Goal: Task Accomplishment & Management: Use online tool/utility

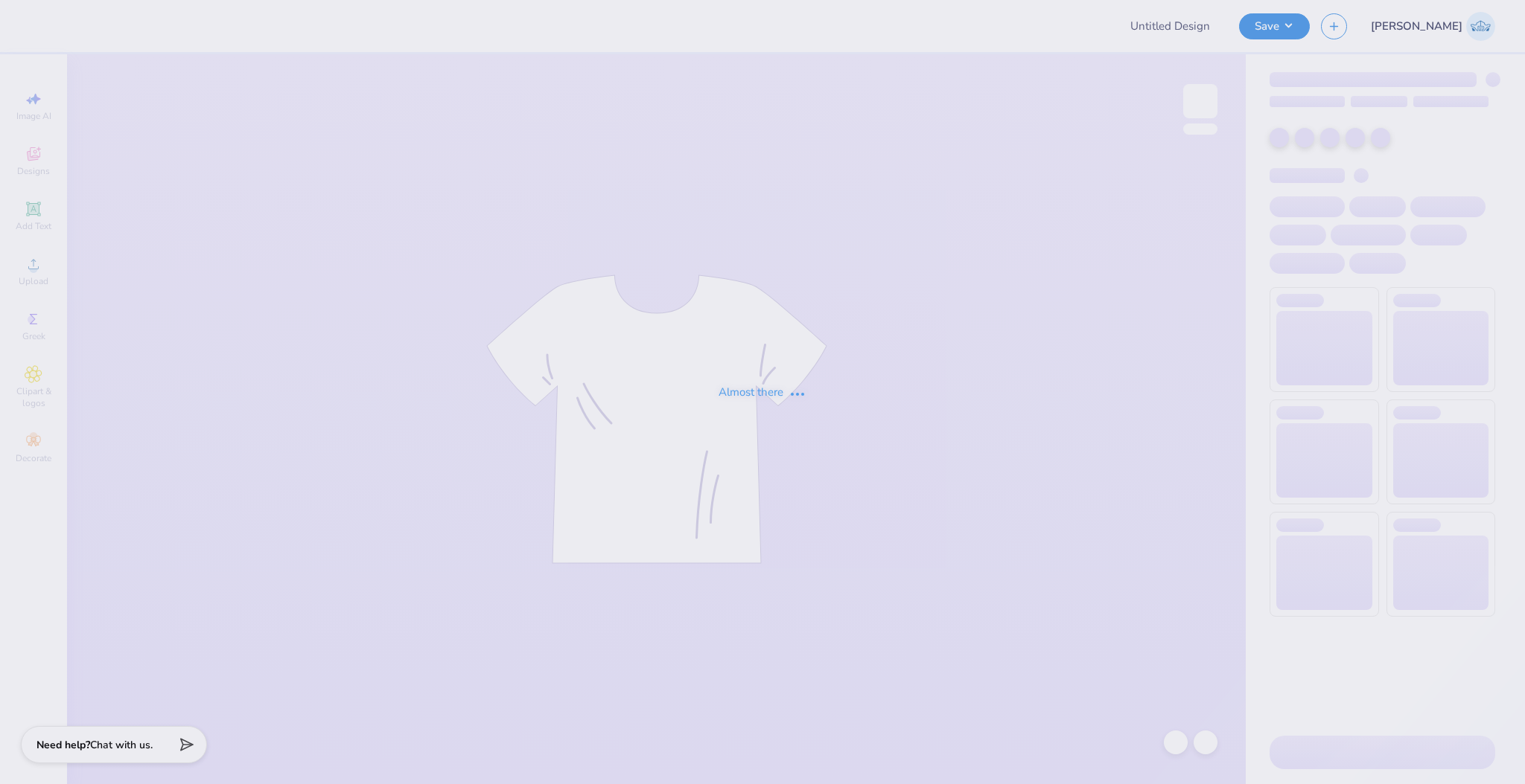
type input "crewneck"
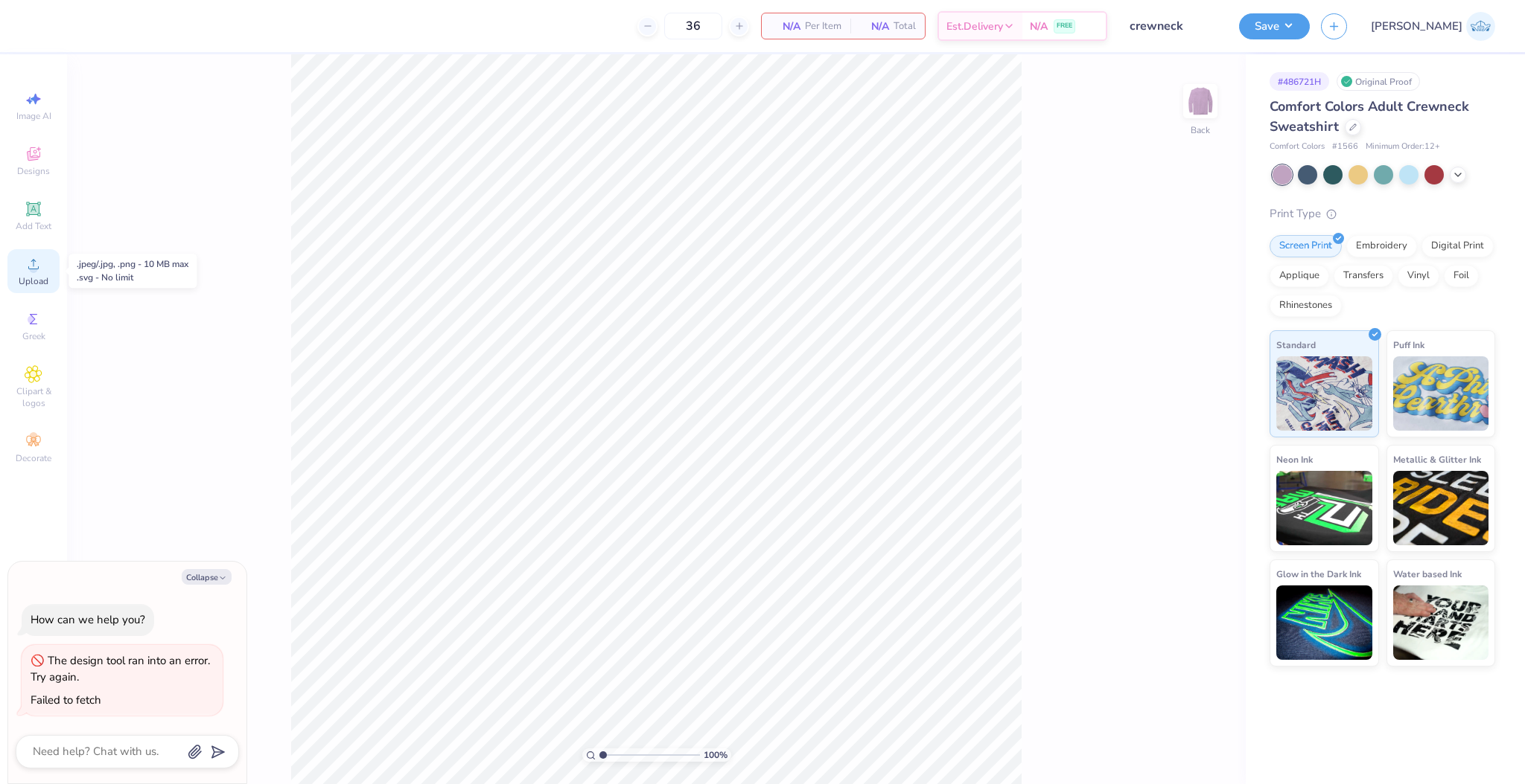
click at [34, 259] on icon at bounding box center [33, 264] width 11 height 11
click at [1220, 97] on div "100 % Back" at bounding box center [656, 419] width 1178 height 730
click at [1200, 99] on img at bounding box center [1200, 101] width 60 height 60
click at [40, 256] on icon at bounding box center [34, 264] width 18 height 18
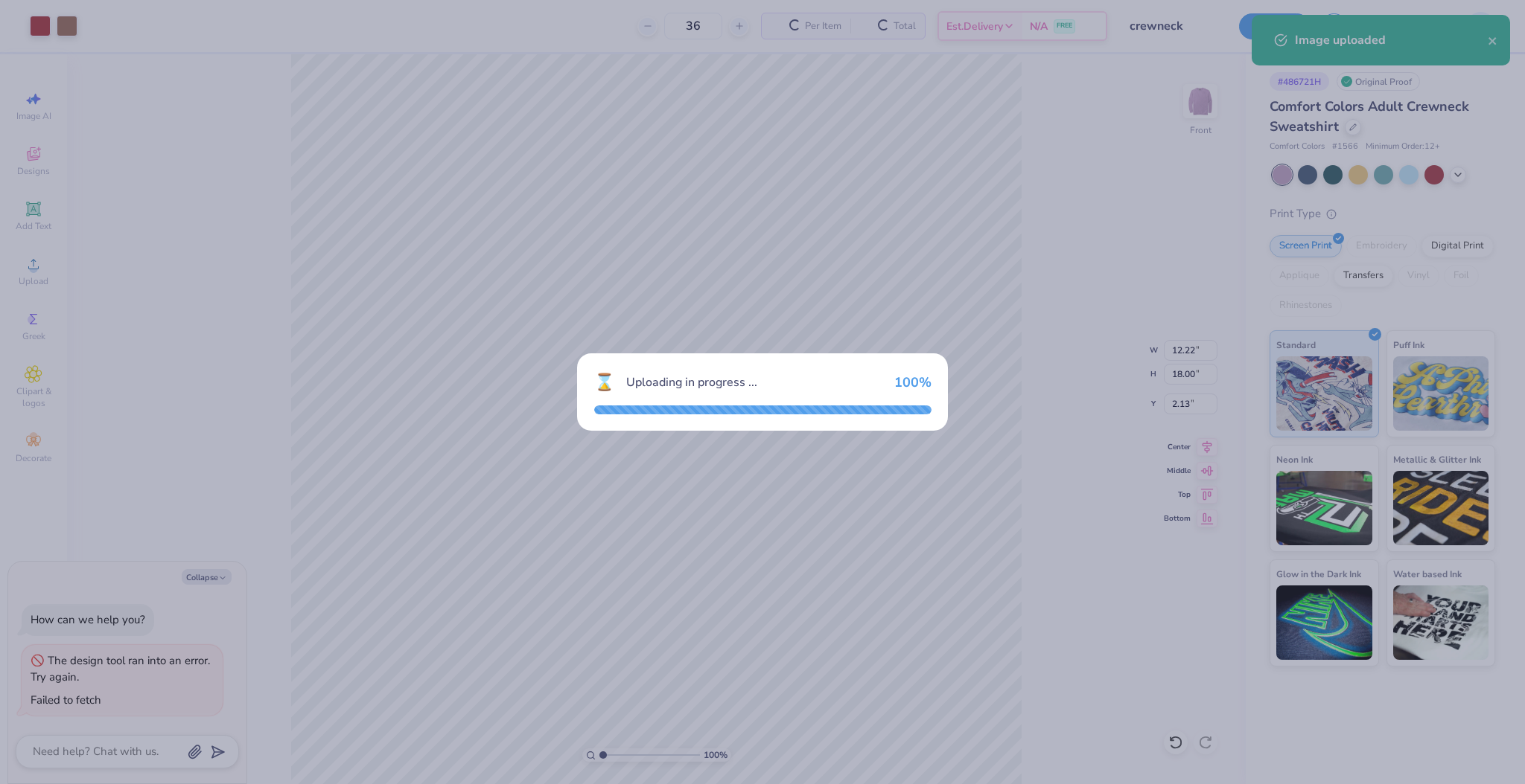
type textarea "x"
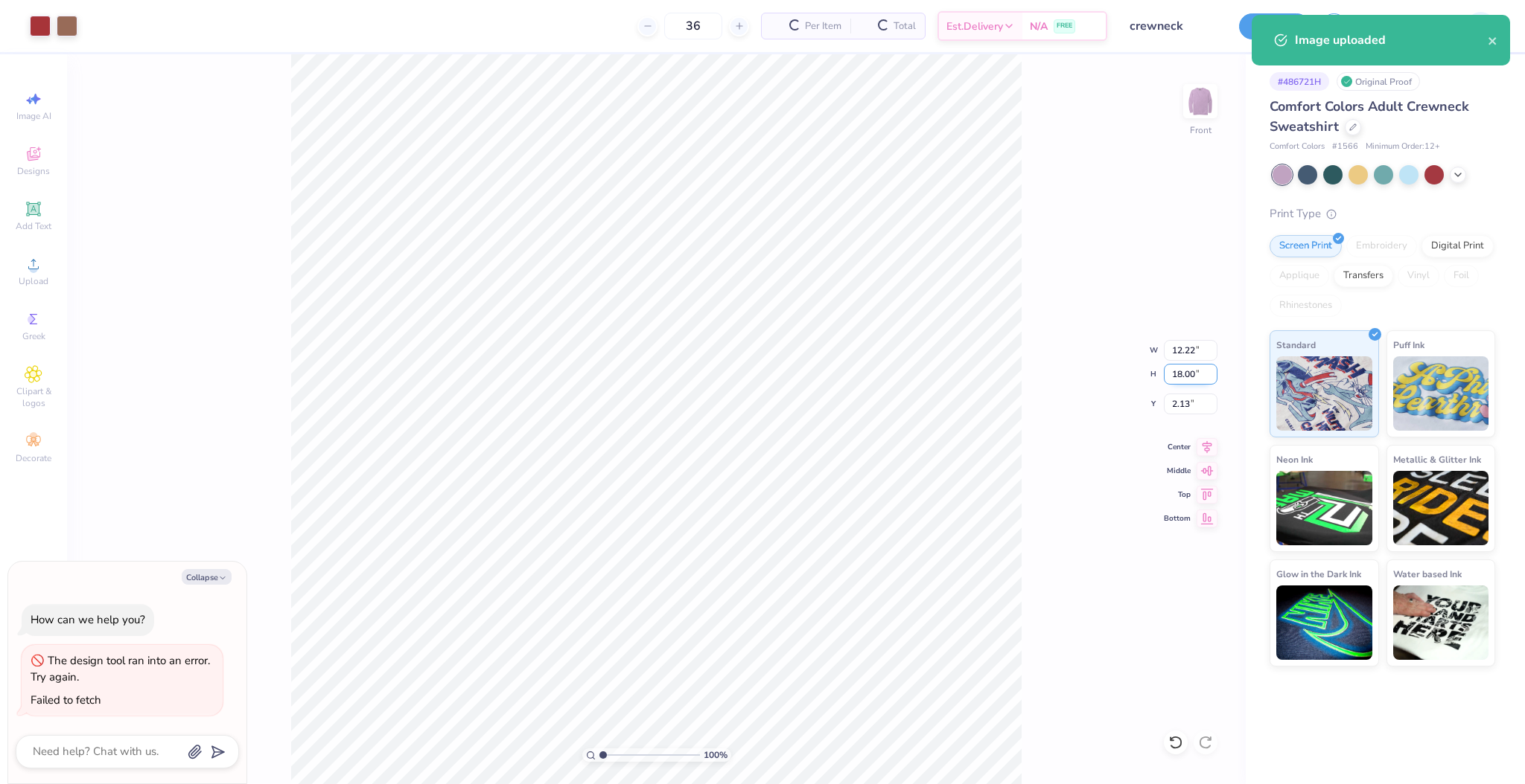
click at [1168, 376] on input "18.00" at bounding box center [1190, 374] width 53 height 21
type input "15"
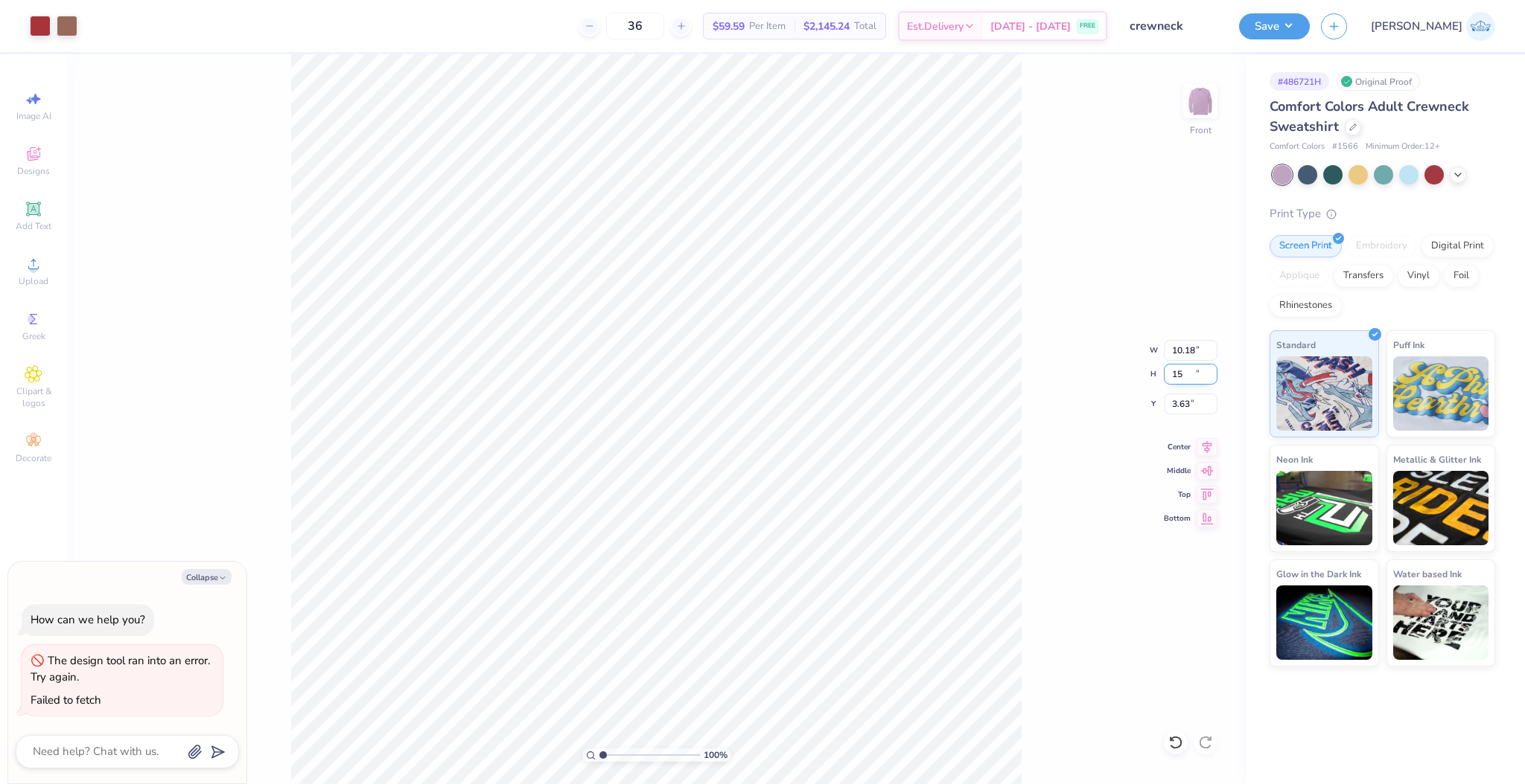
type textarea "x"
type input "10.18"
type input "15.00"
click at [1187, 401] on input "3.63" at bounding box center [1190, 404] width 53 height 21
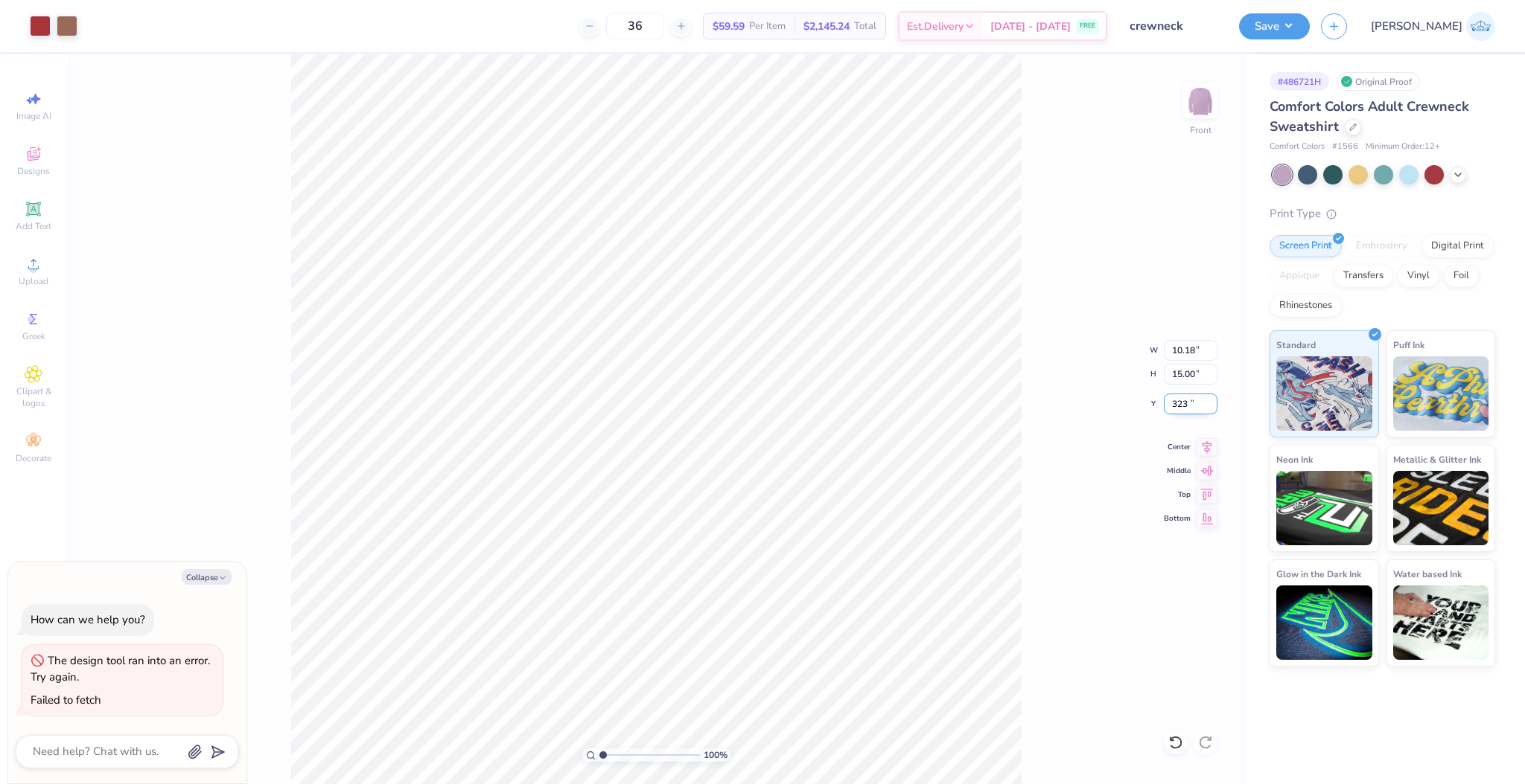
type input "323"
type textarea "x"
type input "6.75"
type textarea "x"
click at [1170, 405] on input "6.75" at bounding box center [1190, 404] width 53 height 21
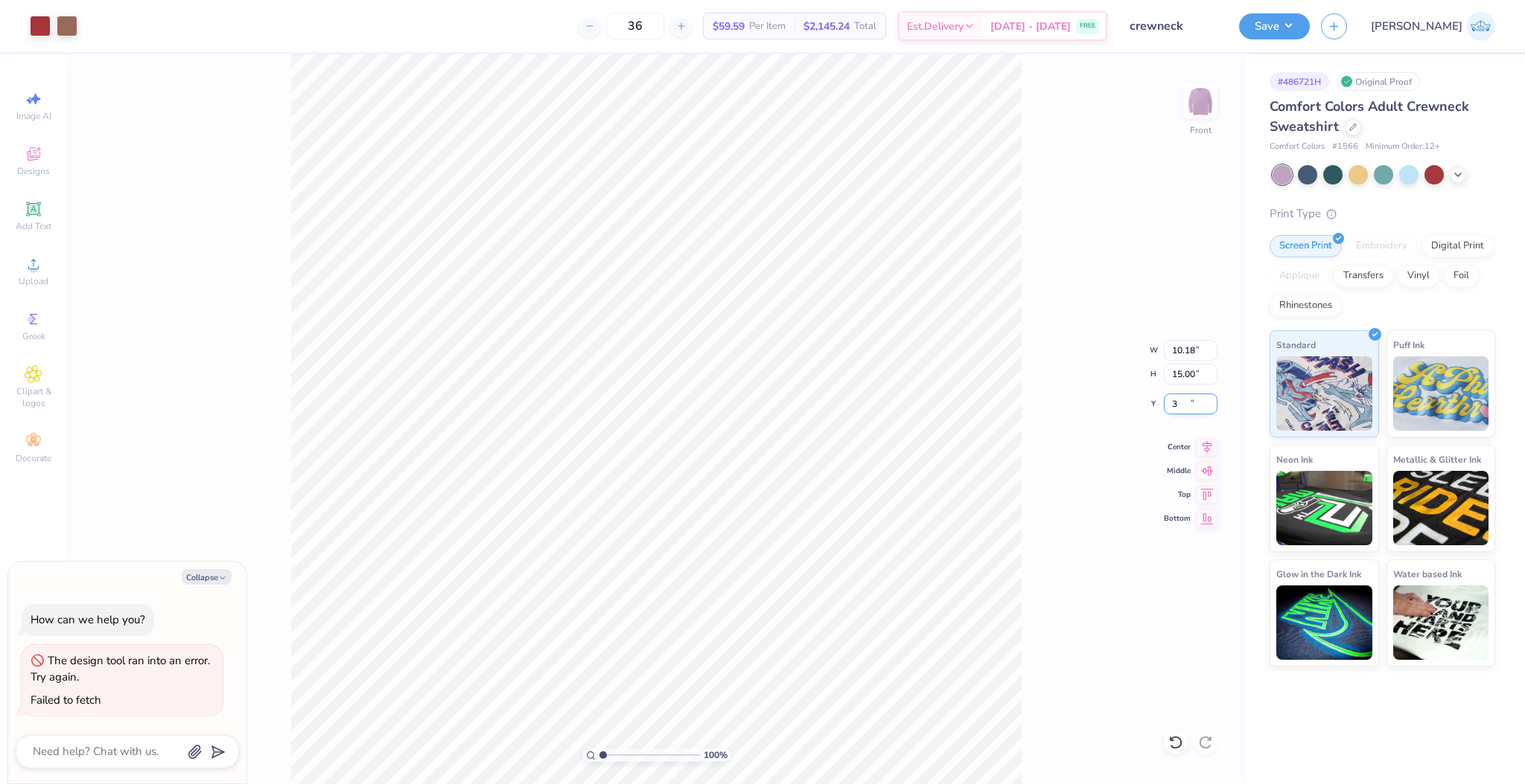
type input "3"
type textarea "x"
type input "3.00"
type textarea "x"
click at [1187, 399] on input "3.00" at bounding box center [1190, 404] width 53 height 21
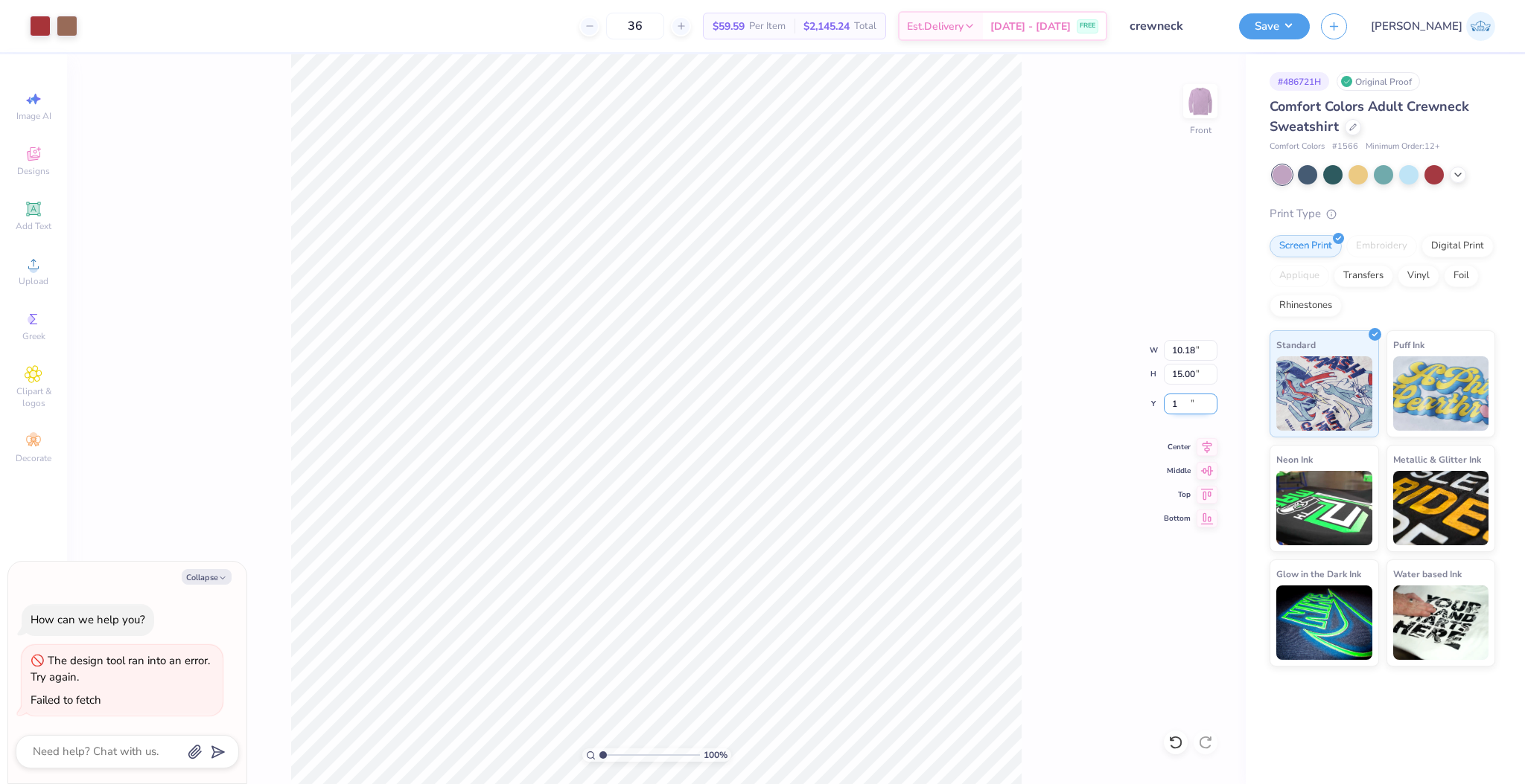
type input "1"
type textarea "x"
type input "1.00"
click at [1209, 441] on icon at bounding box center [1207, 445] width 10 height 12
click at [1196, 98] on img at bounding box center [1200, 101] width 30 height 30
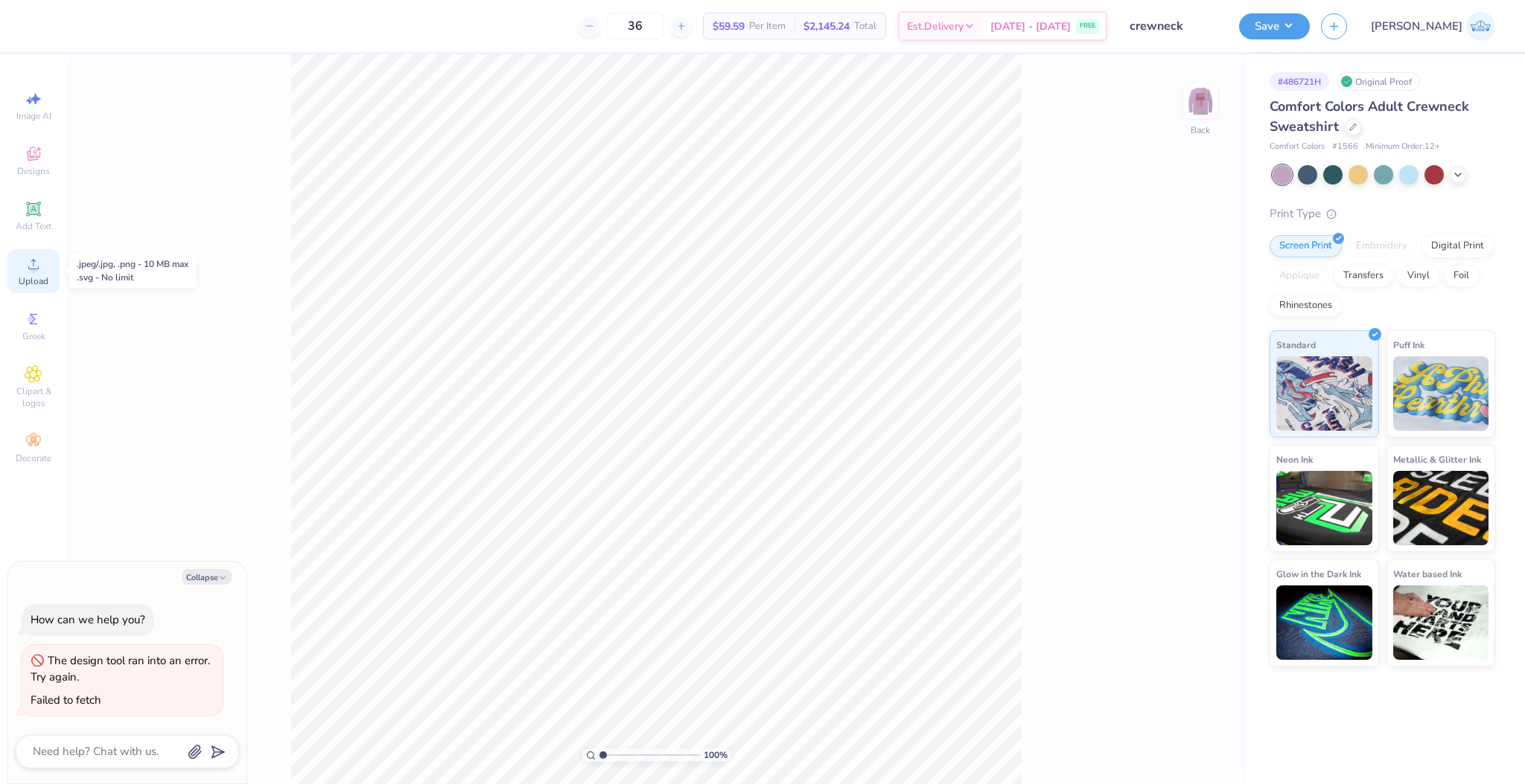
click at [47, 271] on div "Upload" at bounding box center [33, 271] width 52 height 44
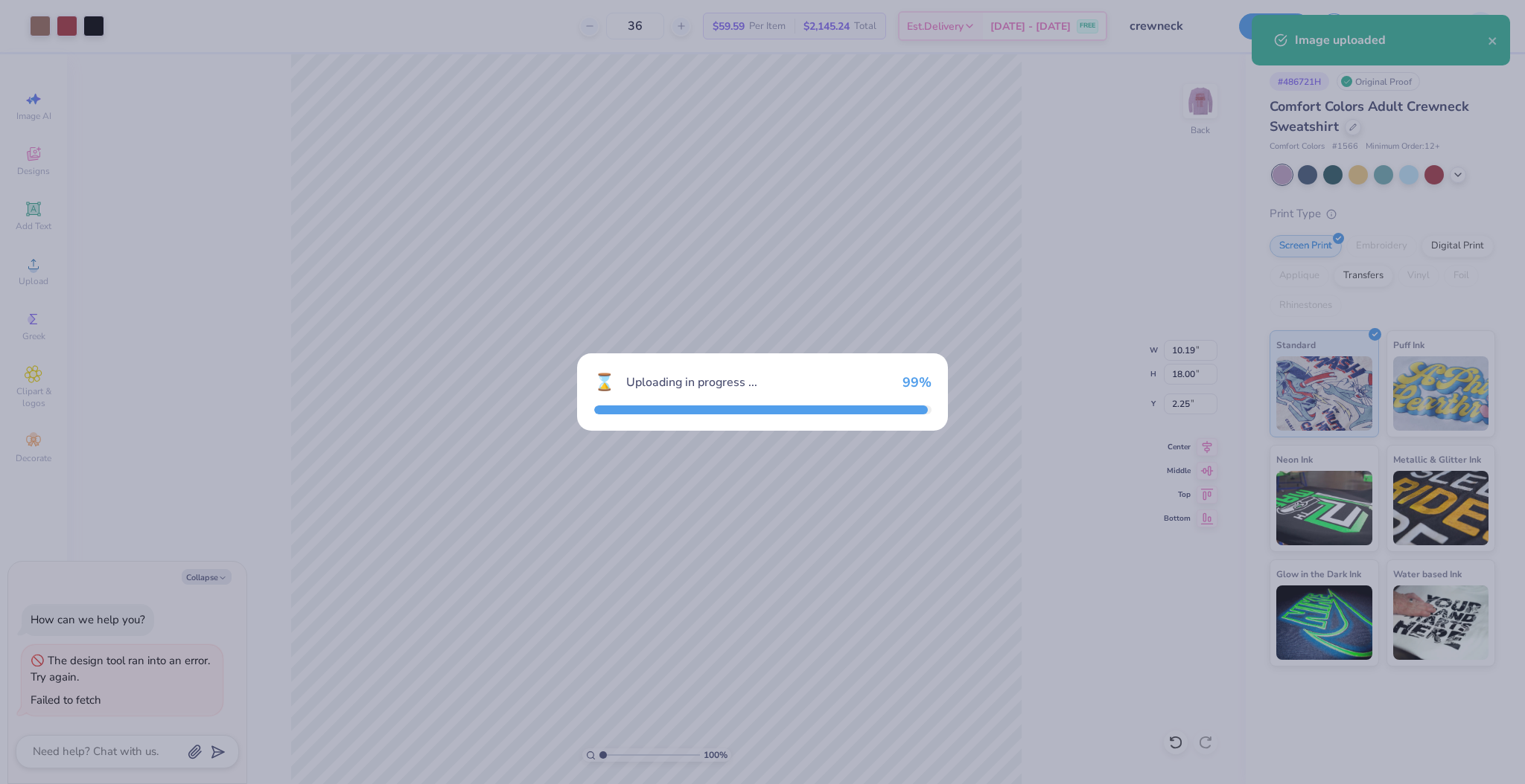
type textarea "x"
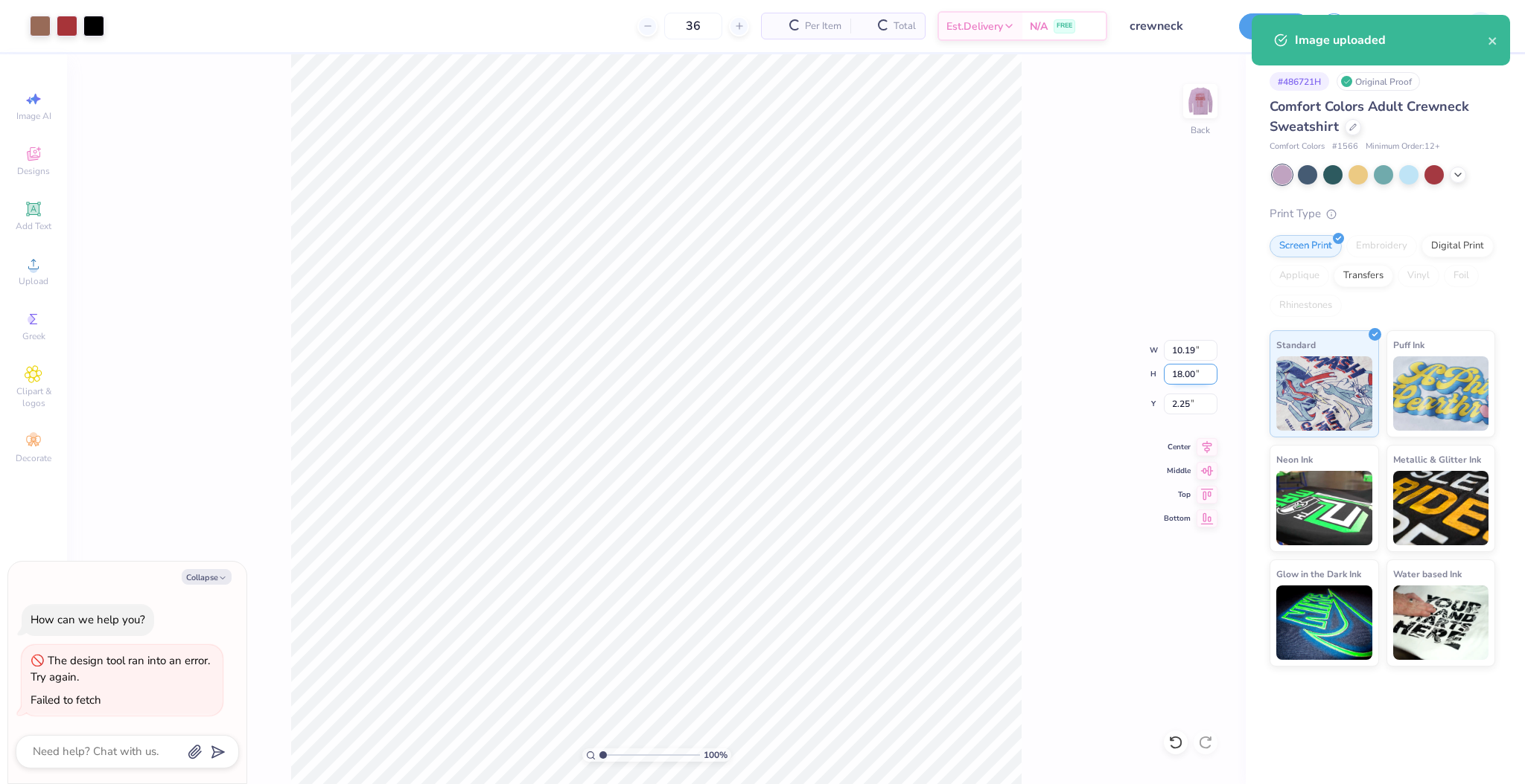
click at [1174, 379] on input "18.00" at bounding box center [1190, 374] width 53 height 21
type input "15"
type textarea "x"
type input "8.49"
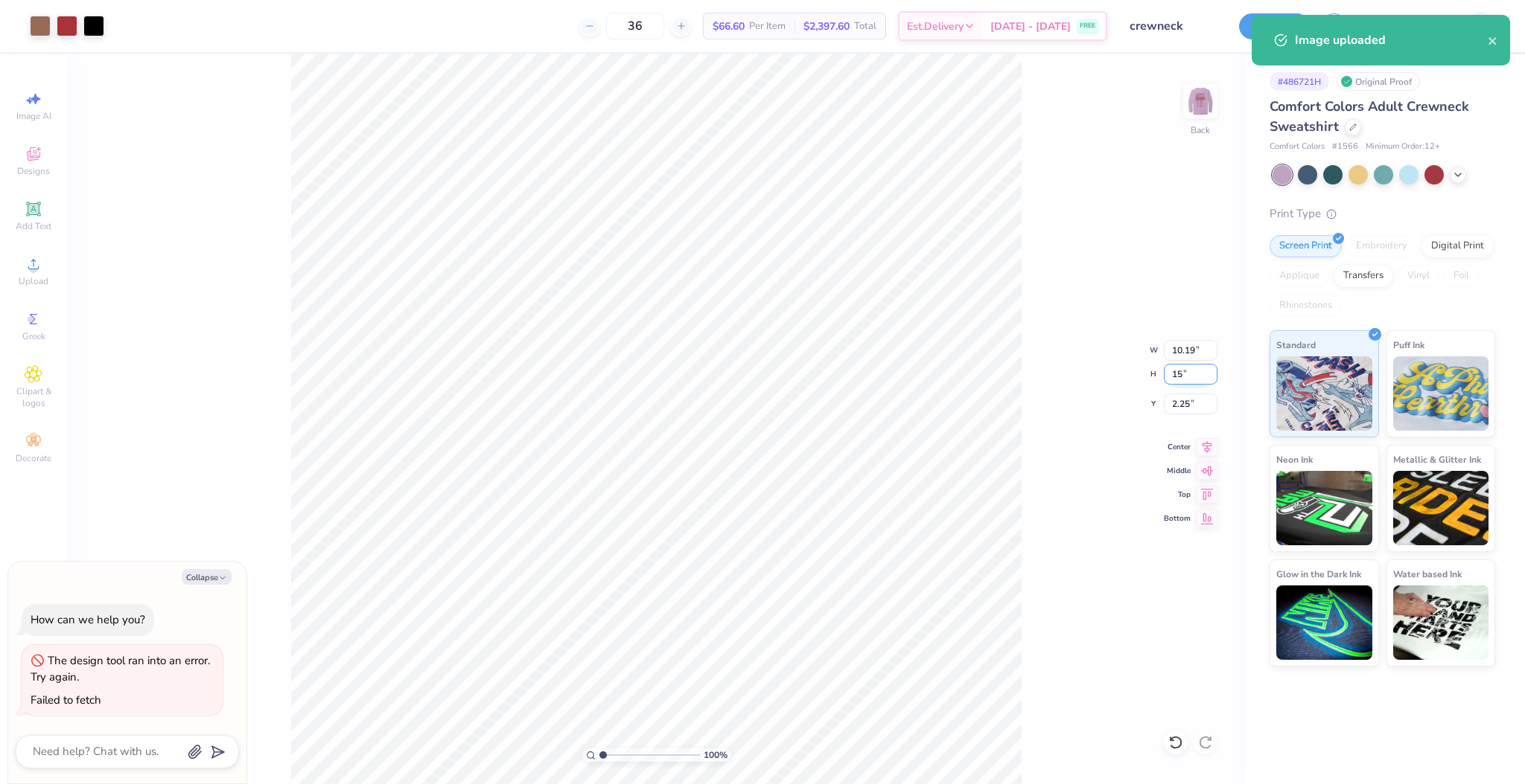
type input "15.00"
click at [1173, 403] on input "3.75" at bounding box center [1190, 404] width 53 height 21
type input "3"
type textarea "x"
type input "3.00"
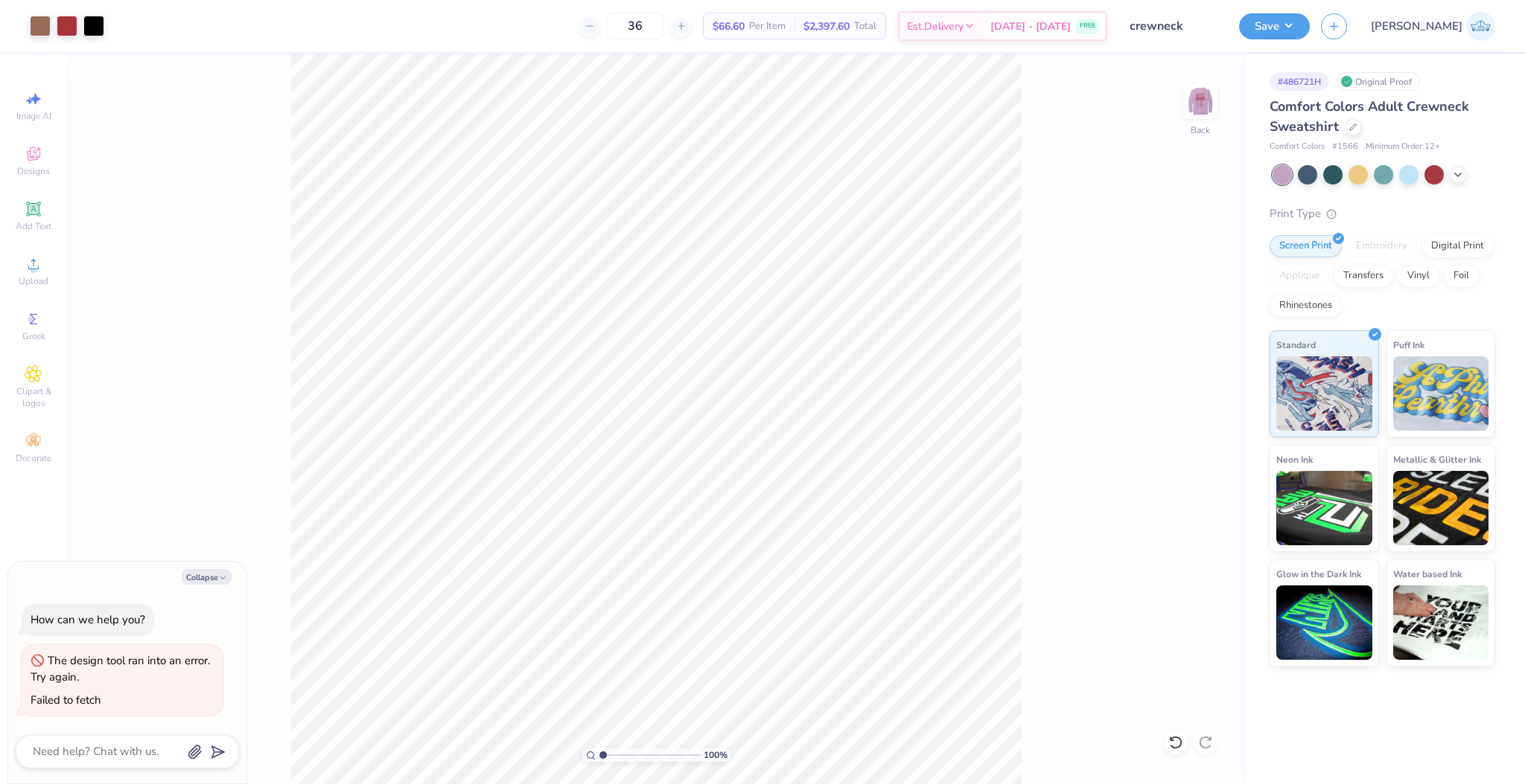
type textarea "x"
click at [1183, 378] on input "15.00" at bounding box center [1190, 374] width 53 height 21
type input "13"
type textarea "x"
type input "7.36"
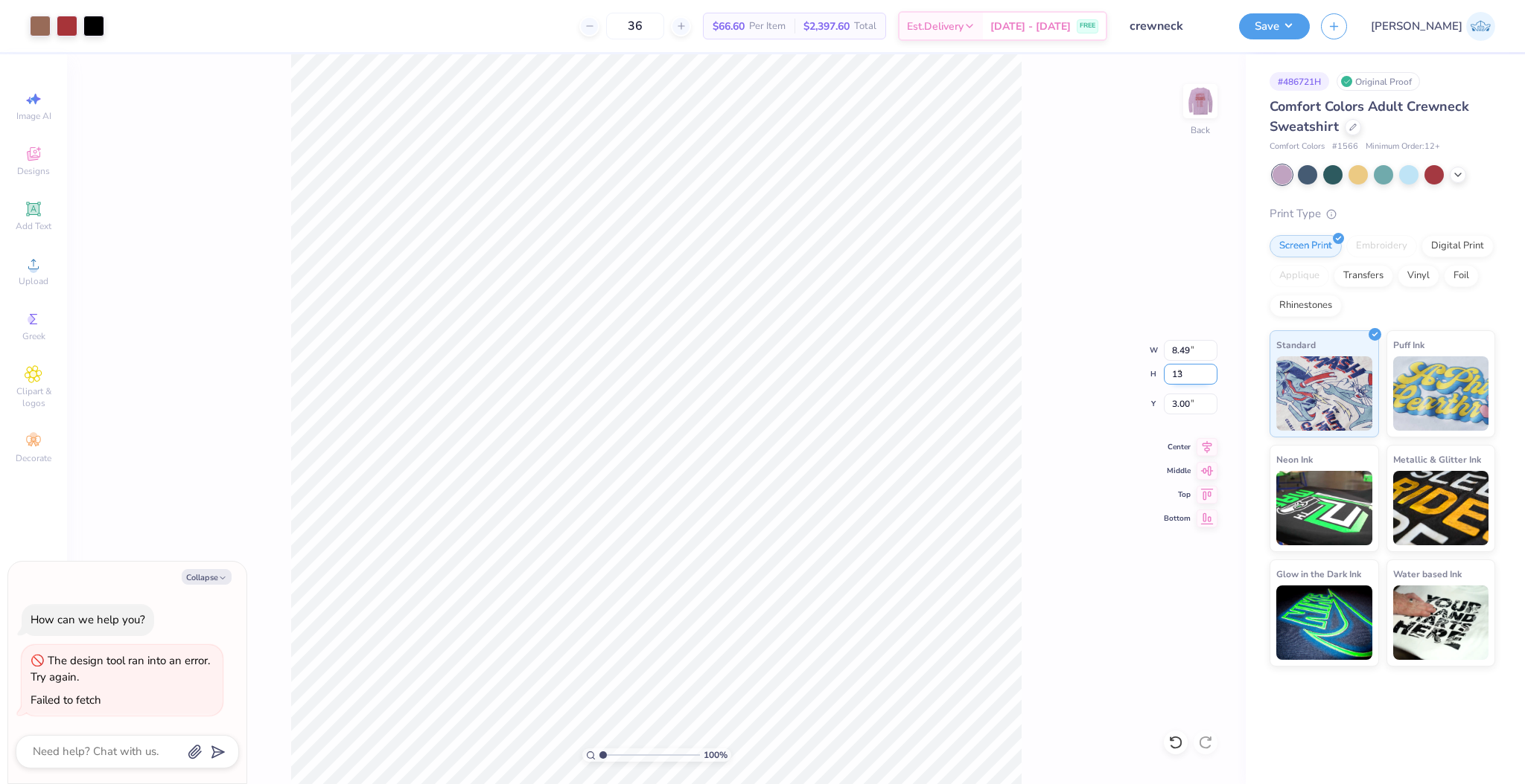
type input "13.00"
type input "4.00"
click at [1180, 387] on div "100 % Back W 7.36 7.36 " H 13.00 13.00 " Y 4.00 4.00 " Center Middle Top Bottom" at bounding box center [656, 419] width 1178 height 730
click at [1180, 396] on div "100 % Back" at bounding box center [656, 419] width 1178 height 730
type textarea "x"
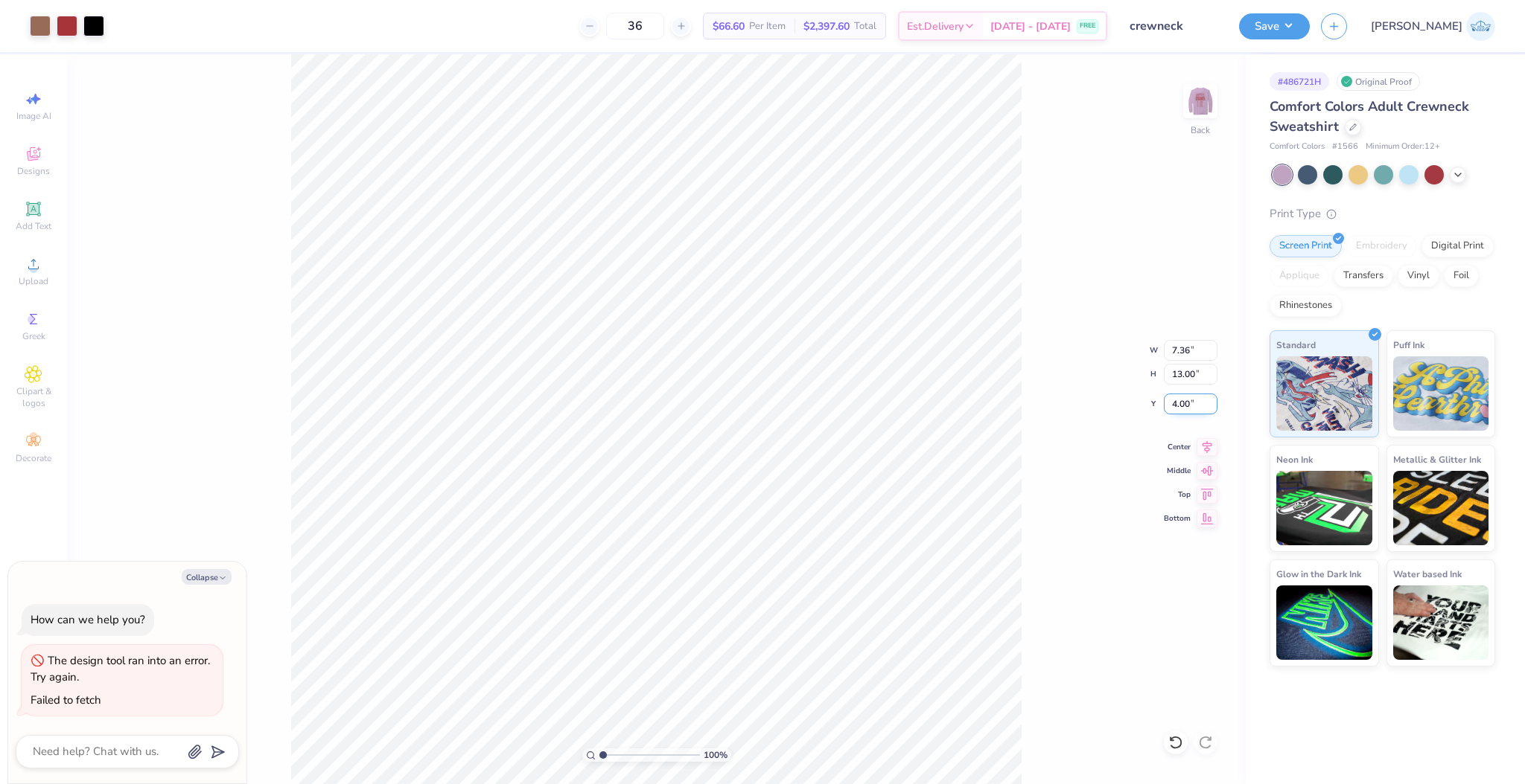
click at [1172, 396] on input "4.00" at bounding box center [1190, 404] width 53 height 21
type input "3"
type textarea "x"
type input "3.00"
type textarea "x"
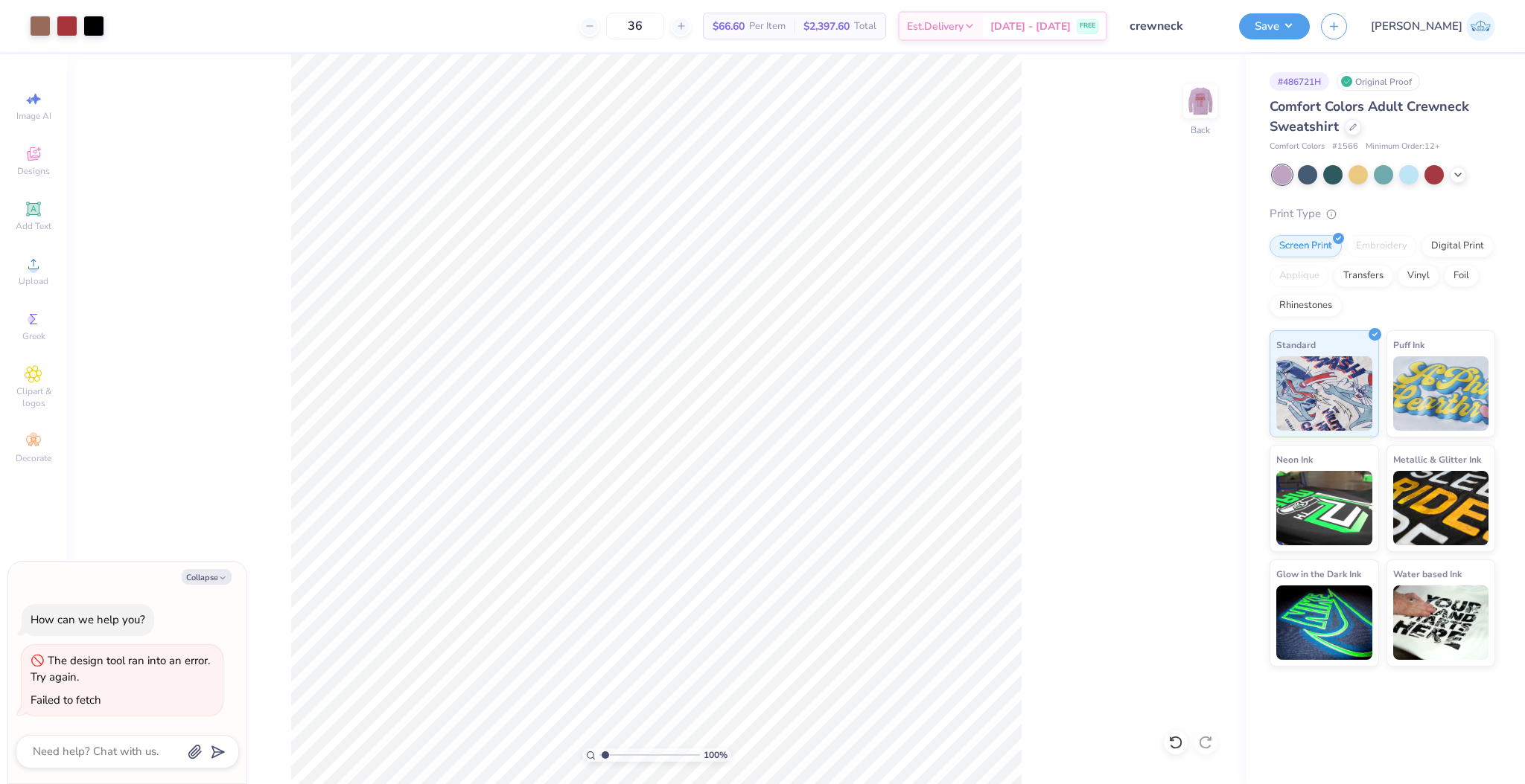
type input "1.78"
type textarea "x"
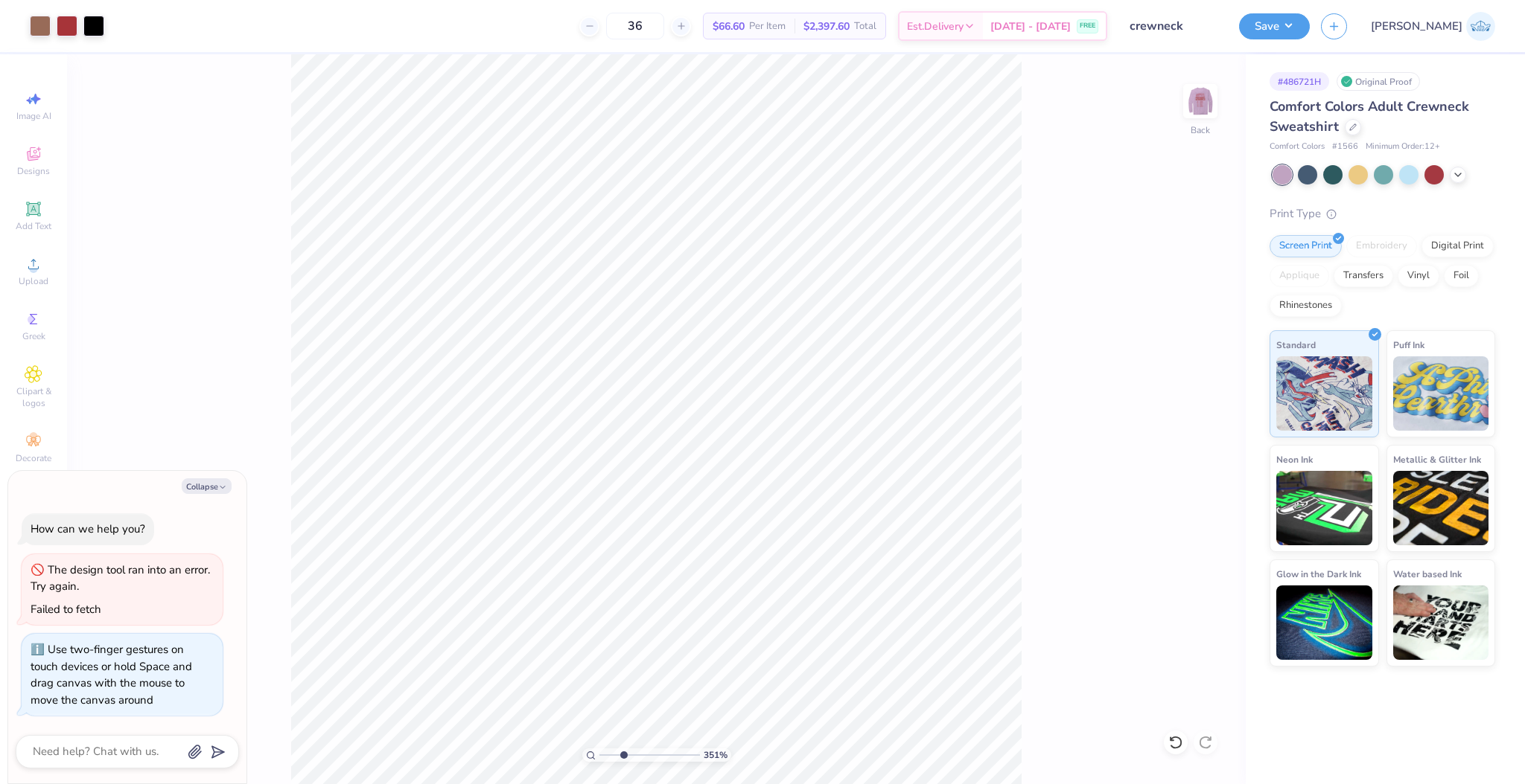
drag, startPoint x: 614, startPoint y: 754, endPoint x: 622, endPoint y: 769, distance: 17.0
type input "3.03"
click at [622, 762] on input "range" at bounding box center [650, 755] width 100 height 13
click at [44, 30] on div at bounding box center [39, 24] width 21 height 21
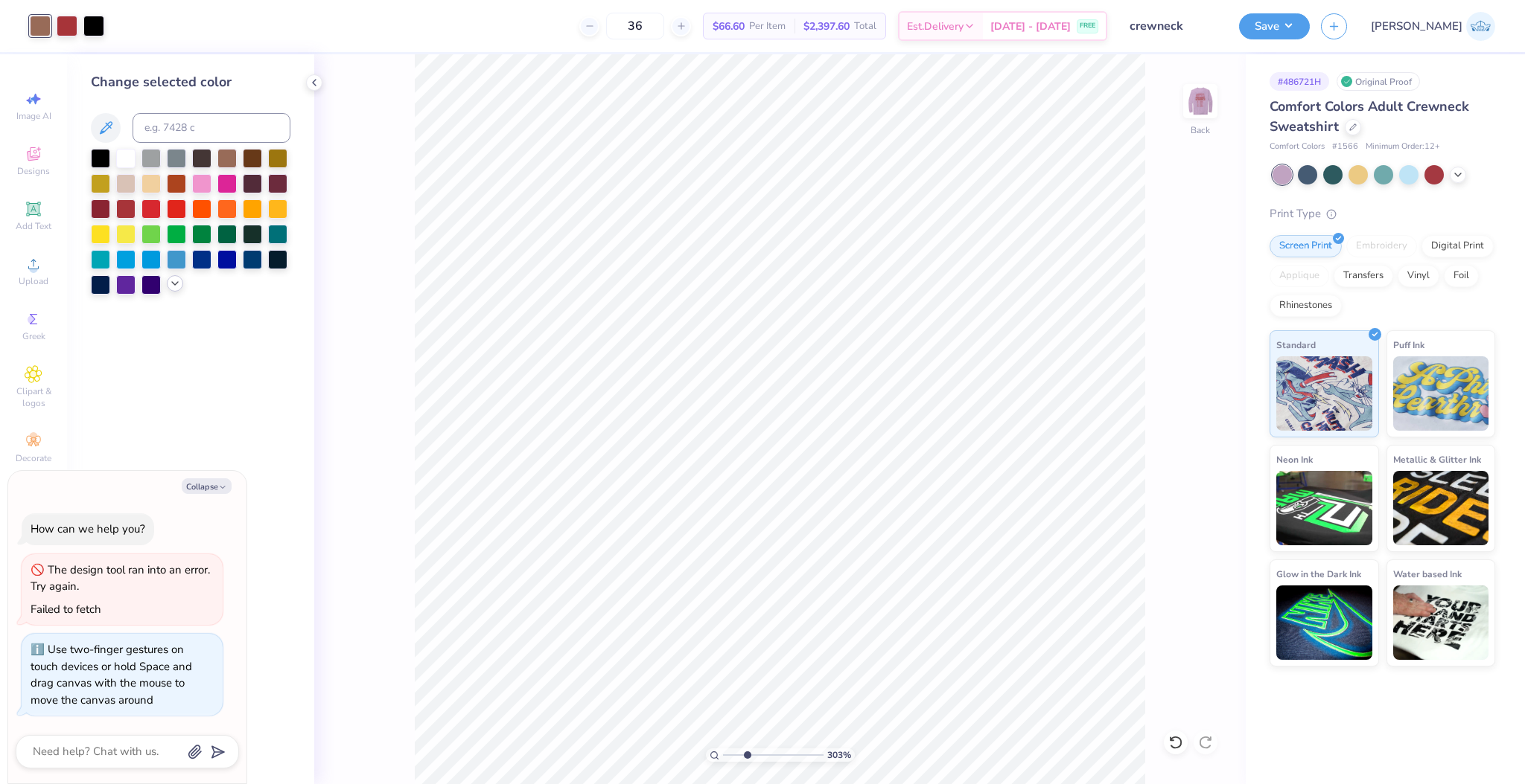
click at [180, 285] on icon at bounding box center [175, 283] width 12 height 12
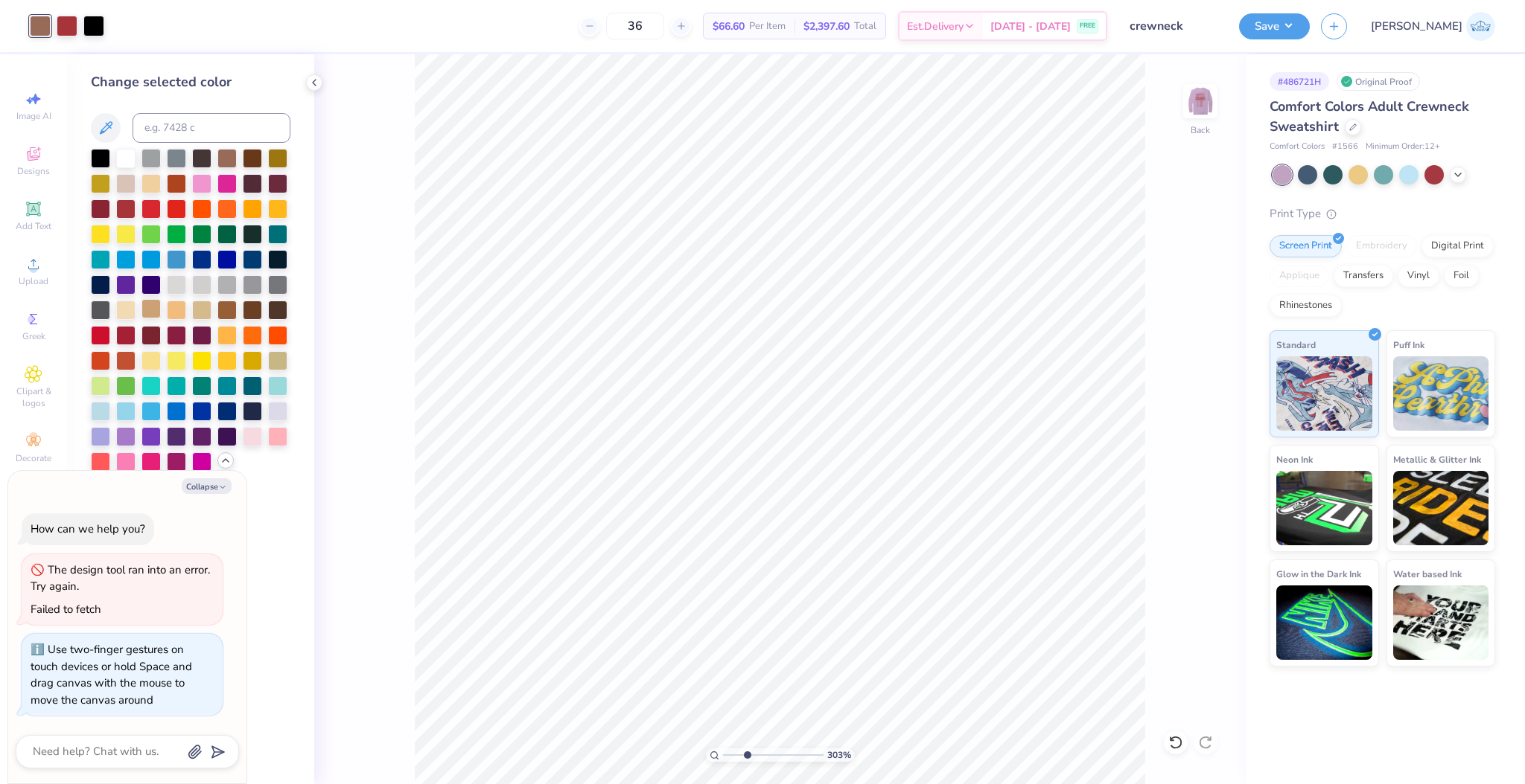
click at [150, 306] on div at bounding box center [151, 309] width 20 height 20
click at [205, 308] on div at bounding box center [202, 309] width 20 height 20
click at [220, 309] on div at bounding box center [227, 309] width 20 height 20
click at [159, 307] on div at bounding box center [151, 309] width 20 height 20
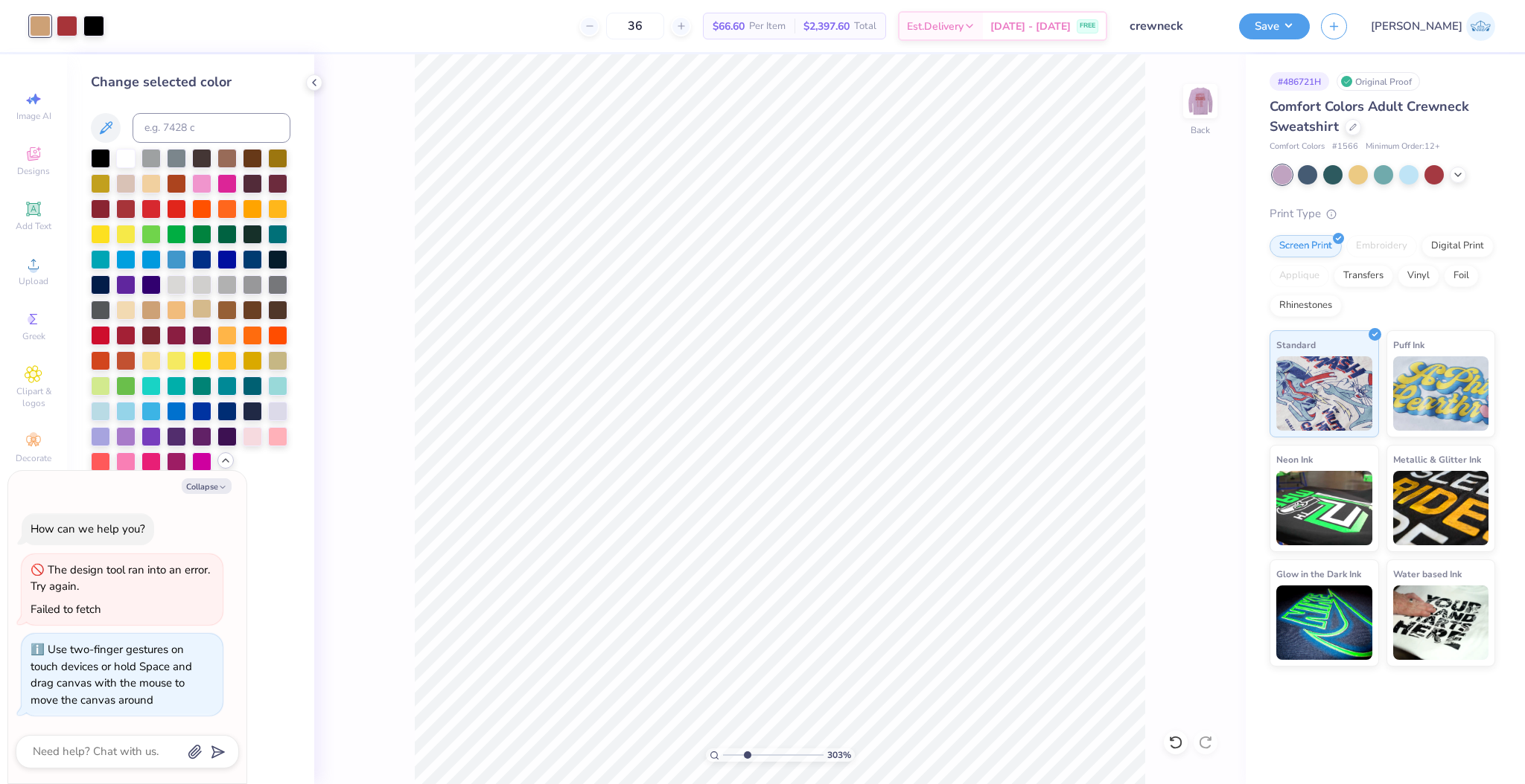
click at [196, 320] on div at bounding box center [191, 309] width 200 height 323
click at [184, 314] on div at bounding box center [177, 309] width 20 height 20
click at [207, 314] on div at bounding box center [202, 309] width 20 height 20
click at [126, 309] on div at bounding box center [126, 309] width 20 height 20
click at [254, 309] on div at bounding box center [253, 309] width 20 height 20
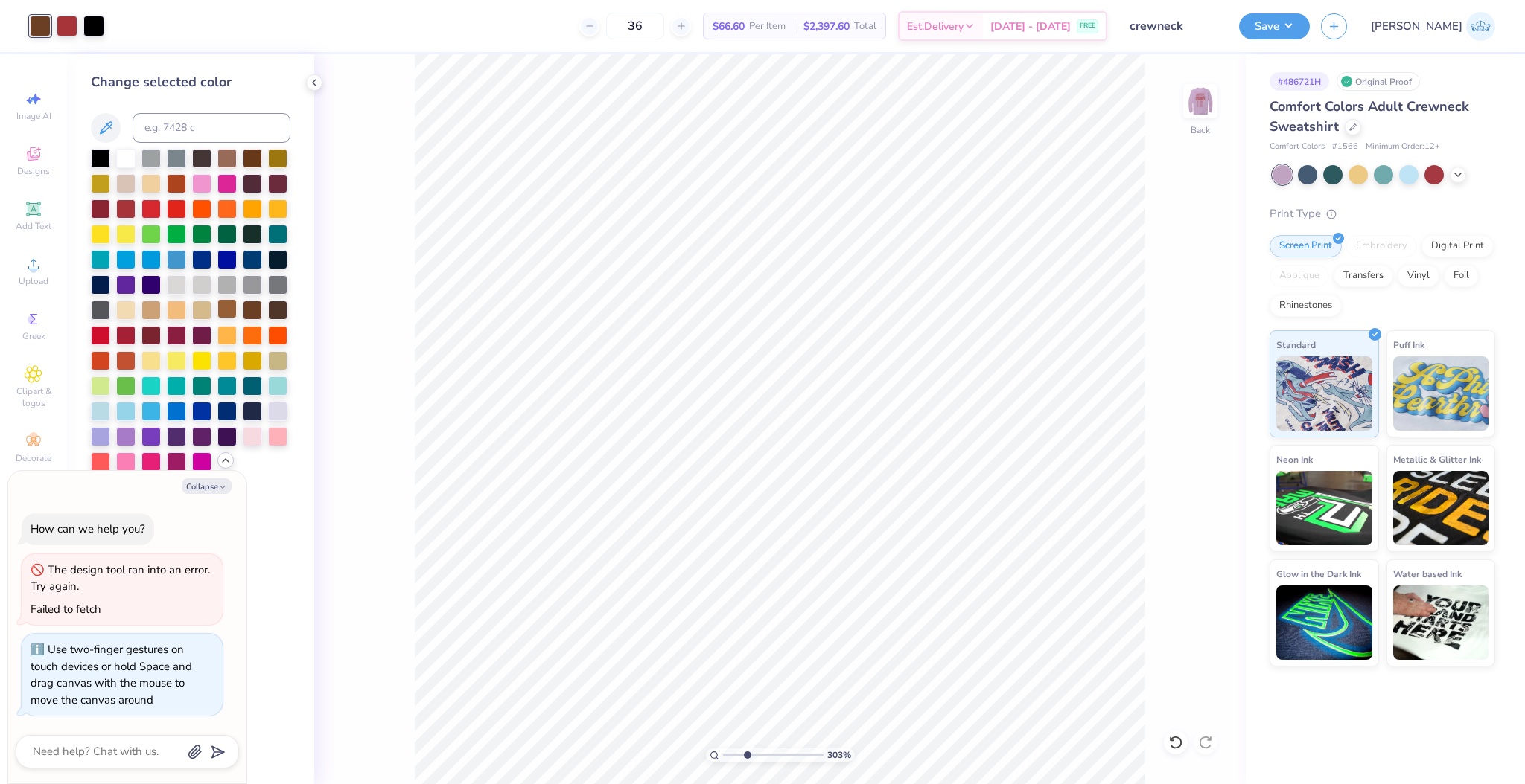
click at [223, 311] on div at bounding box center [227, 309] width 20 height 20
click at [67, 24] on div at bounding box center [67, 24] width 21 height 21
click at [150, 206] on div at bounding box center [151, 208] width 20 height 20
click at [98, 337] on div at bounding box center [101, 334] width 20 height 20
click at [1183, 740] on div at bounding box center [1175, 742] width 24 height 24
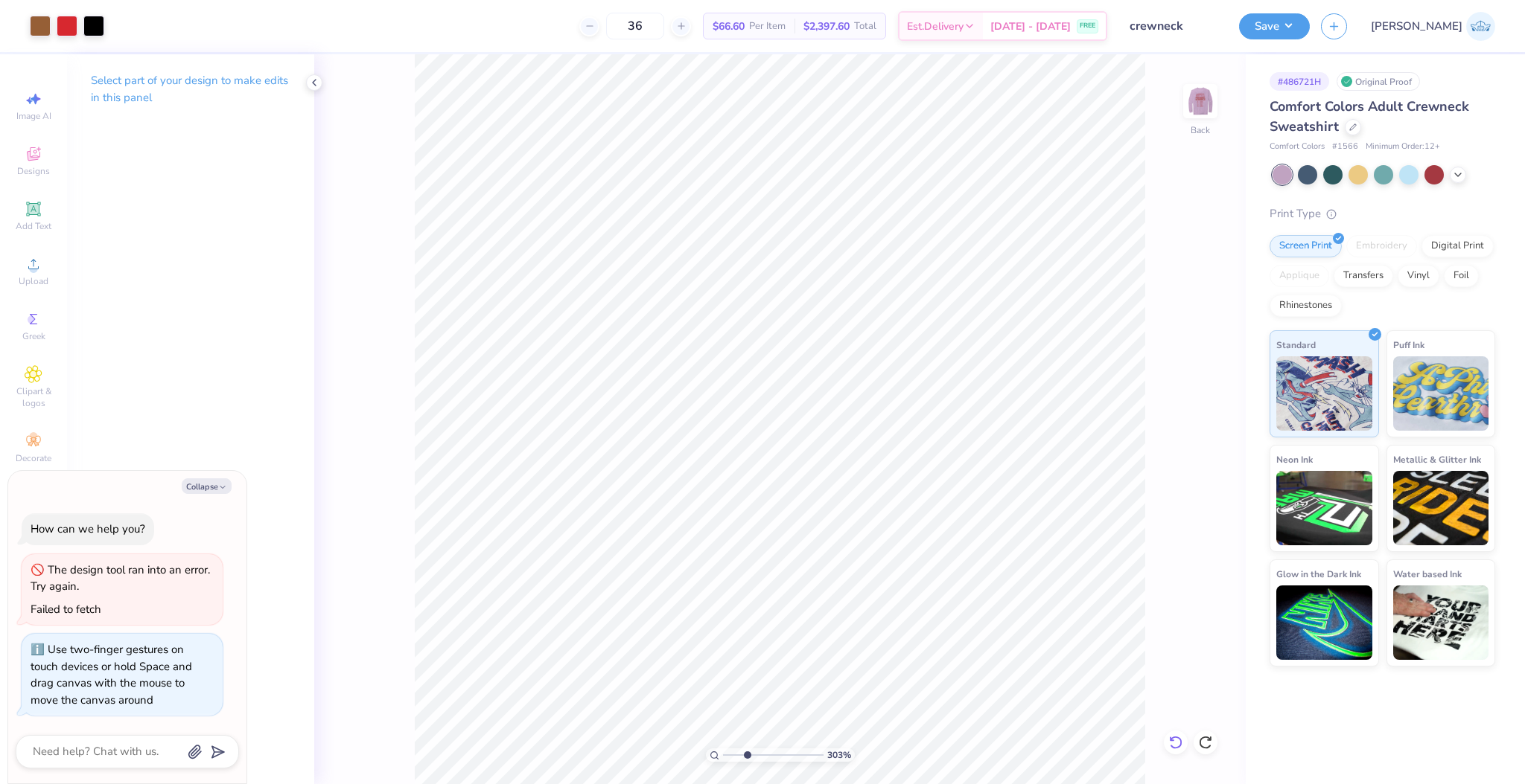
click at [1183, 740] on icon at bounding box center [1175, 743] width 15 height 15
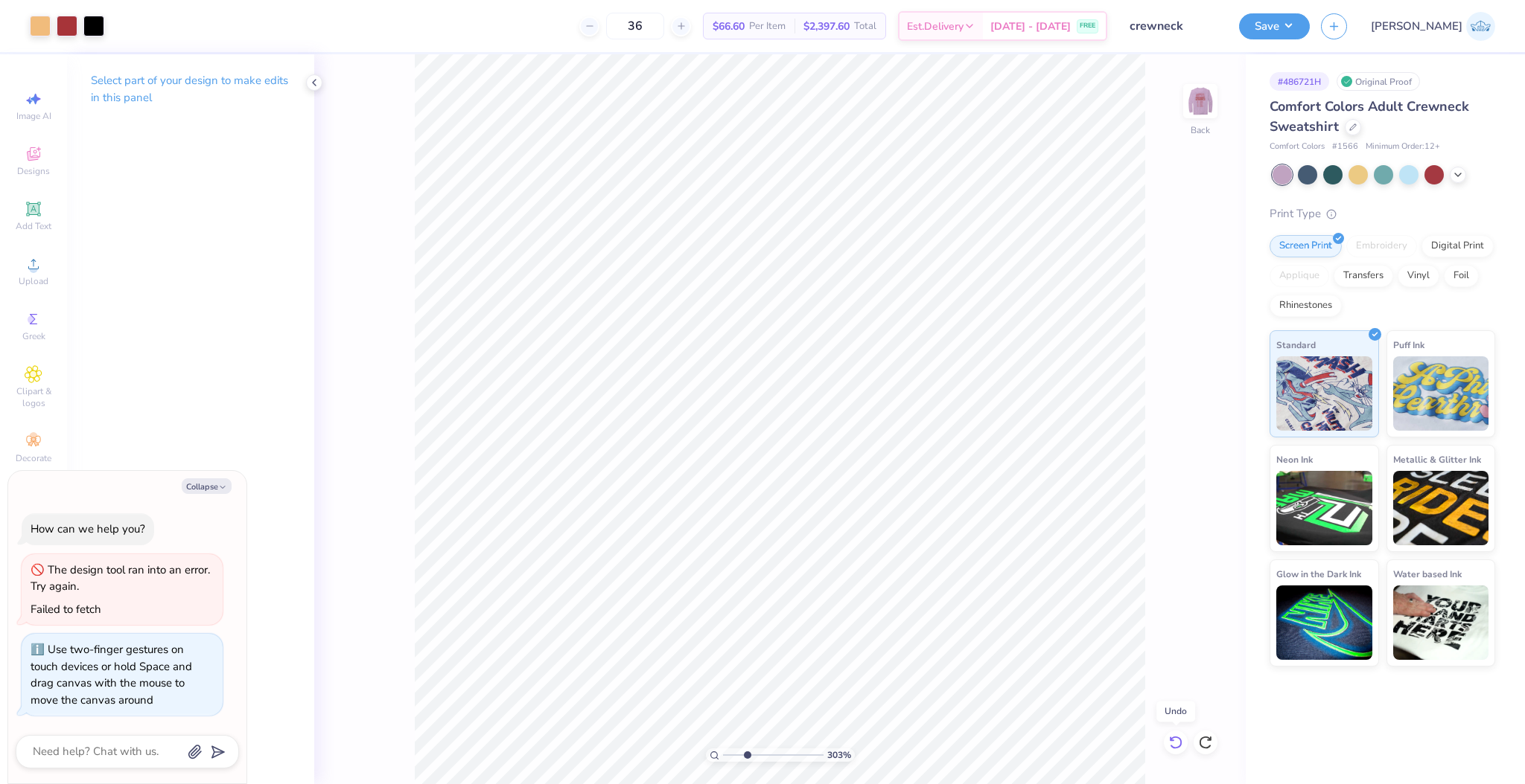
click at [1183, 740] on icon at bounding box center [1175, 743] width 15 height 15
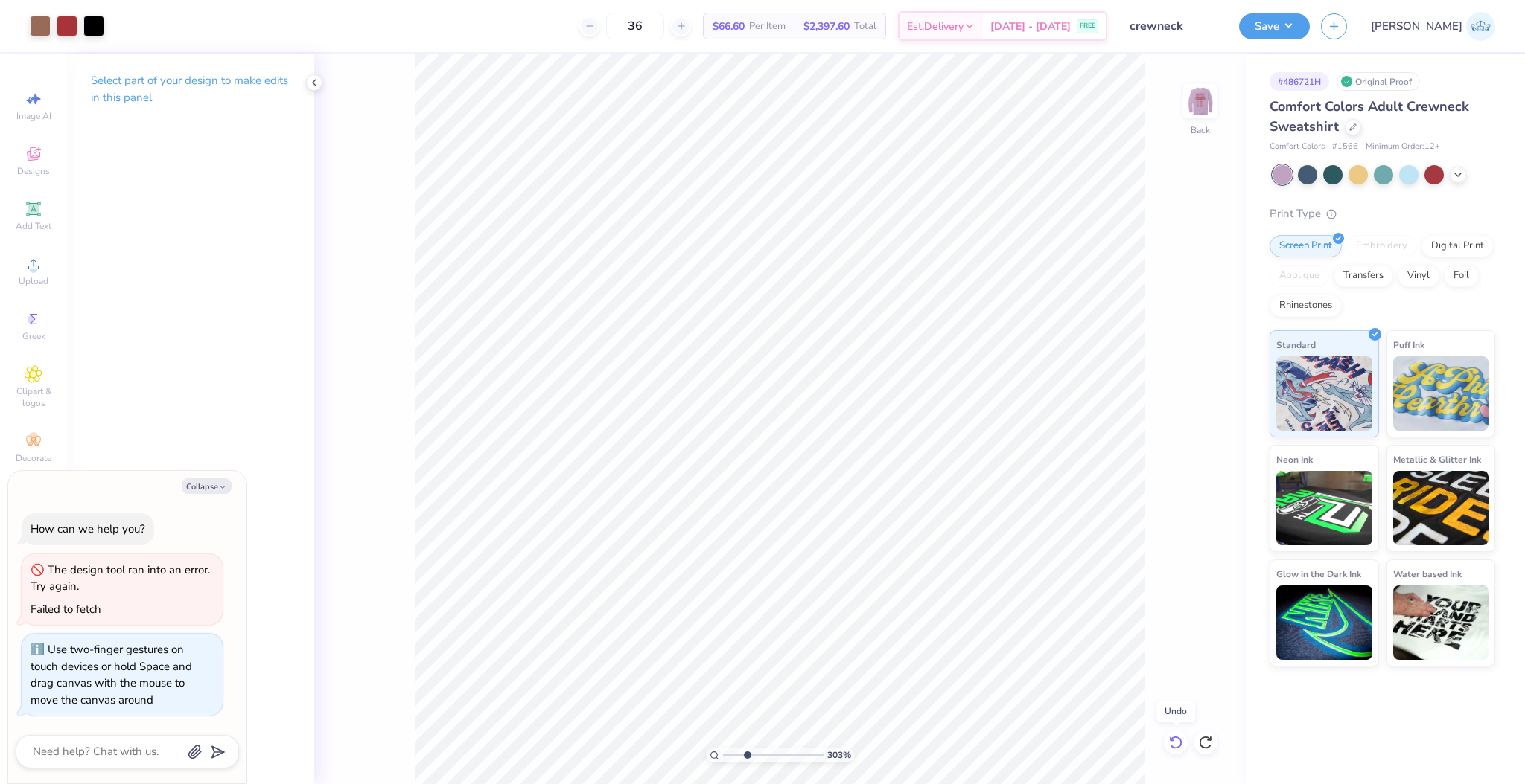
click at [1183, 740] on icon at bounding box center [1175, 743] width 15 height 15
click at [1210, 741] on icon at bounding box center [1206, 743] width 15 height 15
type textarea "x"
drag, startPoint x: 739, startPoint y: 752, endPoint x: 657, endPoint y: 751, distance: 82.0
type input "1"
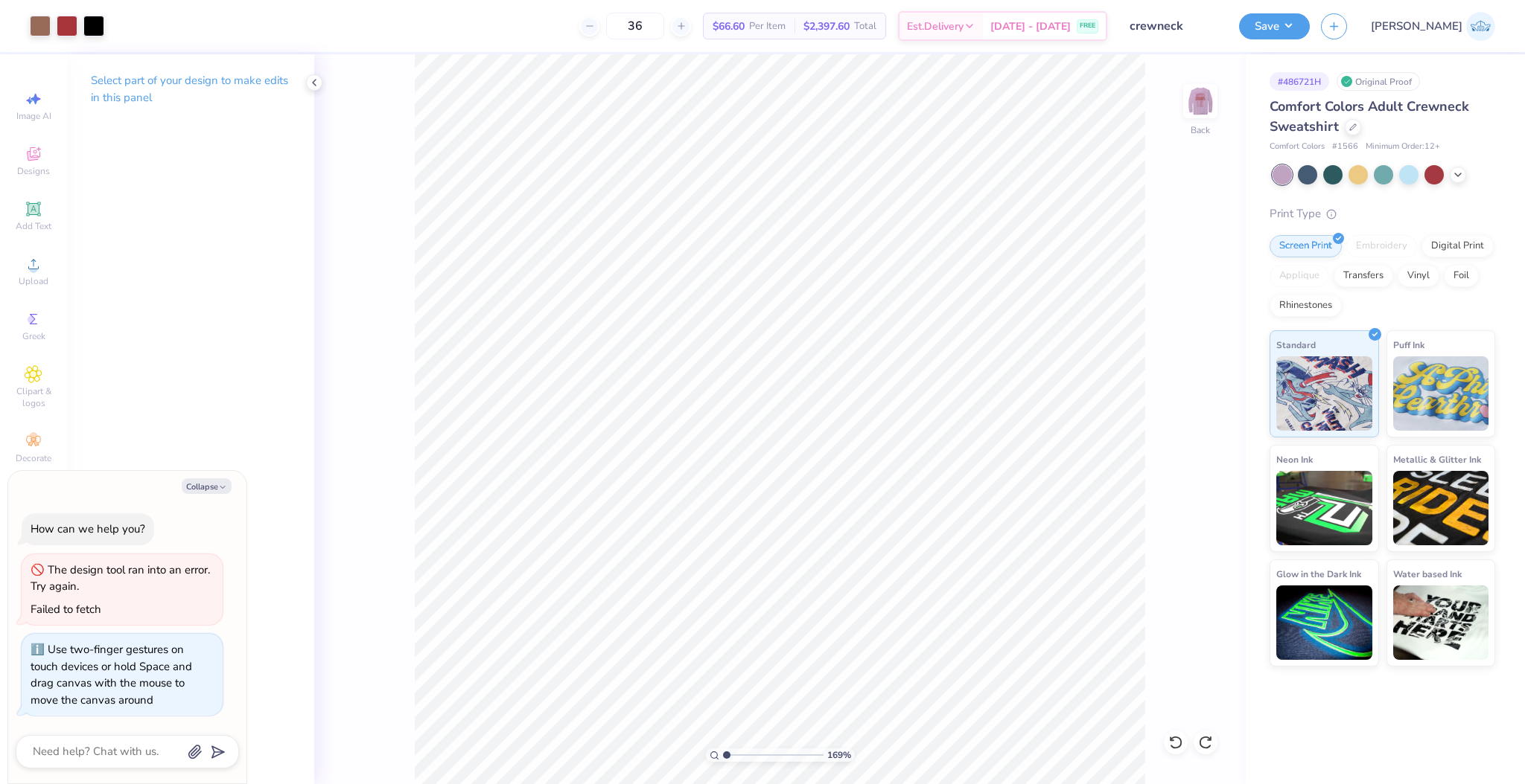
click at [723, 751] on input "range" at bounding box center [773, 755] width 100 height 13
type textarea "x"
type input "1"
drag, startPoint x: 736, startPoint y: 759, endPoint x: 676, endPoint y: 776, distance: 62.4
click at [723, 762] on input "range" at bounding box center [773, 755] width 100 height 13
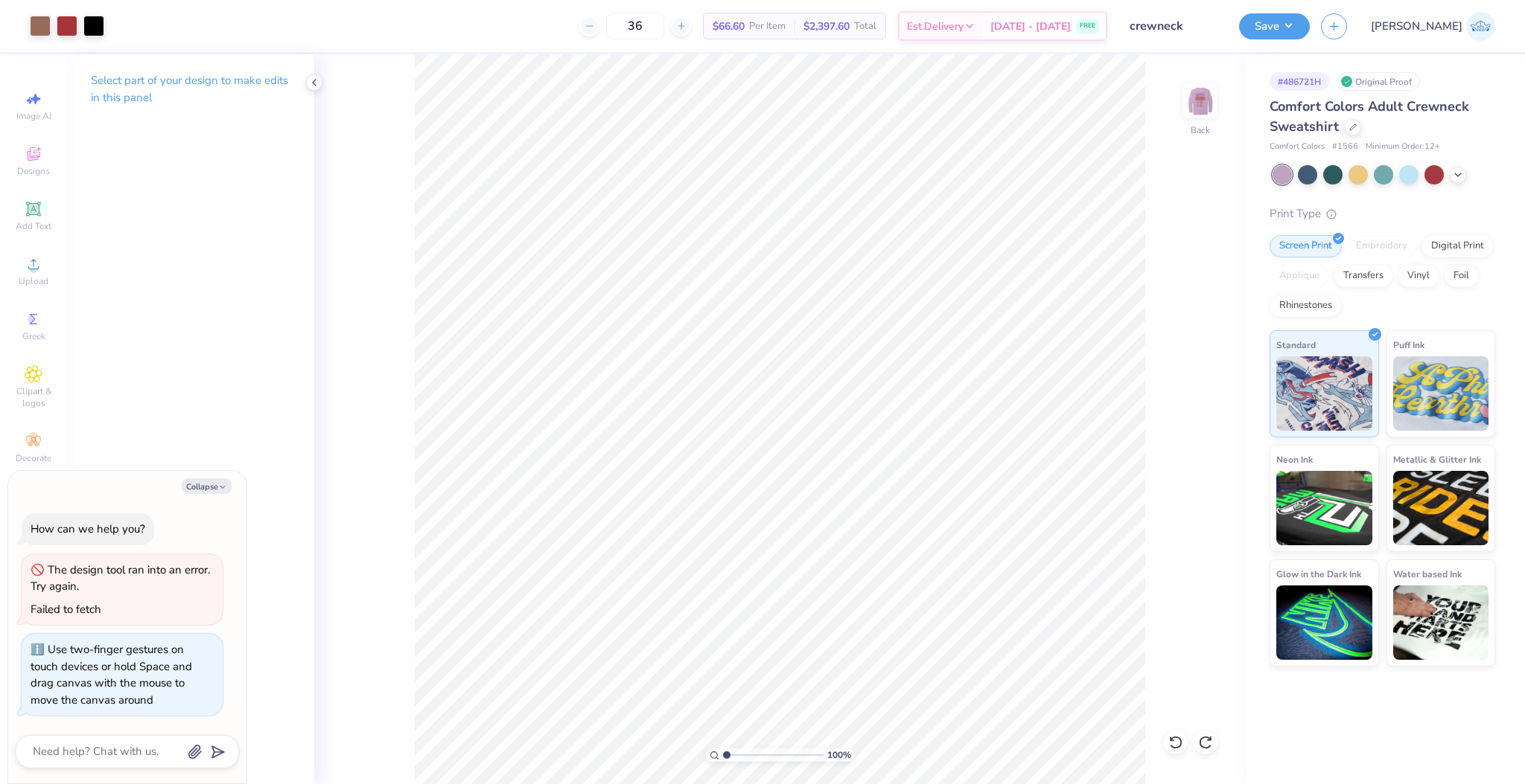
type textarea "x"
type input "1"
drag, startPoint x: 729, startPoint y: 752, endPoint x: 682, endPoint y: 774, distance: 51.9
click at [723, 762] on input "range" at bounding box center [773, 755] width 100 height 13
click at [1206, 108] on img at bounding box center [1200, 101] width 60 height 60
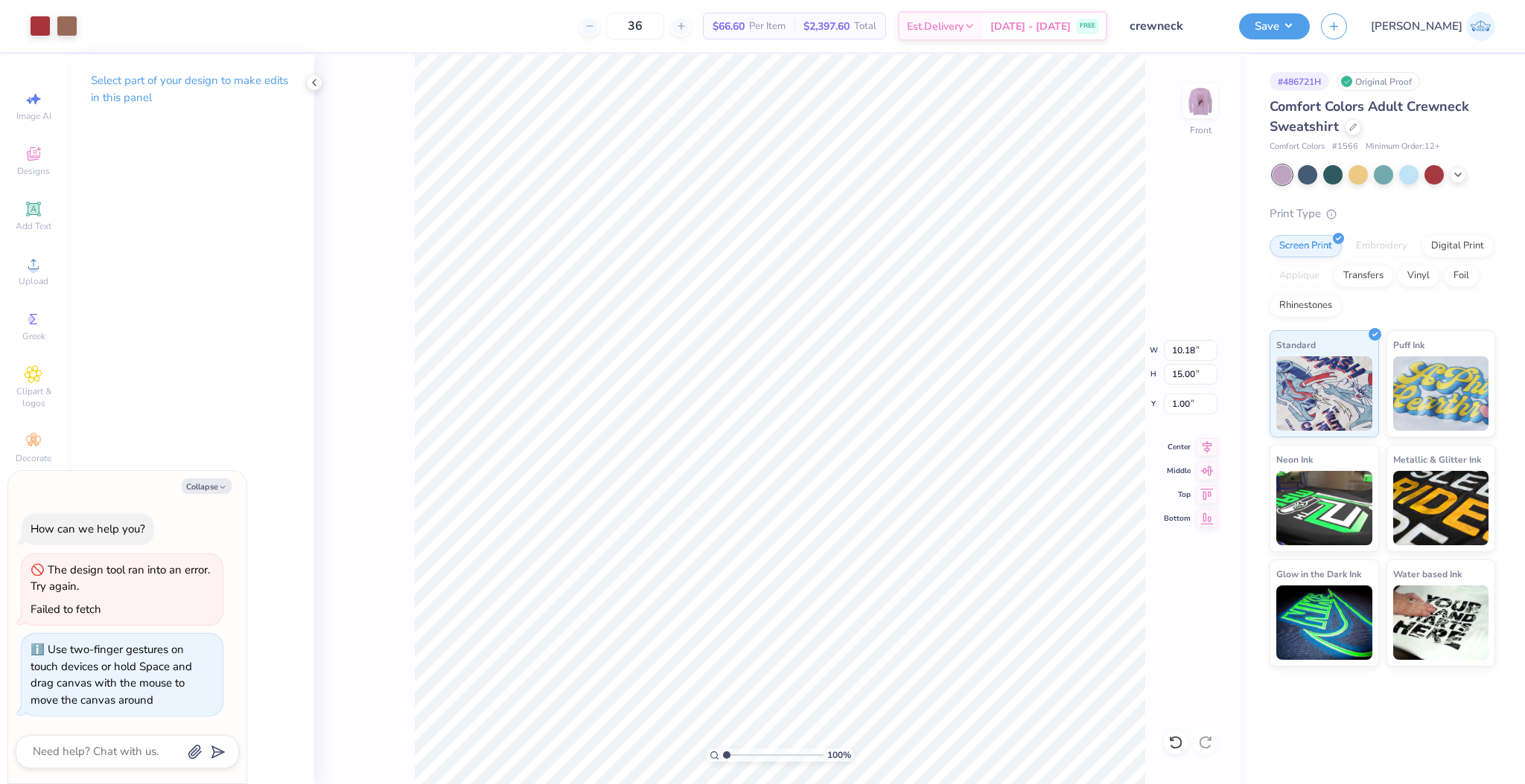
type textarea "x"
type input "1"
drag, startPoint x: 728, startPoint y: 751, endPoint x: 639, endPoint y: 762, distance: 89.7
click at [723, 762] on input "range" at bounding box center [773, 755] width 100 height 13
type textarea "x"
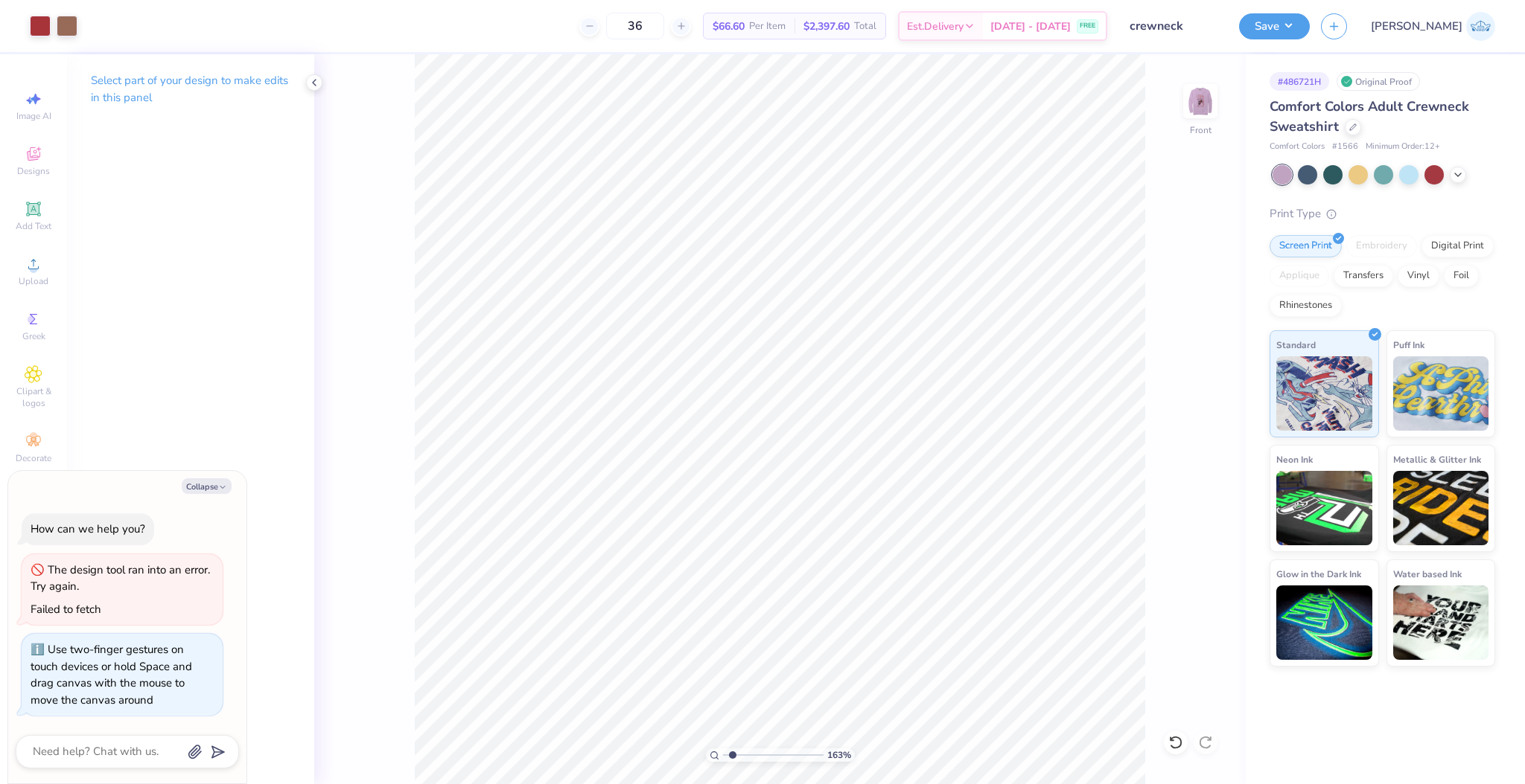
drag, startPoint x: 733, startPoint y: 752, endPoint x: 742, endPoint y: 754, distance: 9.2
click at [742, 754] on input "range" at bounding box center [773, 755] width 100 height 13
drag, startPoint x: 667, startPoint y: 757, endPoint x: 659, endPoint y: 759, distance: 8.2
type input "1"
click at [723, 759] on input "range" at bounding box center [773, 755] width 100 height 13
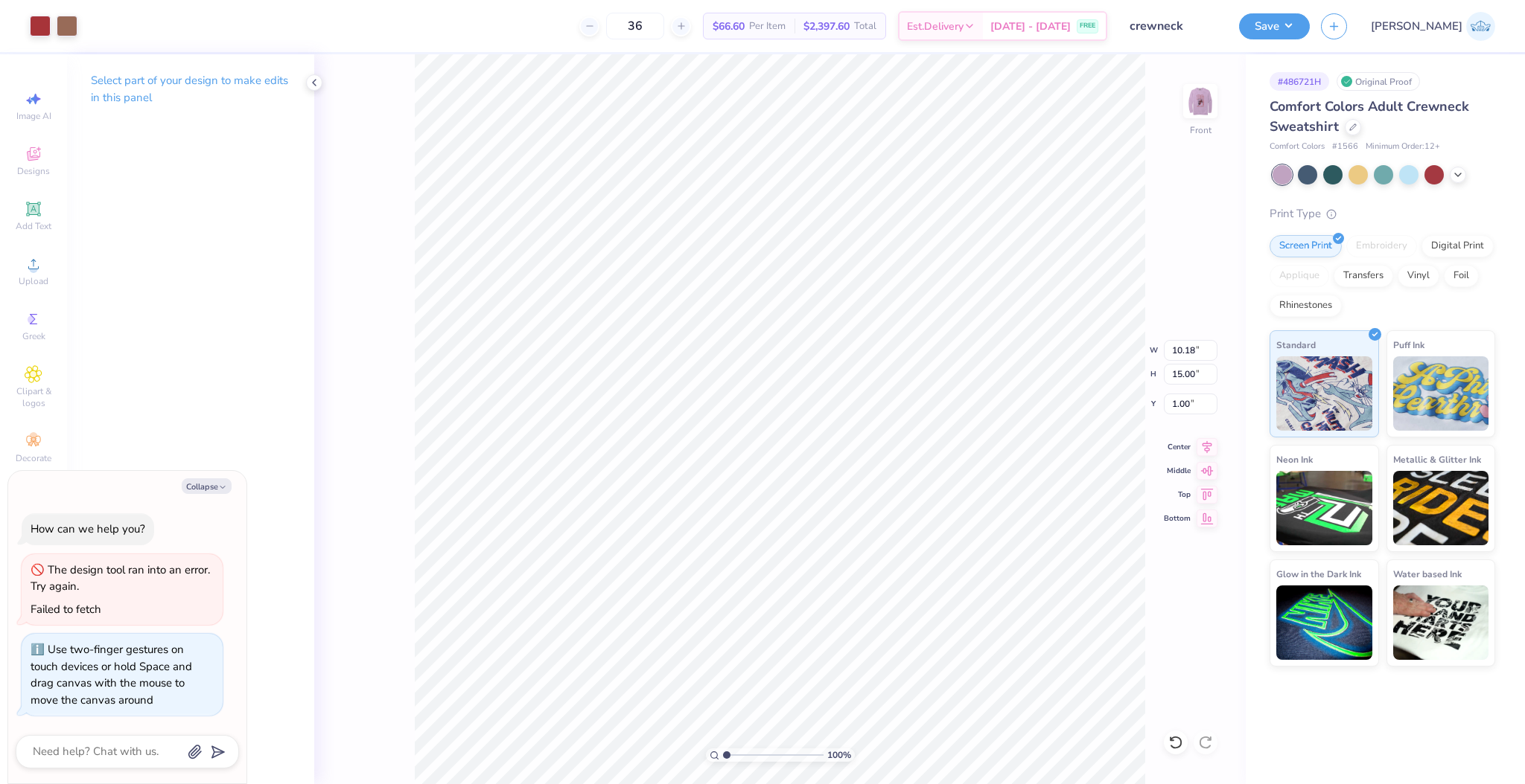
type textarea "x"
click at [1196, 110] on img at bounding box center [1200, 101] width 60 height 60
type input "2.59"
type textarea "x"
type input "1"
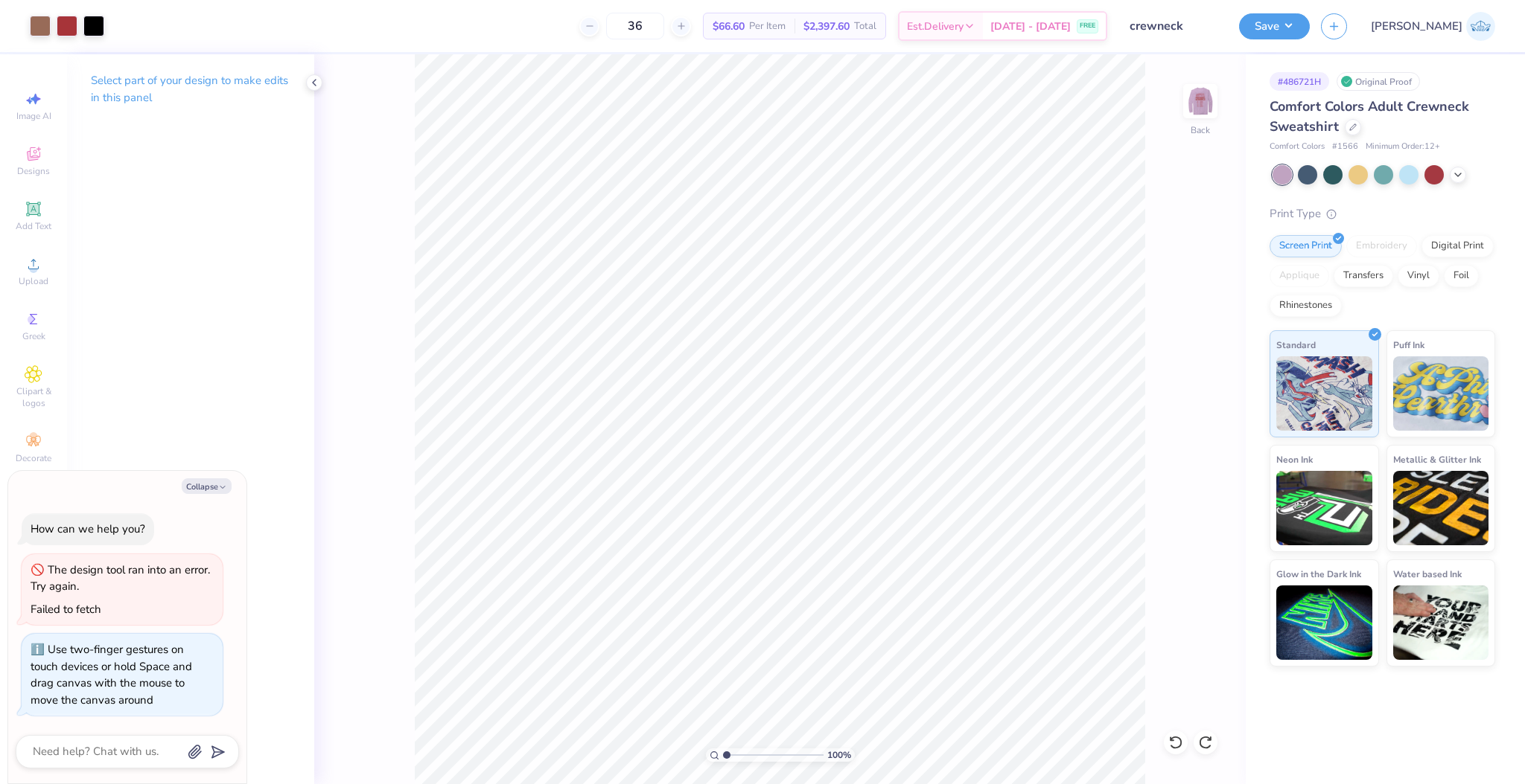
drag, startPoint x: 729, startPoint y: 756, endPoint x: 655, endPoint y: 757, distance: 74.0
click at [723, 757] on input "range" at bounding box center [773, 755] width 100 height 13
click at [1310, 32] on button "Save" at bounding box center [1274, 25] width 71 height 26
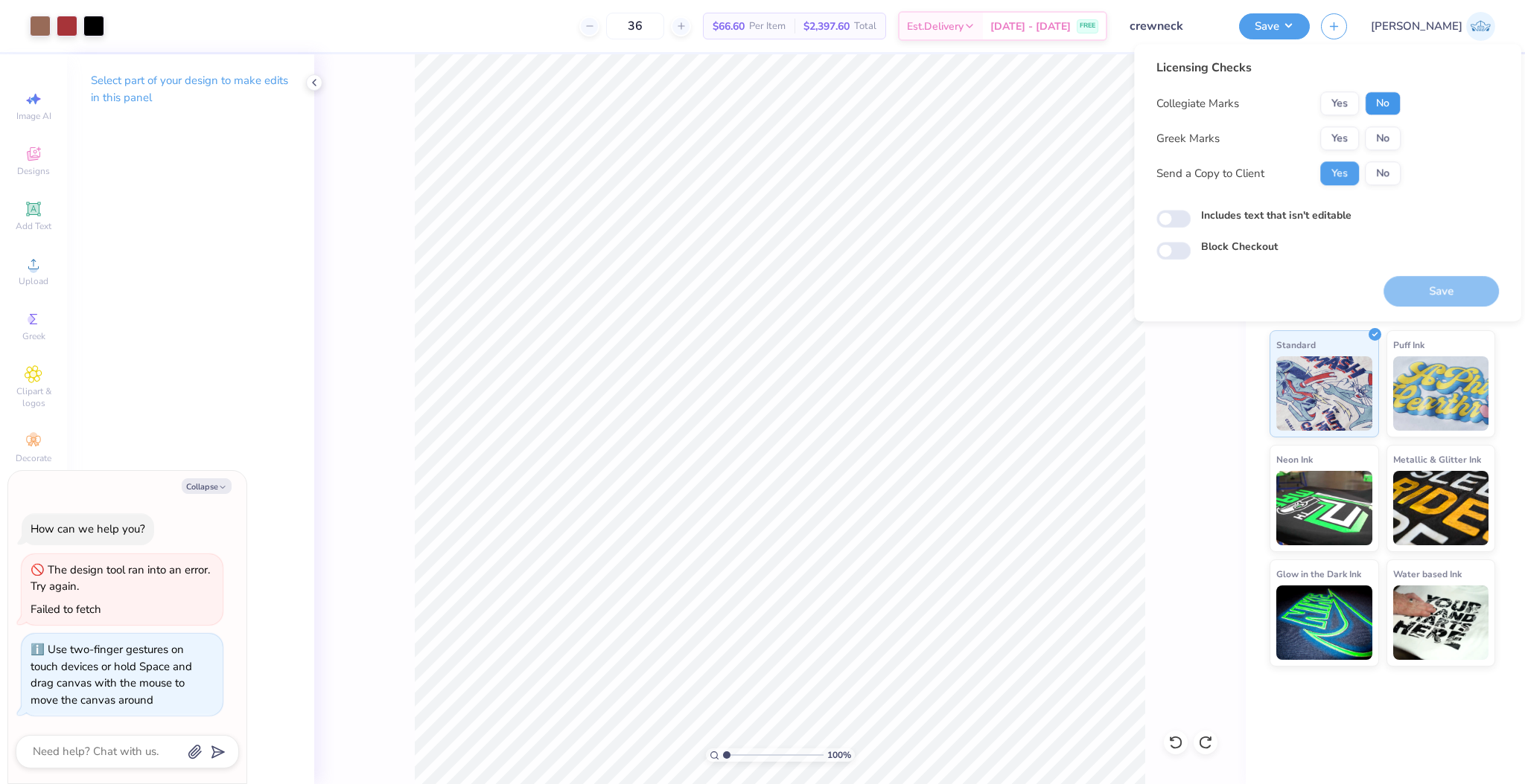
click at [1385, 110] on button "No" at bounding box center [1383, 103] width 36 height 24
click at [1329, 140] on button "Yes" at bounding box center [1339, 138] width 39 height 24
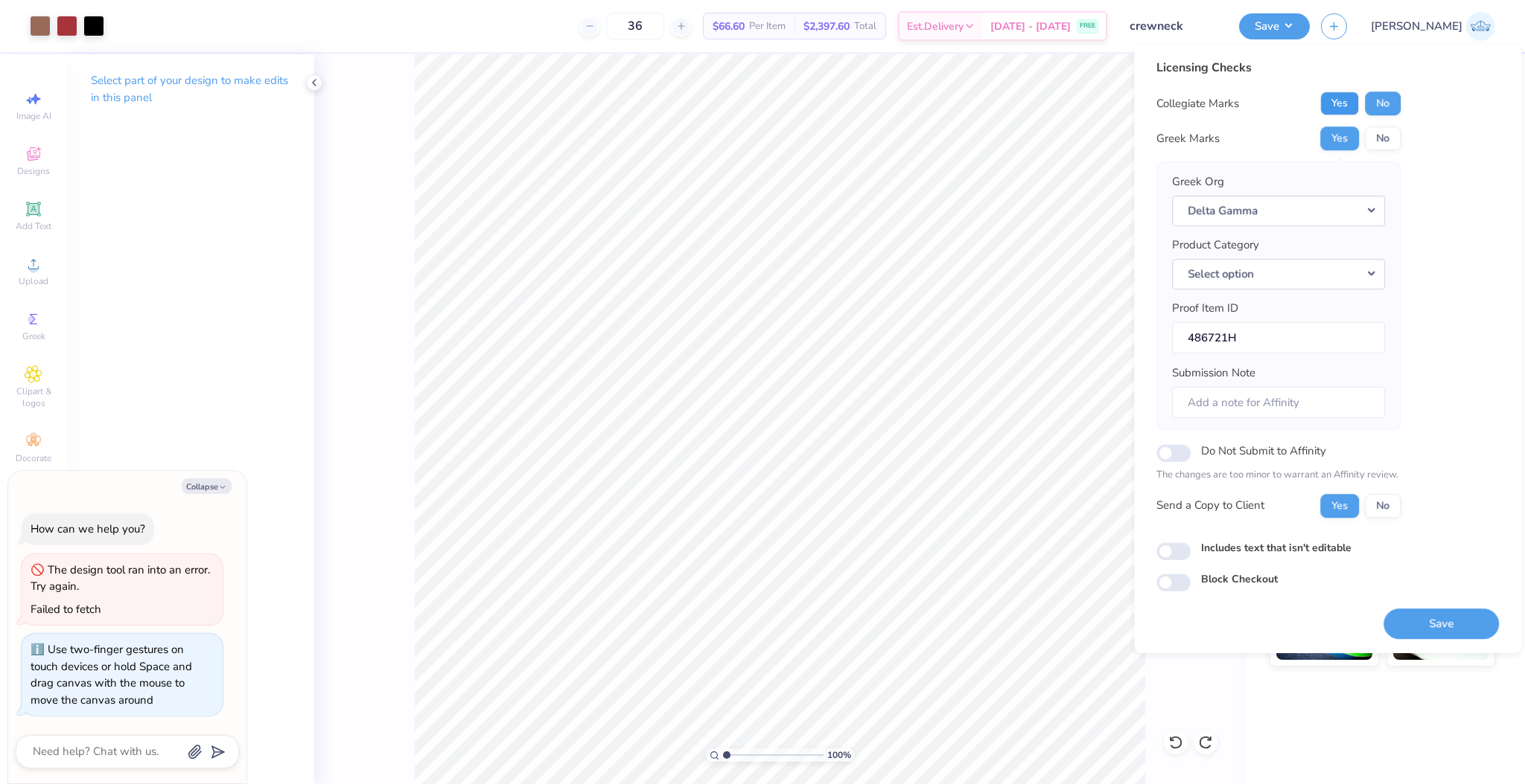
click at [1328, 104] on button "Yes" at bounding box center [1339, 103] width 39 height 24
type textarea "x"
click at [1170, 551] on input "Includes text that isn't editable" at bounding box center [1174, 552] width 34 height 18
checkbox input "true"
click at [1412, 622] on button "Save" at bounding box center [1440, 624] width 116 height 30
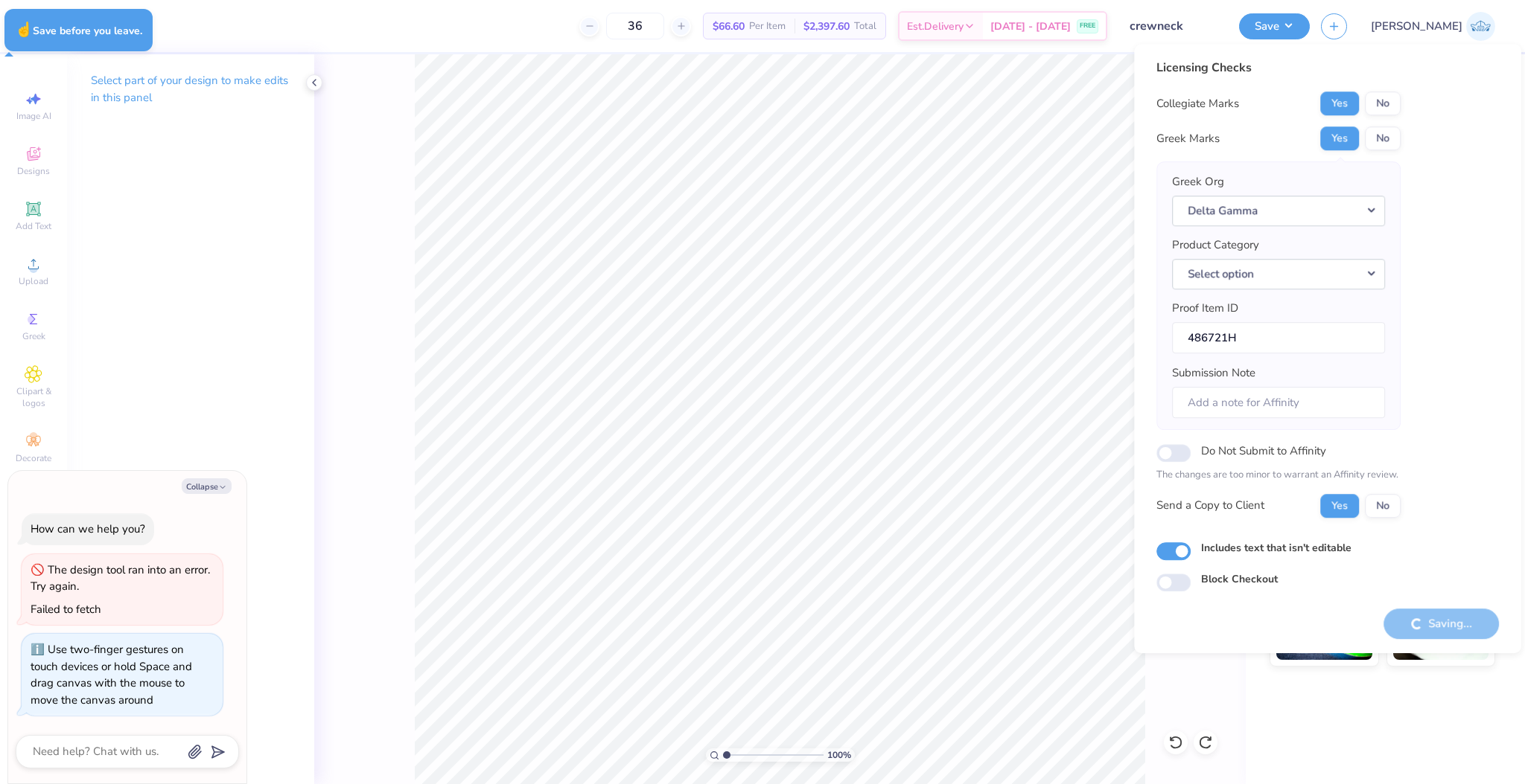
type textarea "x"
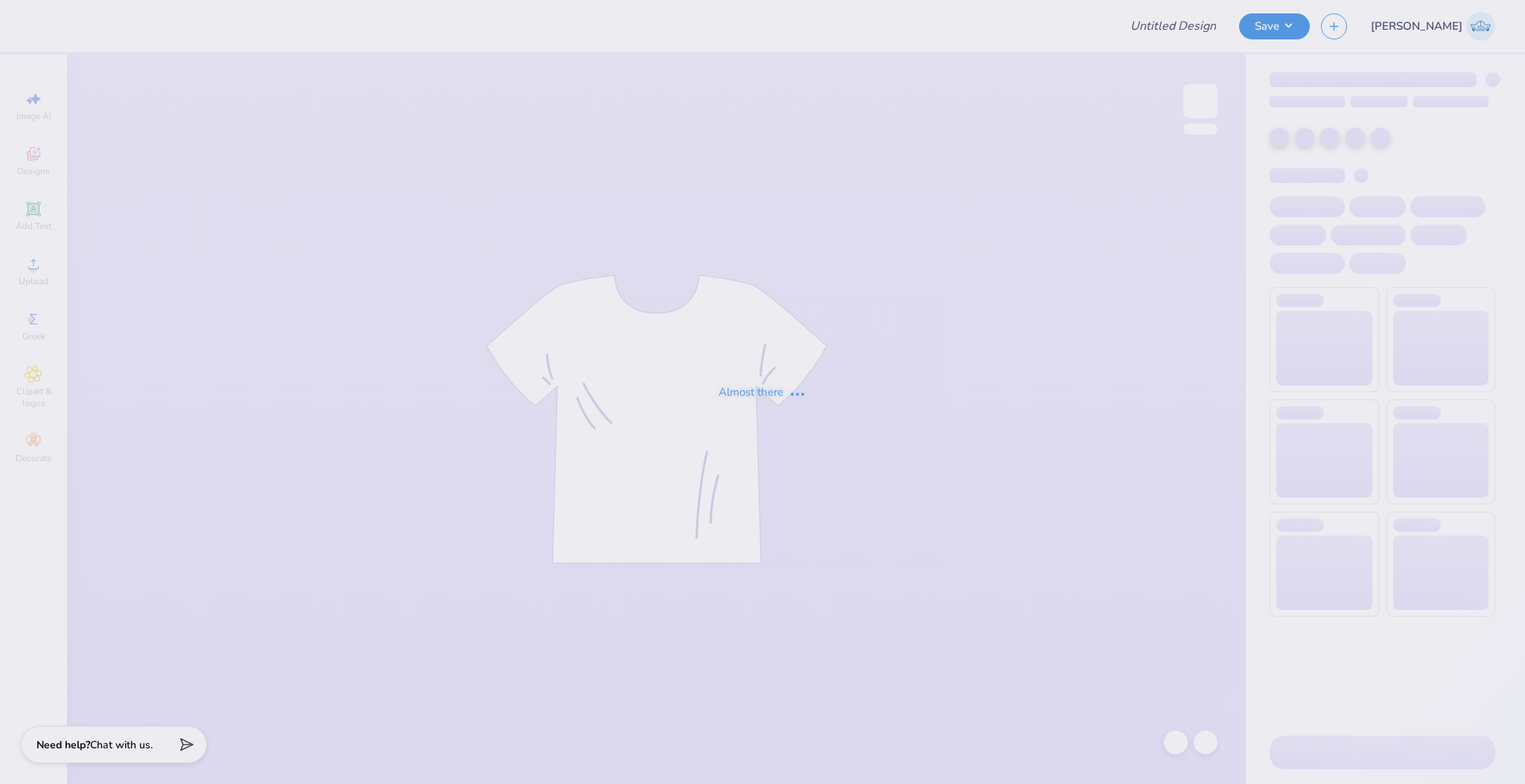
type input "crewneck"
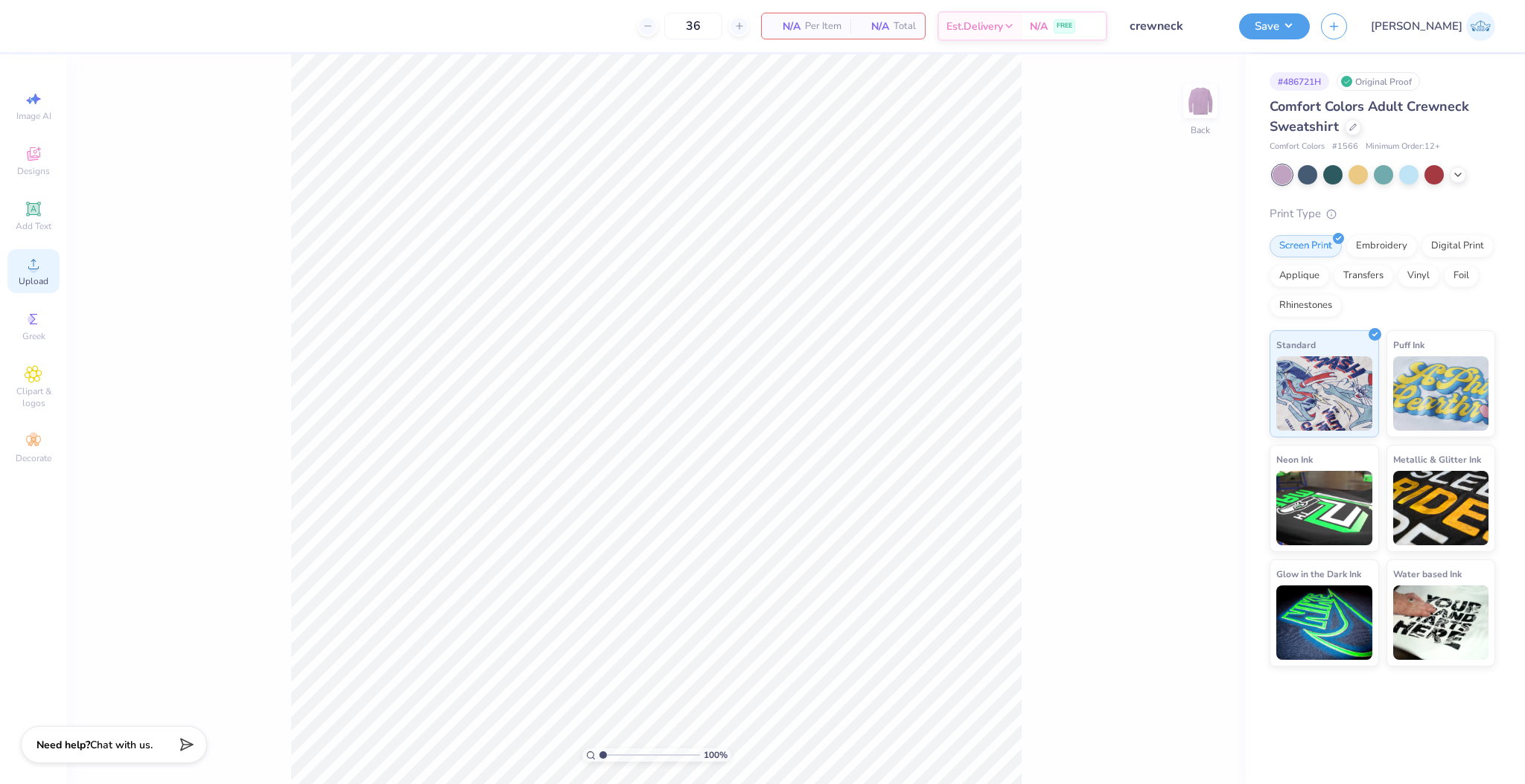
click at [30, 270] on circle at bounding box center [33, 269] width 8 height 8
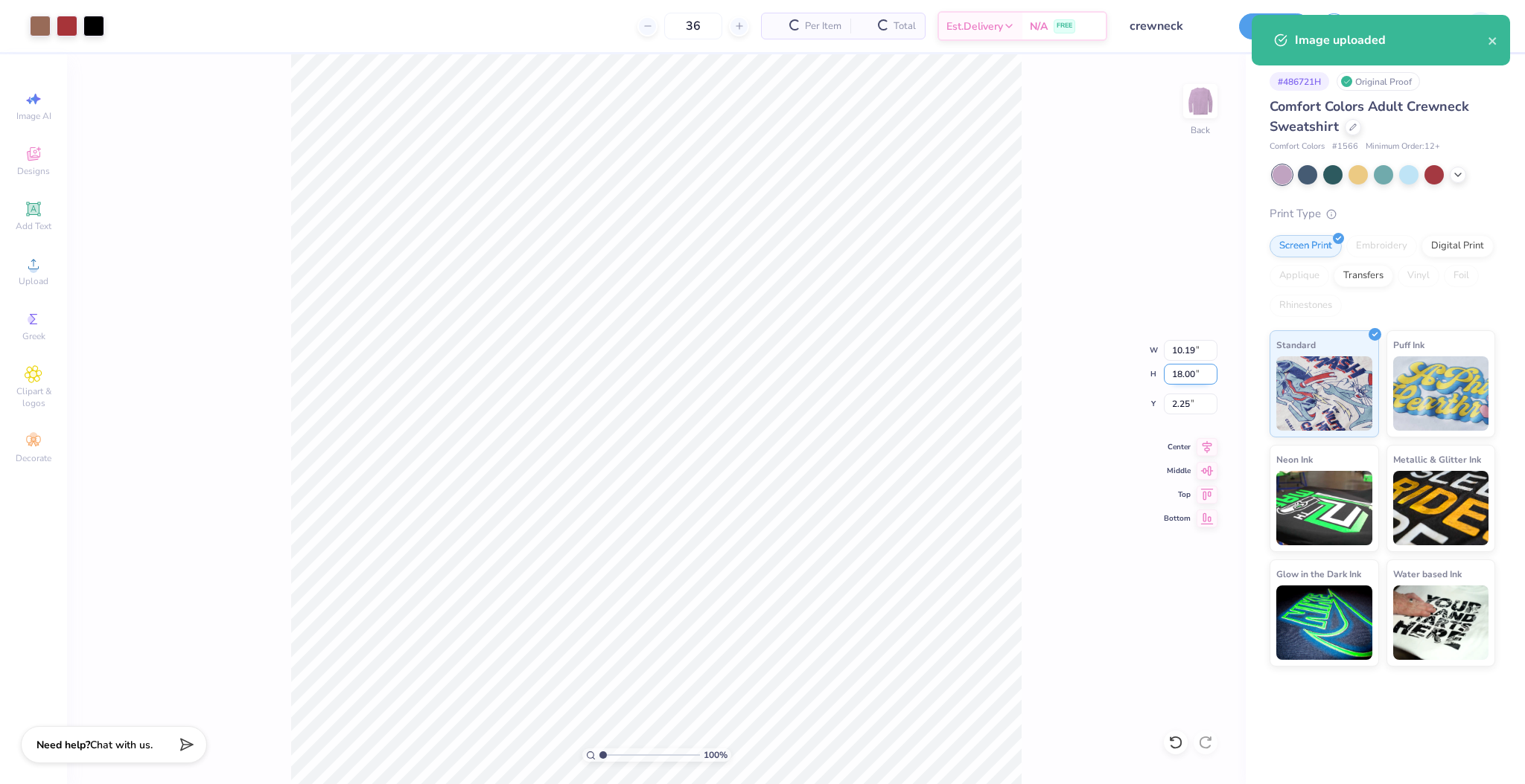
click at [1172, 374] on input "18.00" at bounding box center [1190, 374] width 53 height 21
type input "13"
type input "7.36"
type input "13.00"
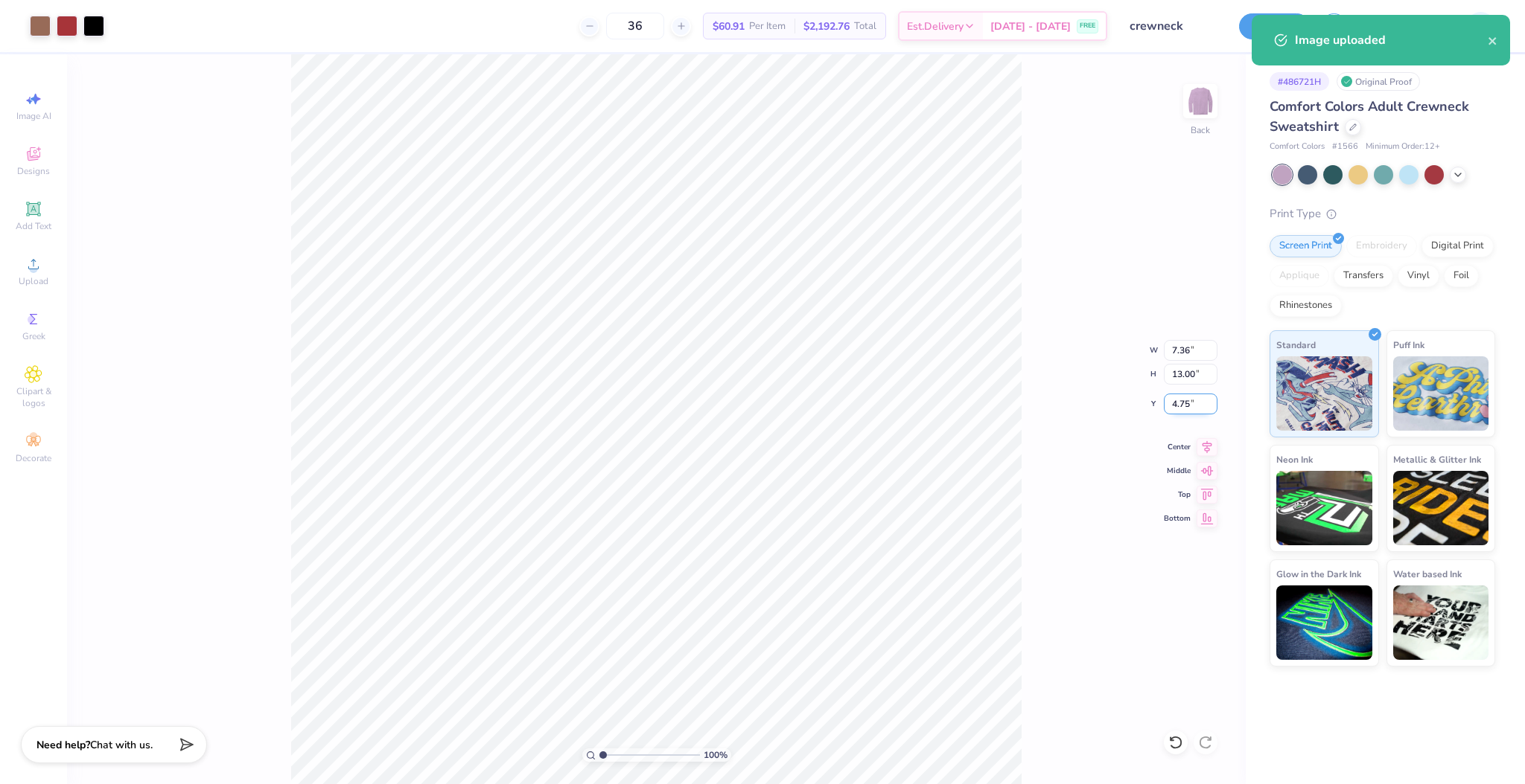
click at [1179, 405] on input "4.75" at bounding box center [1190, 404] width 53 height 21
type input "3.00"
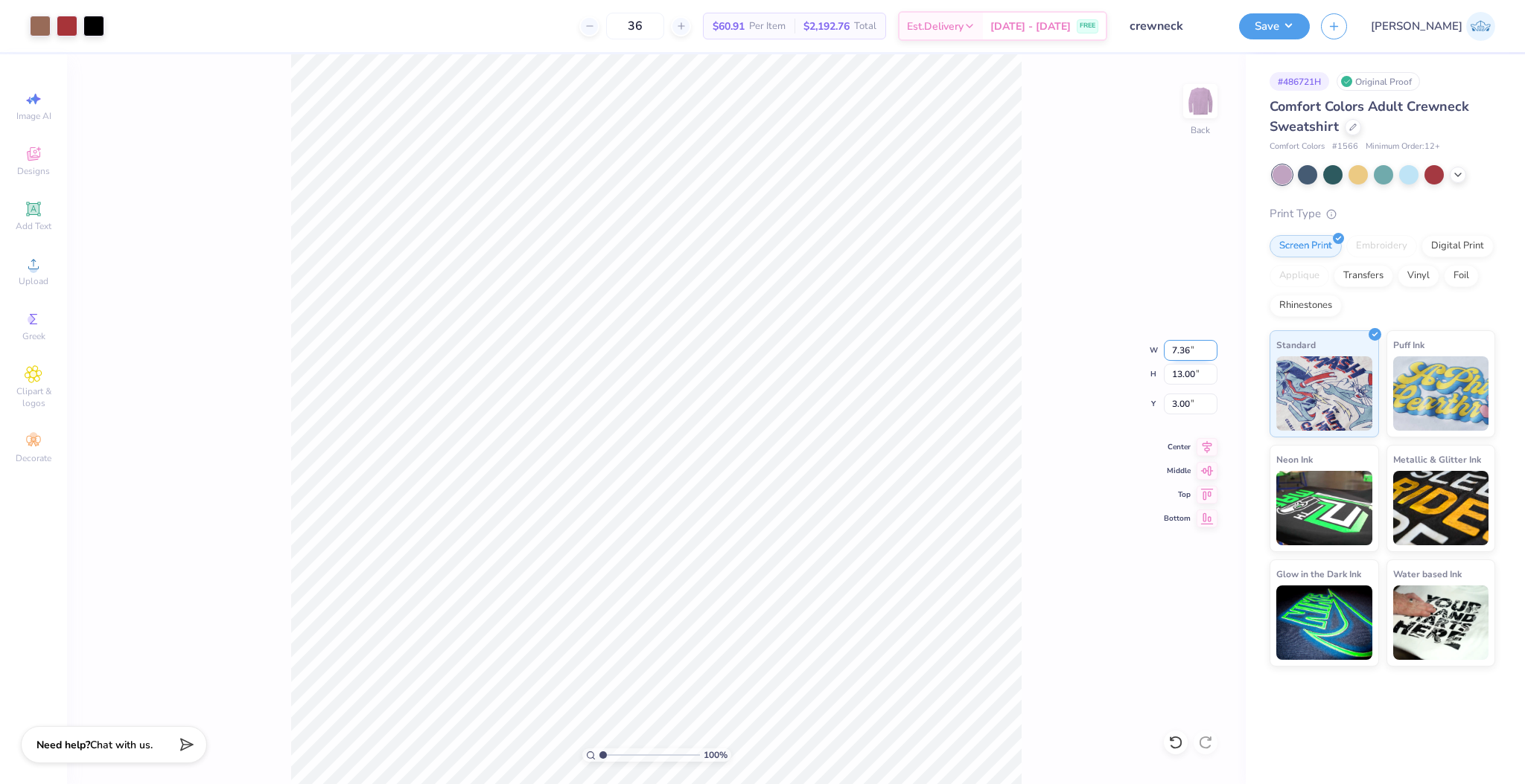
drag, startPoint x: 1058, startPoint y: 399, endPoint x: 1078, endPoint y: 348, distance: 54.8
click at [1058, 398] on div "100 % Back W 7.36 7.36 " H 13.00 13.00 " Y 3.00 3.00 " Center Middle Top Bottom" at bounding box center [656, 419] width 1178 height 730
click at [1189, 108] on img at bounding box center [1200, 101] width 60 height 60
click at [28, 261] on icon at bounding box center [34, 264] width 18 height 18
click at [1192, 378] on input "18.00" at bounding box center [1190, 374] width 53 height 21
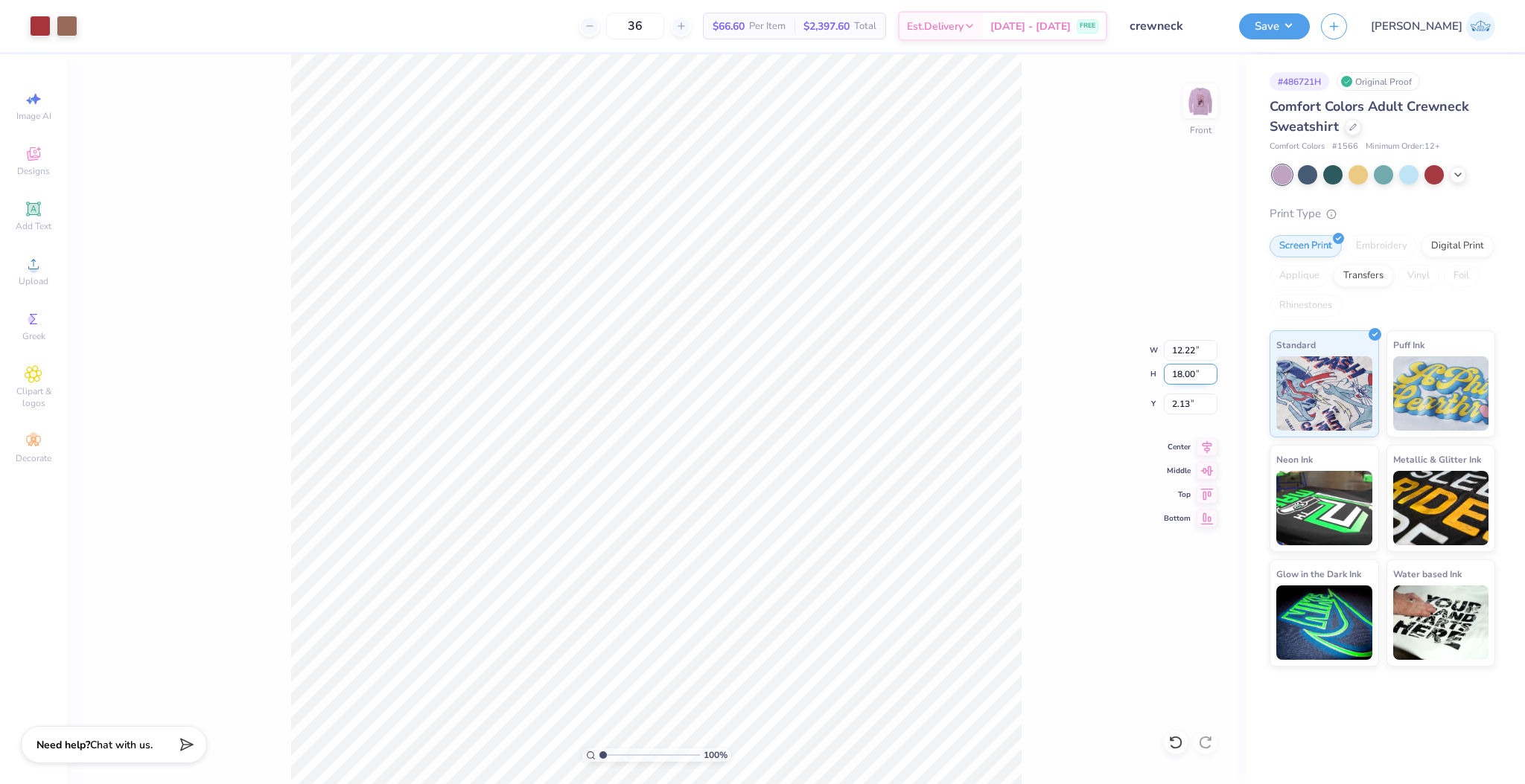
click at [1192, 378] on input "18.00" at bounding box center [1190, 374] width 53 height 21
type input "15"
click at [1179, 402] on input "2.13" at bounding box center [1190, 404] width 53 height 21
click at [1182, 406] on input "2.13" at bounding box center [1190, 404] width 53 height 21
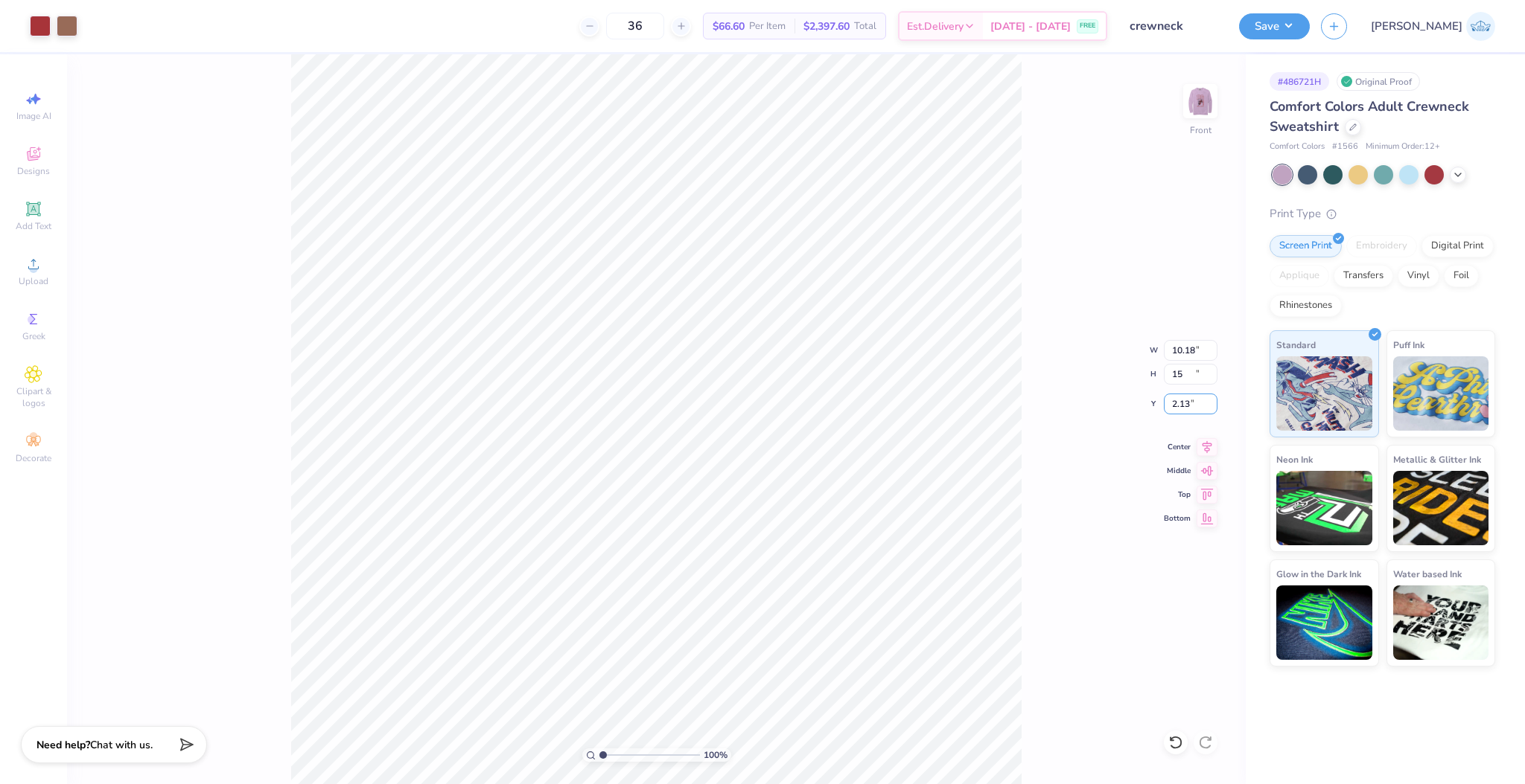
type input "10.18"
type input "15.00"
click at [1170, 401] on input "3.63" at bounding box center [1190, 404] width 53 height 21
type input "3.00"
click at [1177, 410] on input "3.00" at bounding box center [1190, 404] width 53 height 21
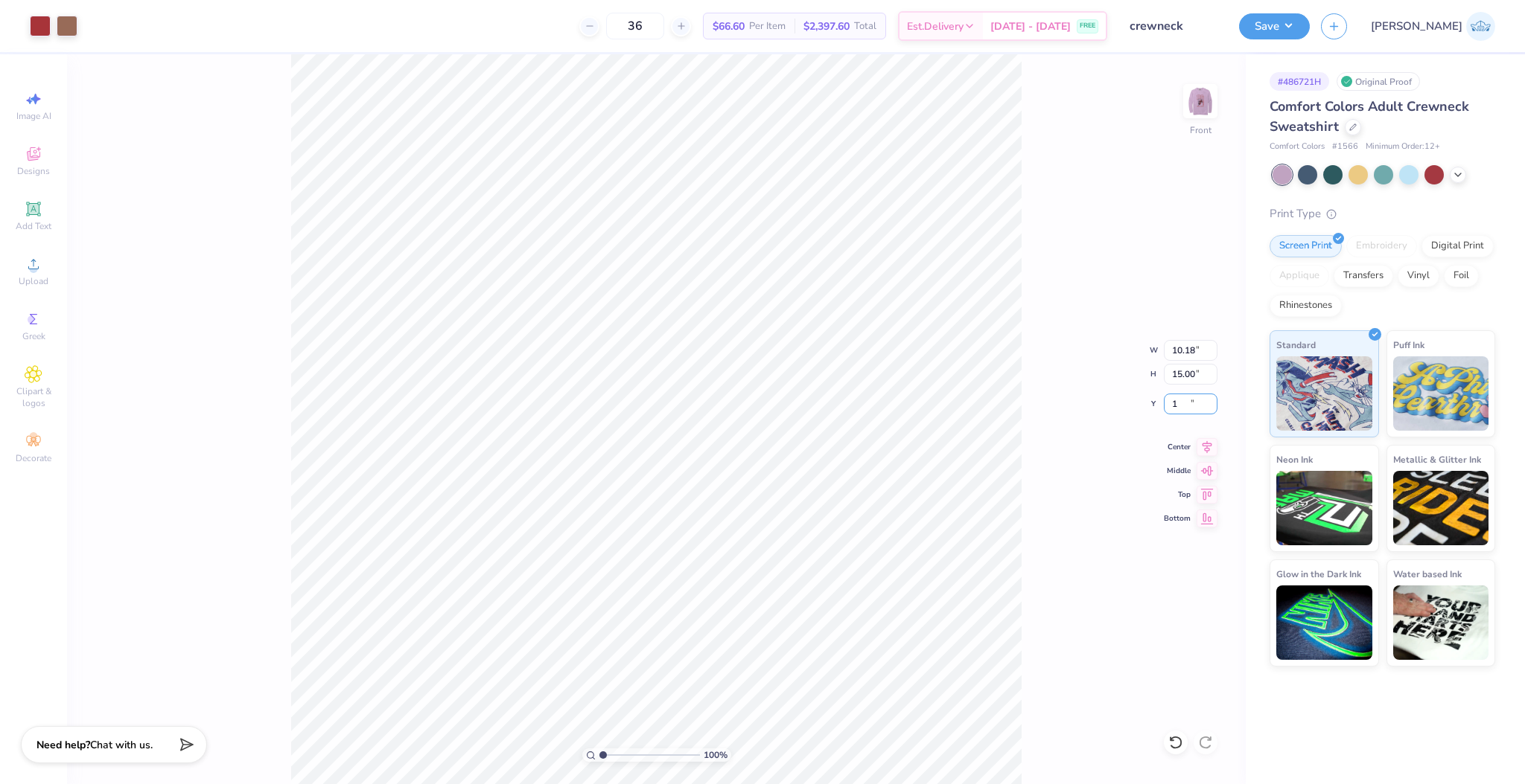
type input "1.00"
click at [1026, 419] on div "100 % Front W 10.18 10.18 " H 15.00 15.00 " Y 1.00 1.00 " Center Middle Top Bot…" at bounding box center [656, 419] width 1178 height 730
click at [1310, 35] on button "Save" at bounding box center [1274, 25] width 71 height 26
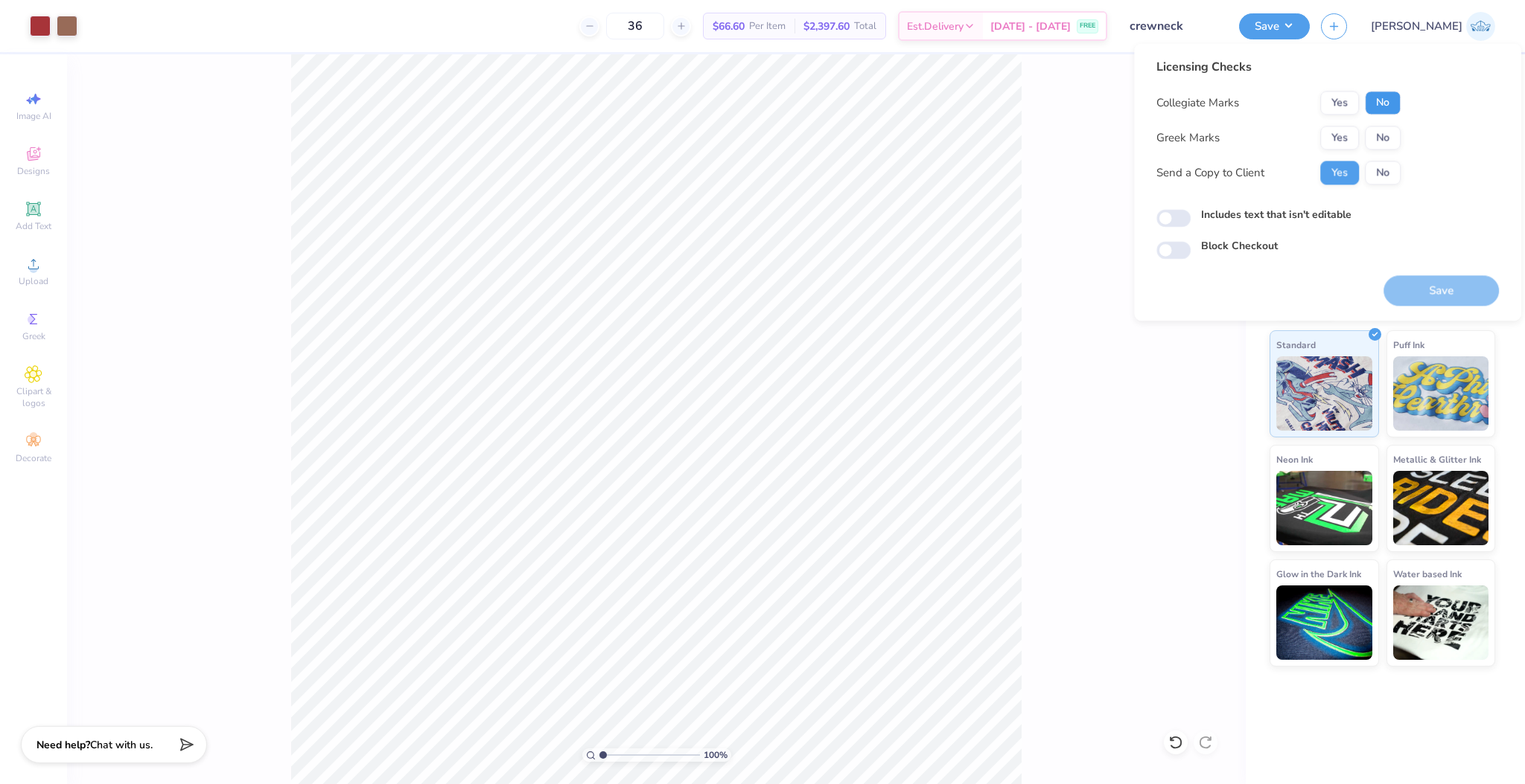
click at [1379, 110] on button "No" at bounding box center [1383, 103] width 36 height 24
click at [1324, 131] on button "Yes" at bounding box center [1339, 137] width 39 height 24
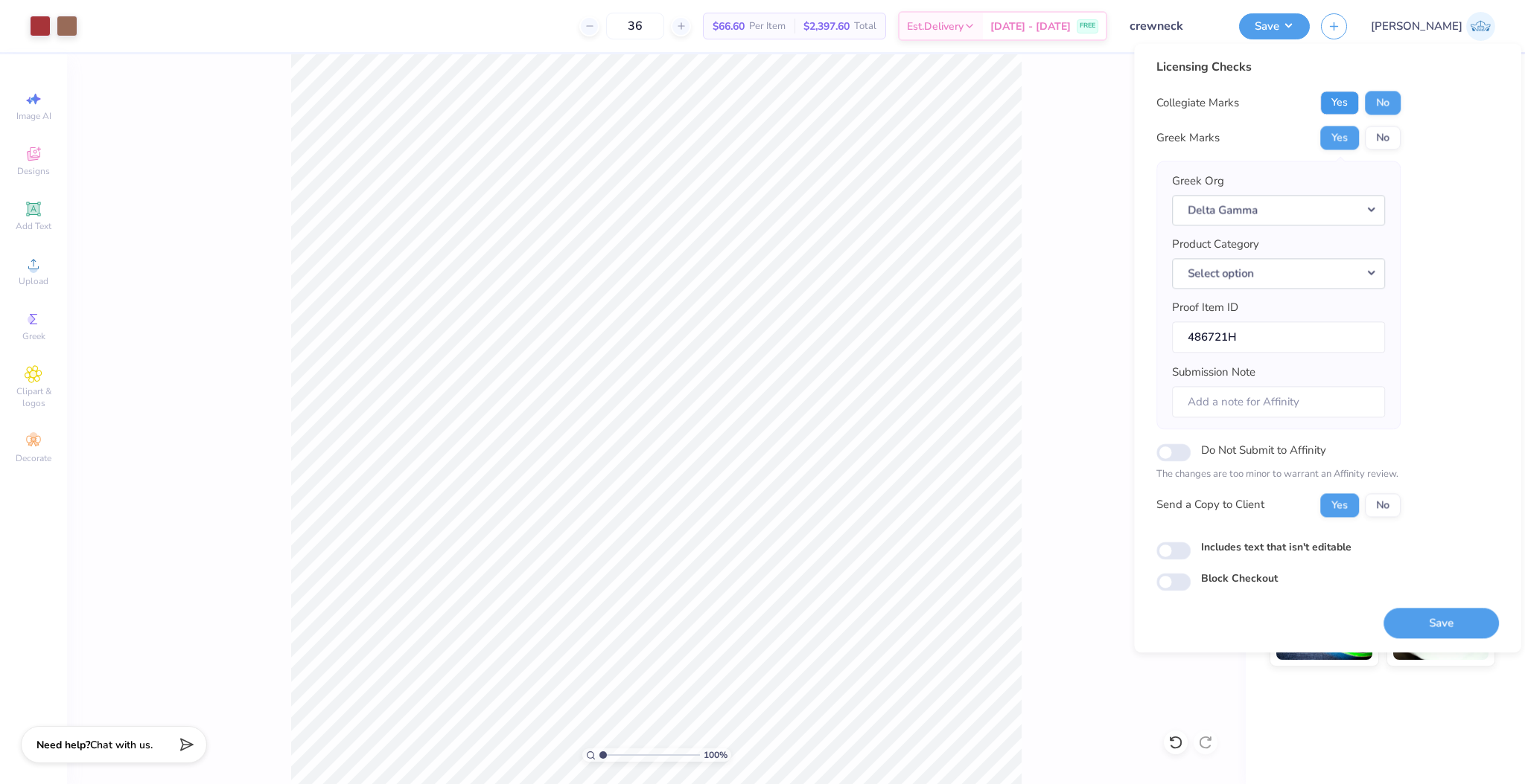
click at [1340, 103] on button "Yes" at bounding box center [1339, 103] width 39 height 24
click at [1183, 553] on input "Includes text that isn't editable" at bounding box center [1174, 551] width 34 height 18
checkbox input "true"
click at [1408, 618] on button "Save" at bounding box center [1440, 623] width 116 height 30
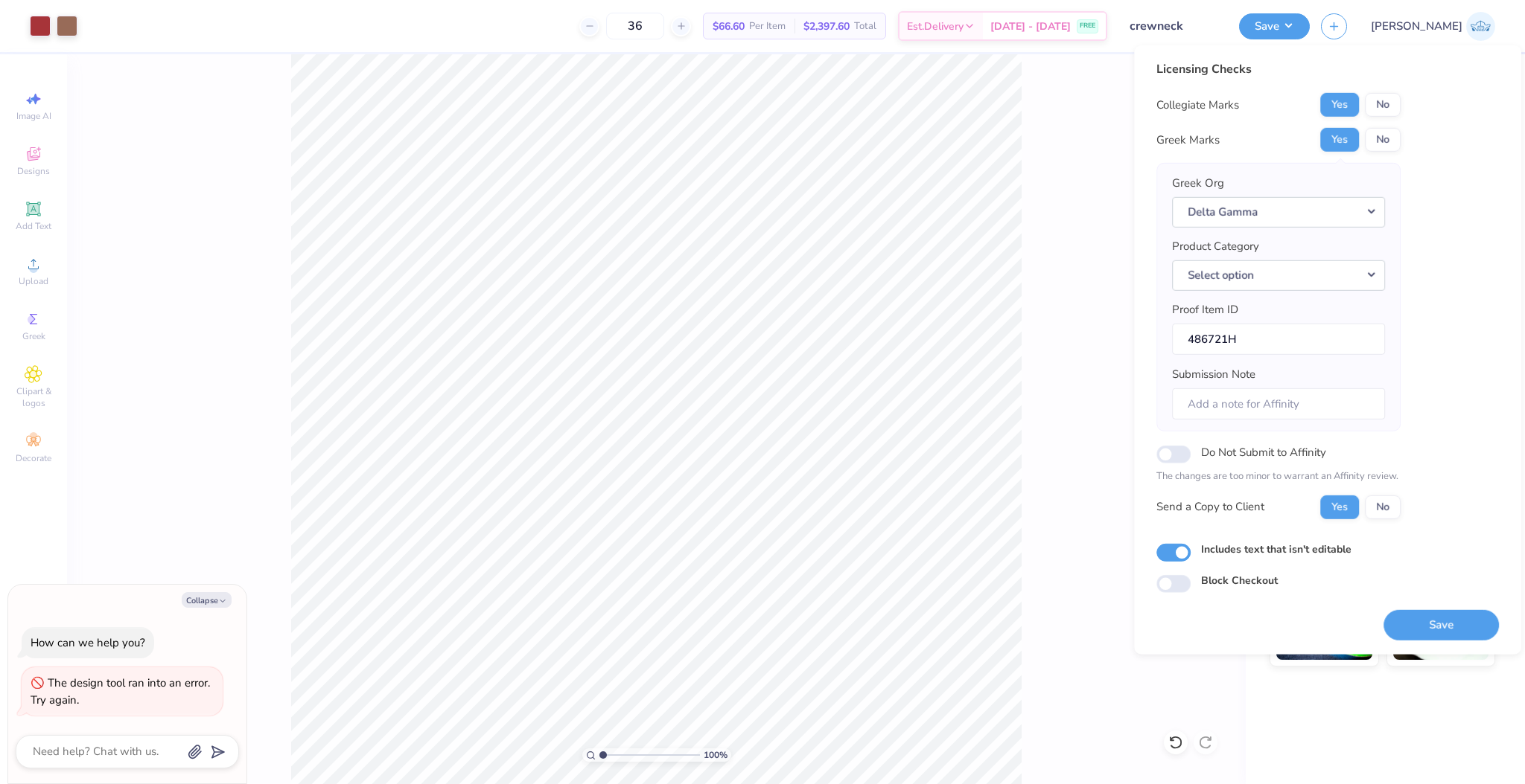
type textarea "x"
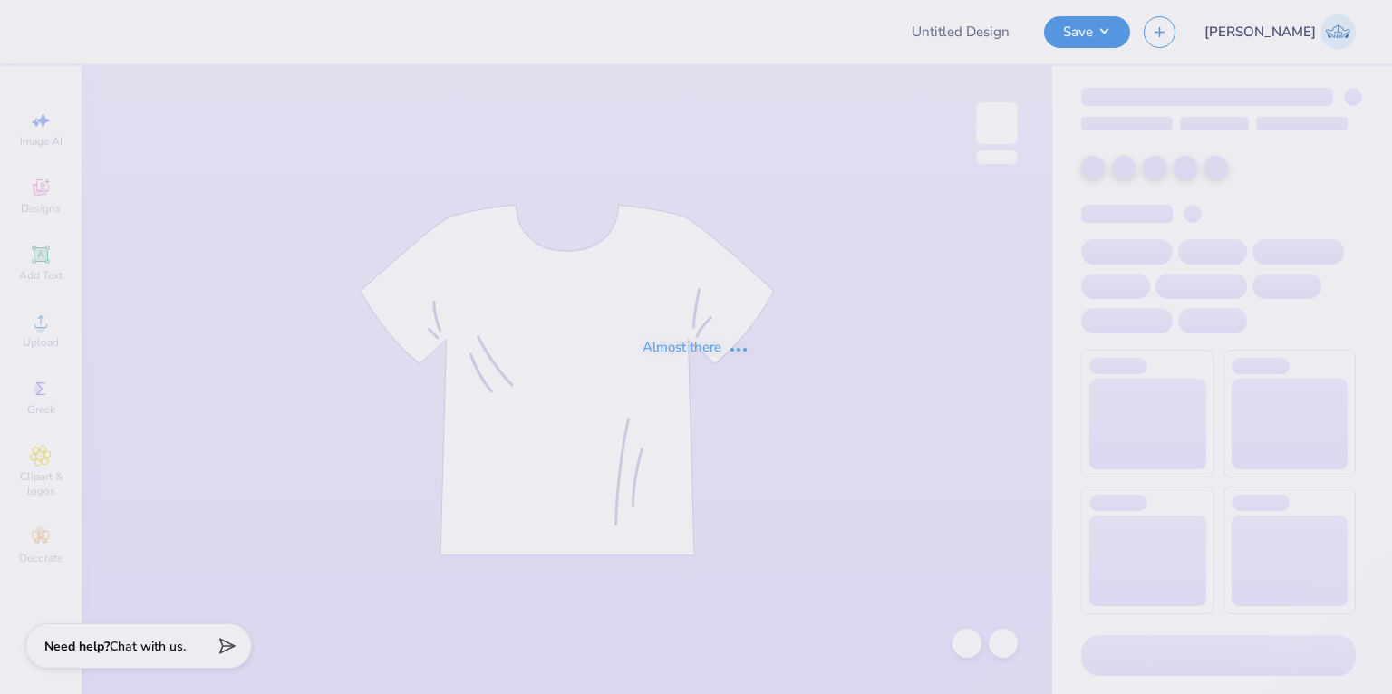
type input "Delt dodgeball idea"
type input "100"
type input "Delt dodgeball idea"
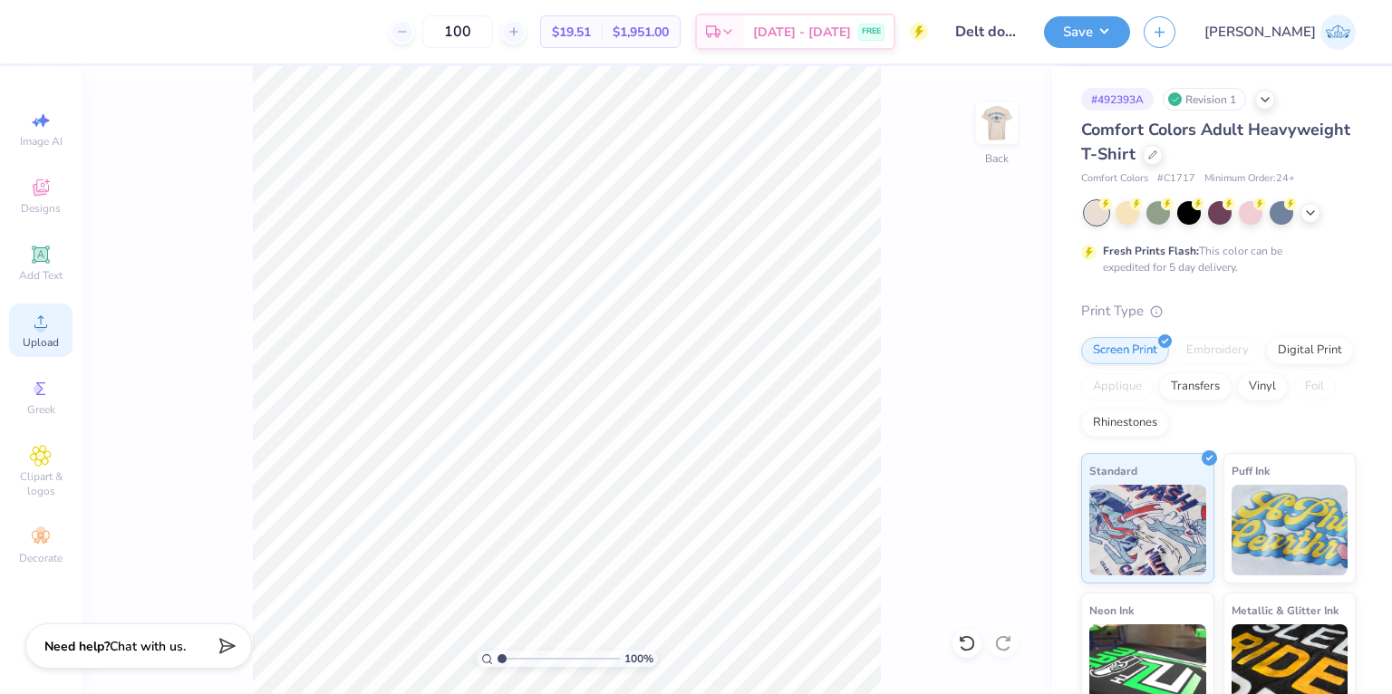
click at [56, 307] on div "Upload" at bounding box center [40, 330] width 63 height 53
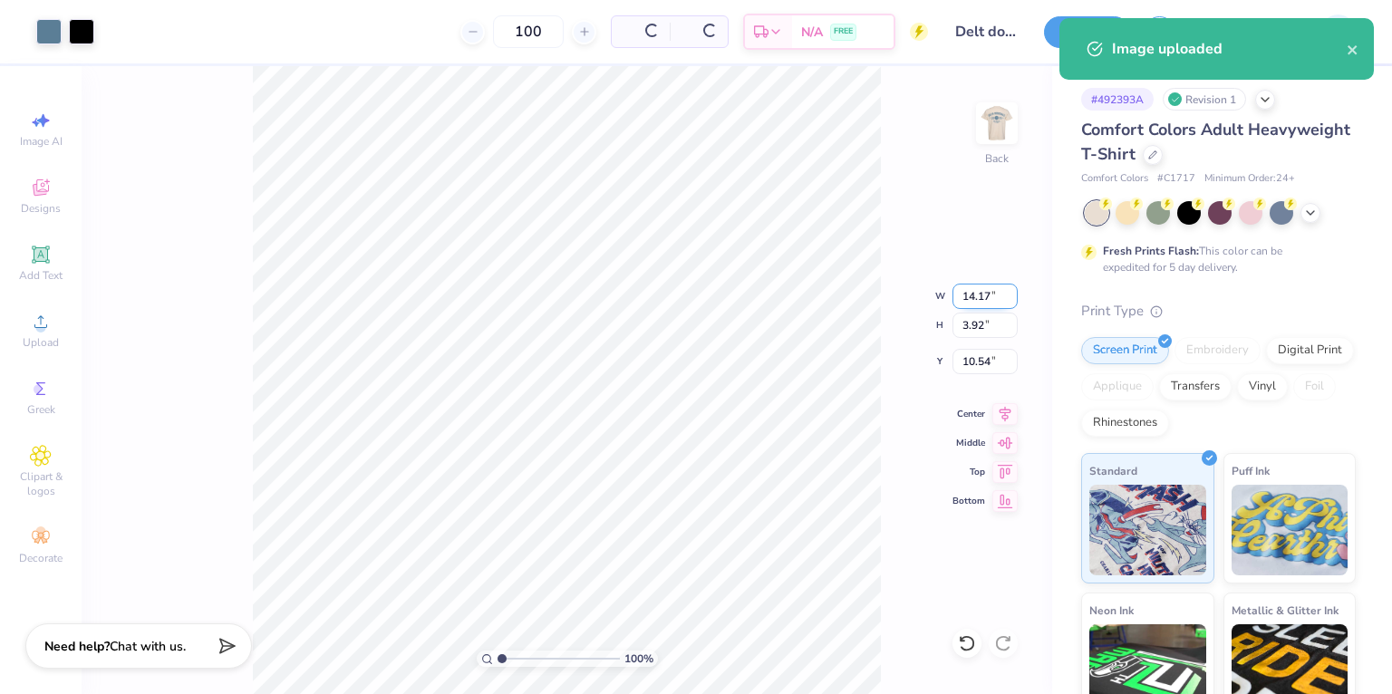
click at [986, 295] on input "14.17" at bounding box center [985, 296] width 65 height 25
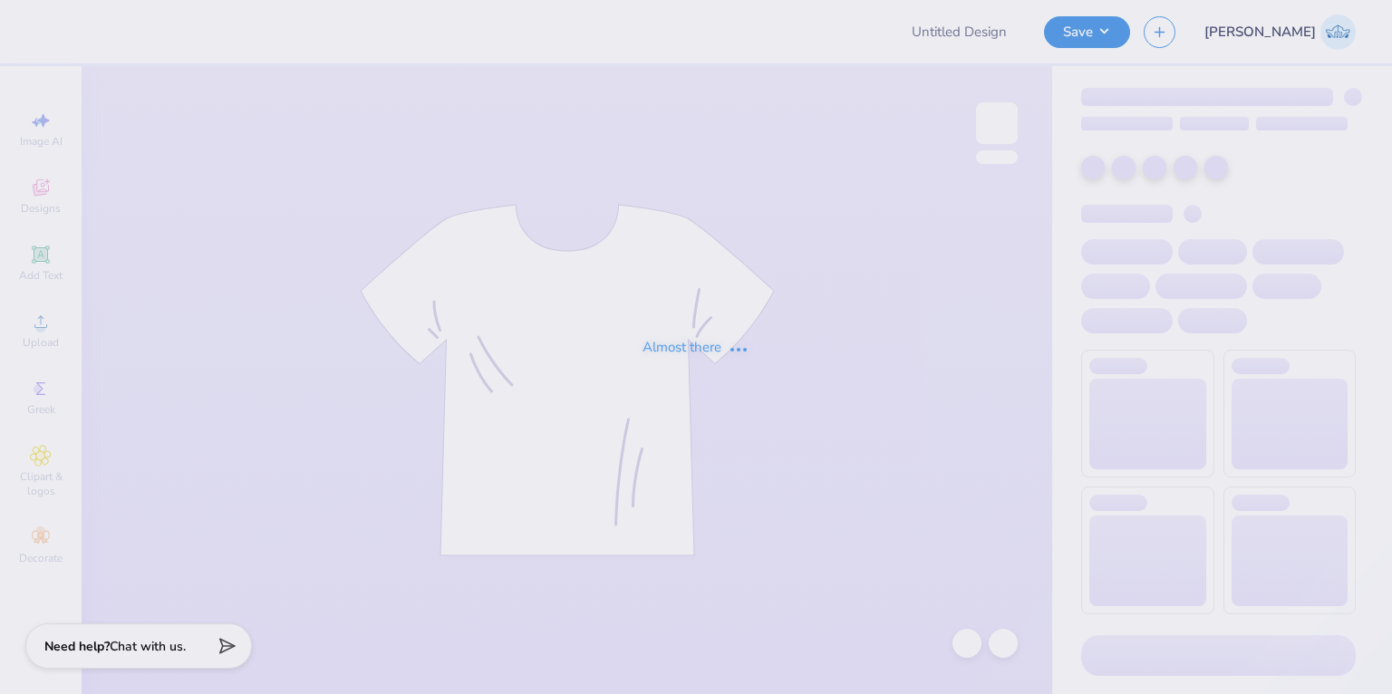
type input "Delt dodgeball idea"
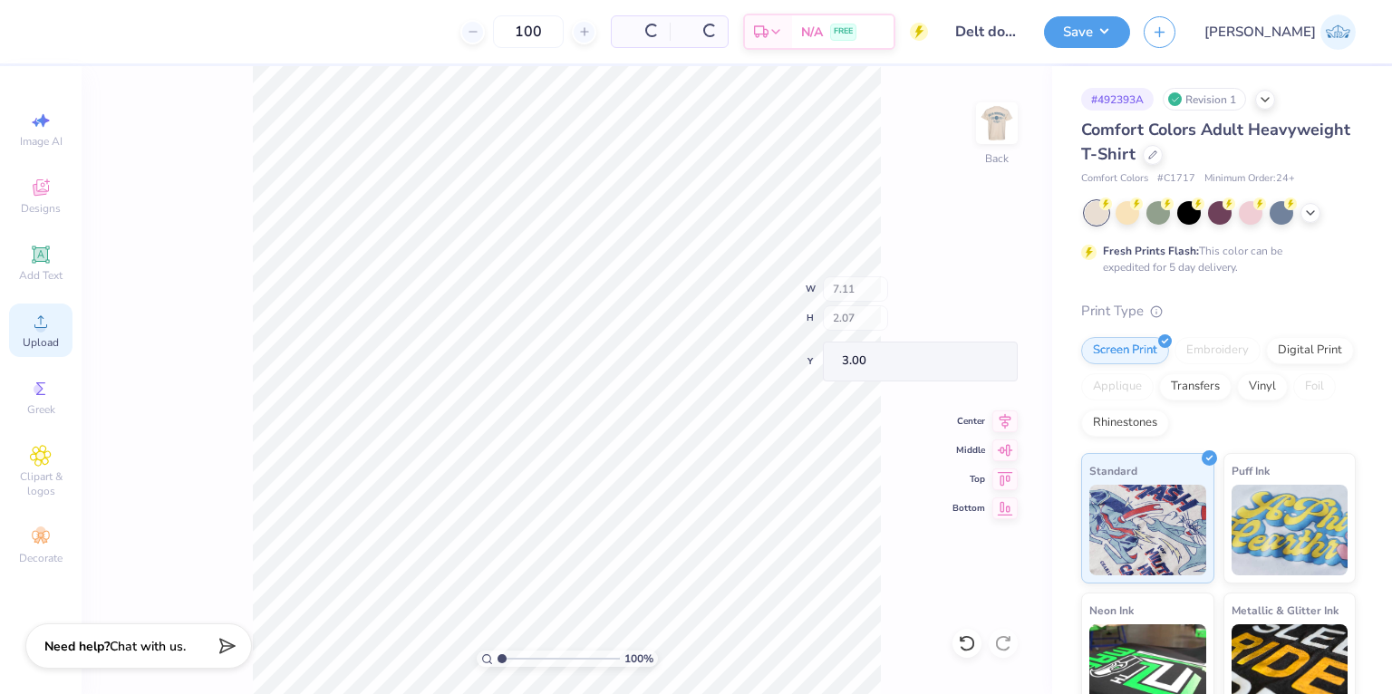
click at [32, 337] on span "Upload" at bounding box center [41, 342] width 36 height 15
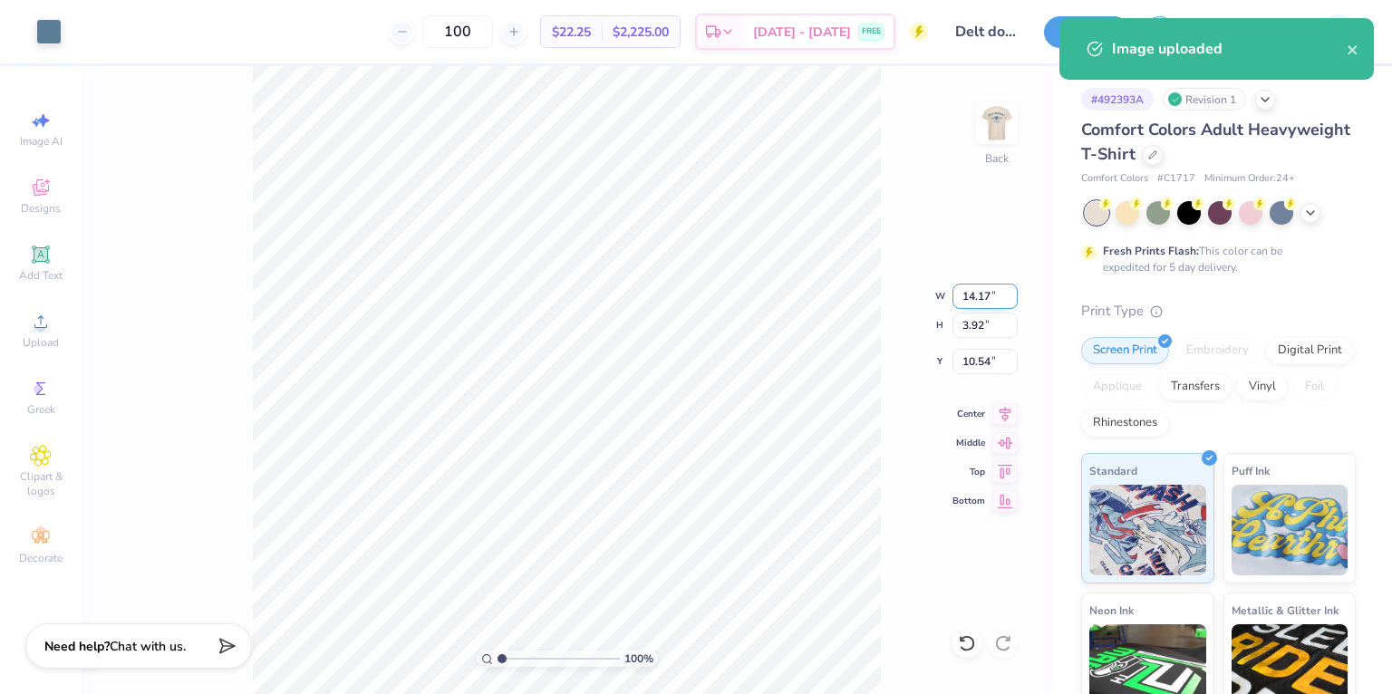
click at [986, 300] on input "14.17" at bounding box center [985, 296] width 65 height 25
type input "7.00"
type input "1.93"
click at [973, 355] on input "11.53" at bounding box center [985, 361] width 65 height 25
type input "3.00"
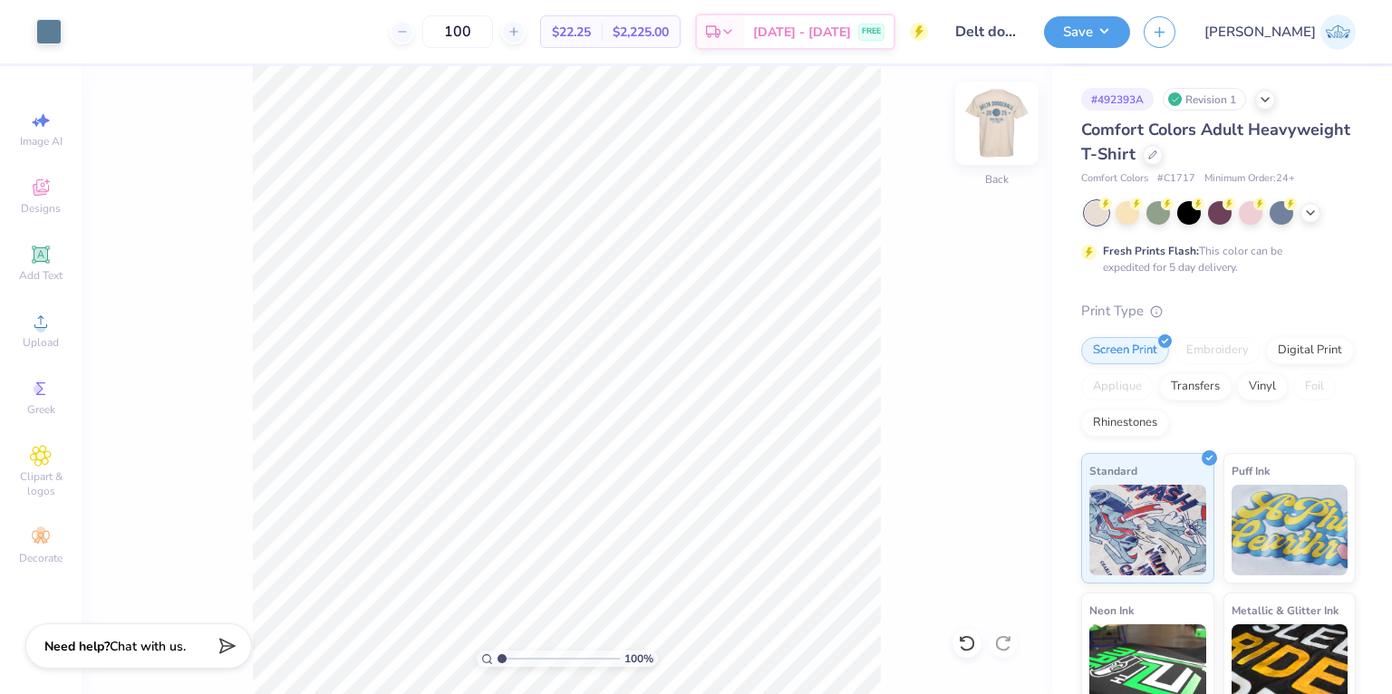
click at [992, 123] on img at bounding box center [997, 123] width 73 height 73
click at [797, 501] on div "100 % Front" at bounding box center [567, 380] width 971 height 628
click at [45, 328] on circle at bounding box center [40, 328] width 10 height 10
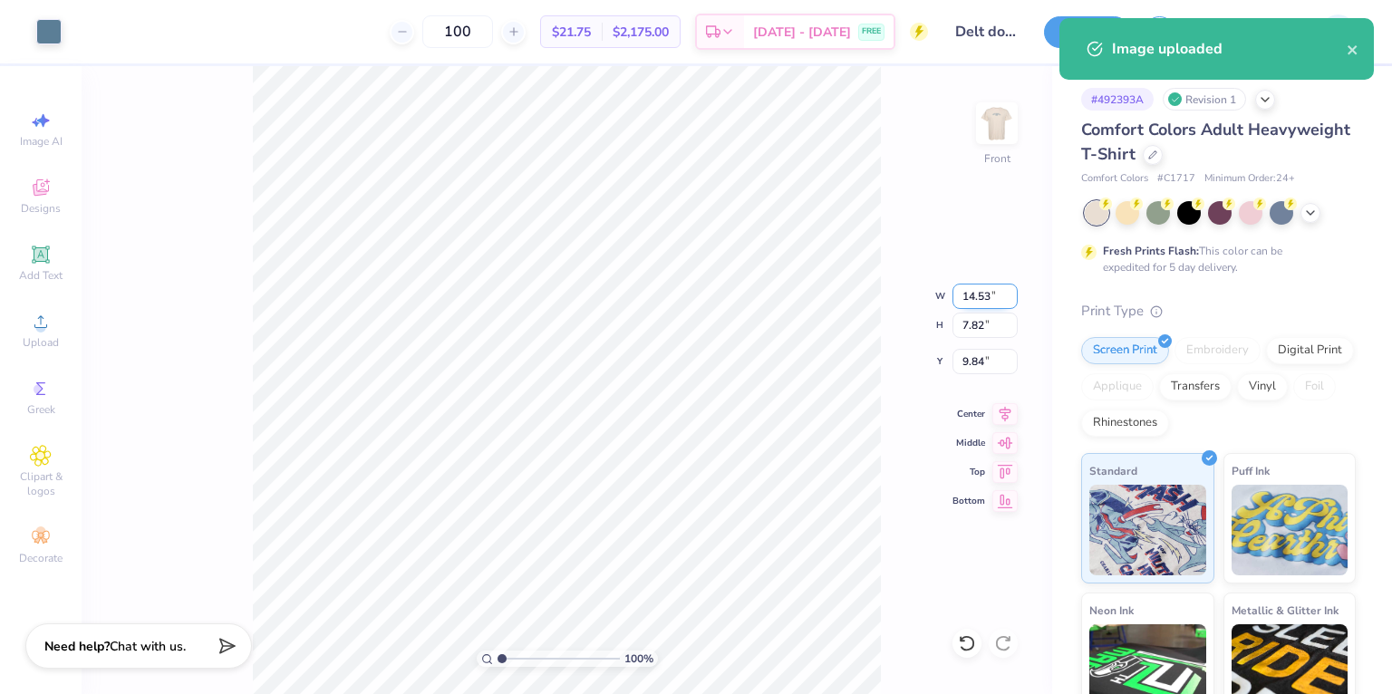
click at [984, 294] on input "14.53" at bounding box center [985, 296] width 65 height 25
type input "12.50"
type input "6.72"
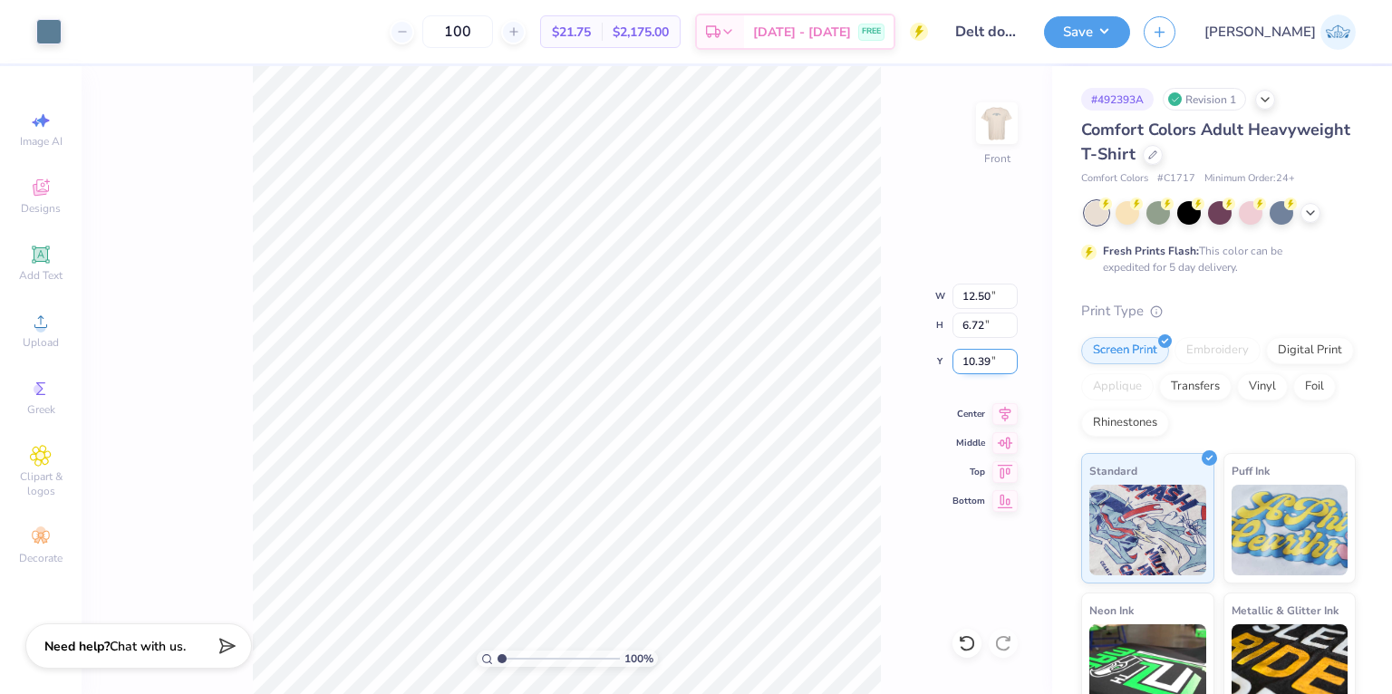
click at [972, 370] on input "10.39" at bounding box center [985, 361] width 65 height 25
type input "3.00"
click at [515, 656] on input "range" at bounding box center [559, 659] width 122 height 16
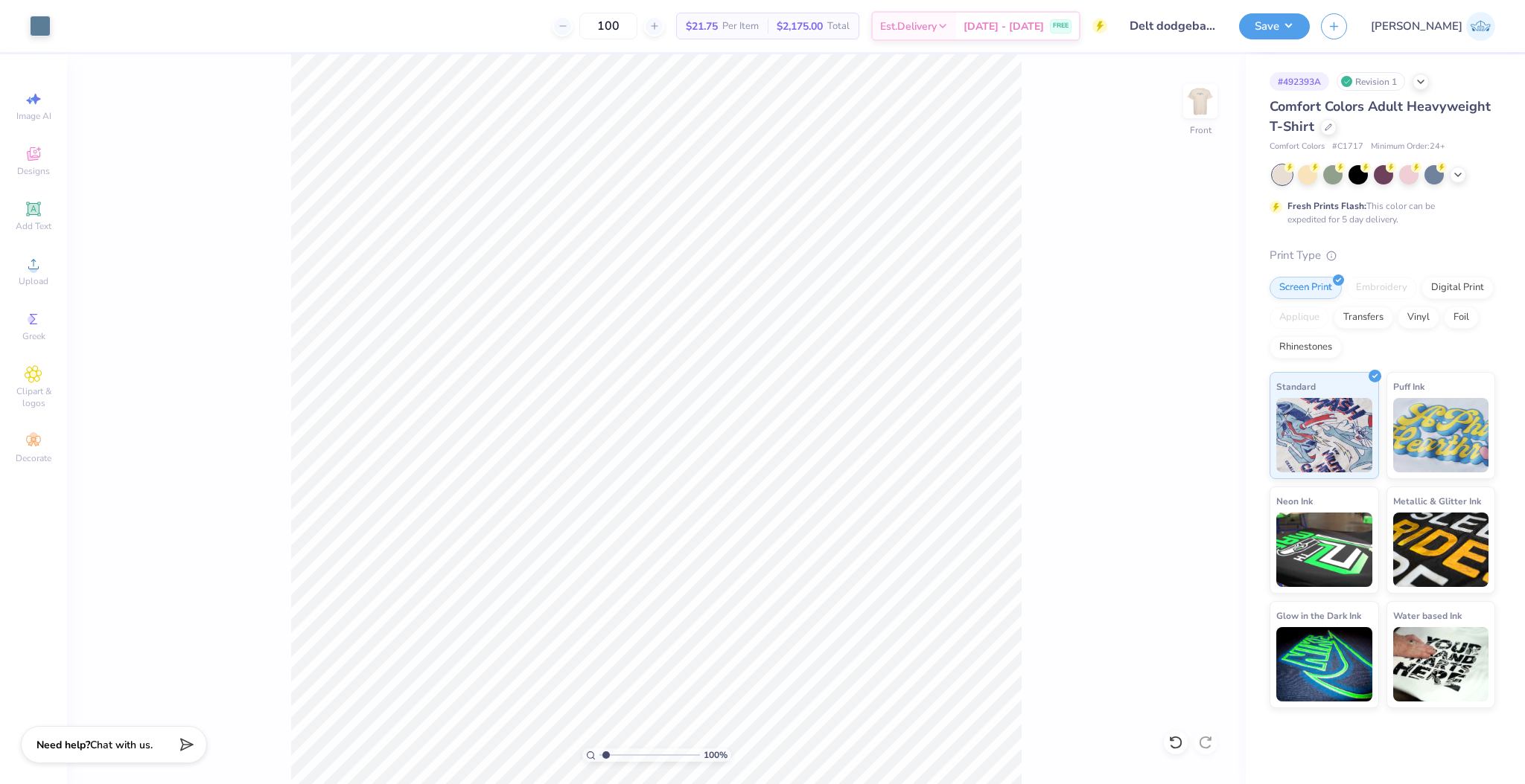
type input "1"
drag, startPoint x: 609, startPoint y: 754, endPoint x: 563, endPoint y: 760, distance: 46.4
click at [599, 569] on input "range" at bounding box center [650, 755] width 100 height 13
click at [1142, 30] on button "Save" at bounding box center [1274, 25] width 71 height 26
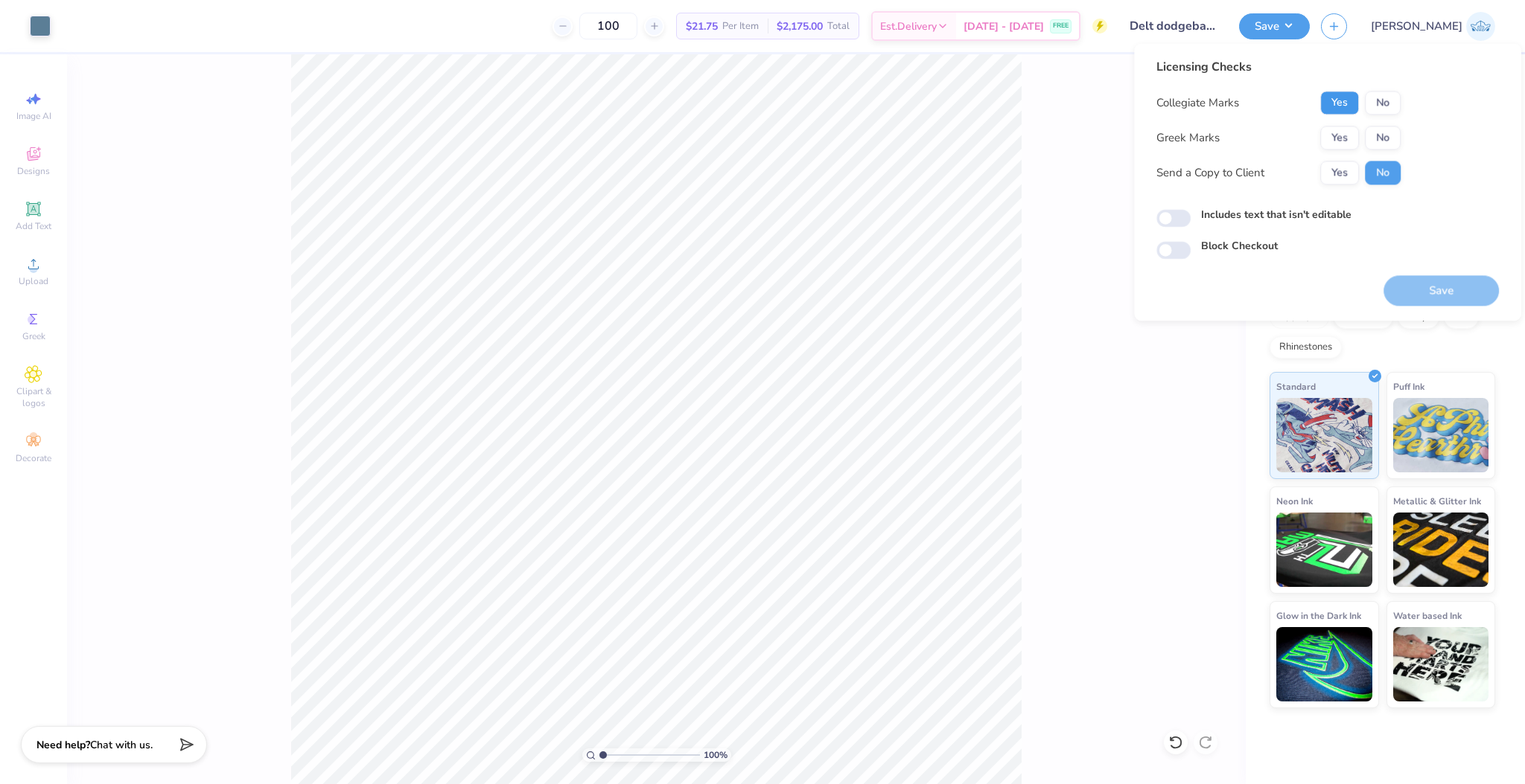
click at [1142, 98] on button "Yes" at bounding box center [1339, 103] width 39 height 24
click at [1142, 147] on button "Yes" at bounding box center [1339, 137] width 39 height 24
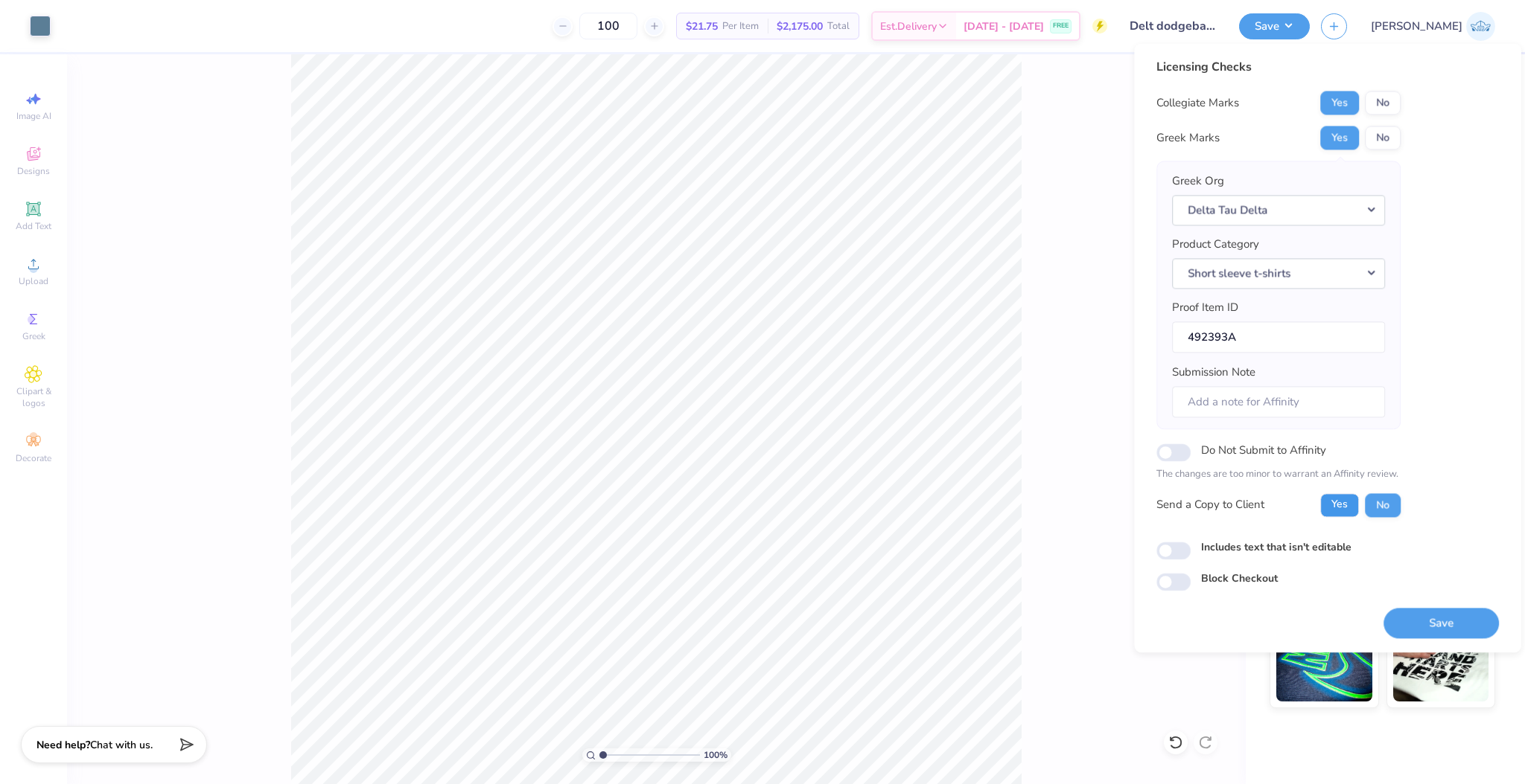
click at [1142, 493] on button "Yes" at bounding box center [1339, 505] width 39 height 24
click at [1142, 110] on button "No" at bounding box center [1383, 103] width 36 height 24
click at [1142, 216] on button "Delta Tau Delta" at bounding box center [1278, 210] width 213 height 30
click at [1142, 555] on input "Includes text that isn't editable" at bounding box center [1174, 551] width 34 height 18
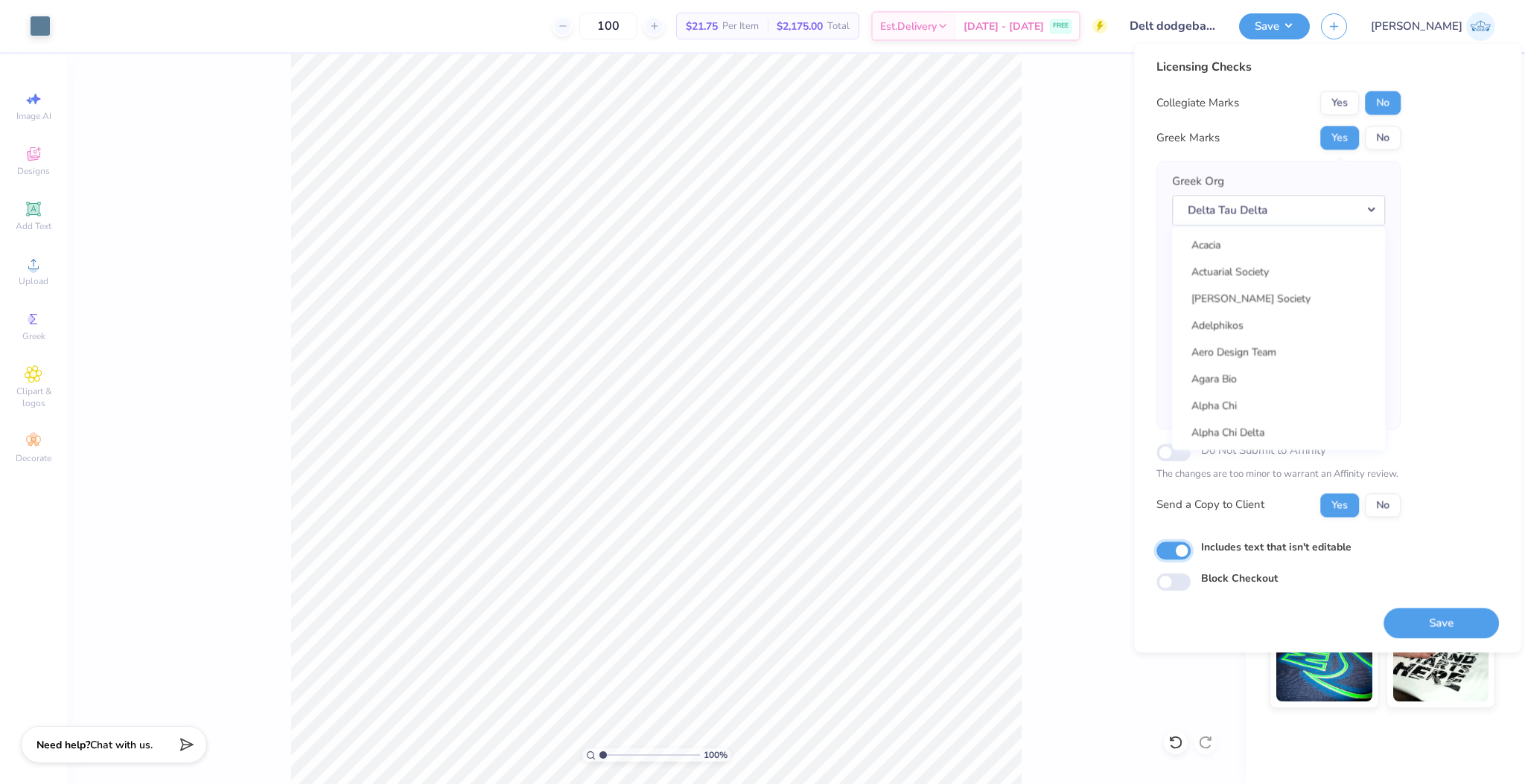
checkbox input "true"
click at [1142, 569] on button "Save" at bounding box center [1440, 623] width 116 height 30
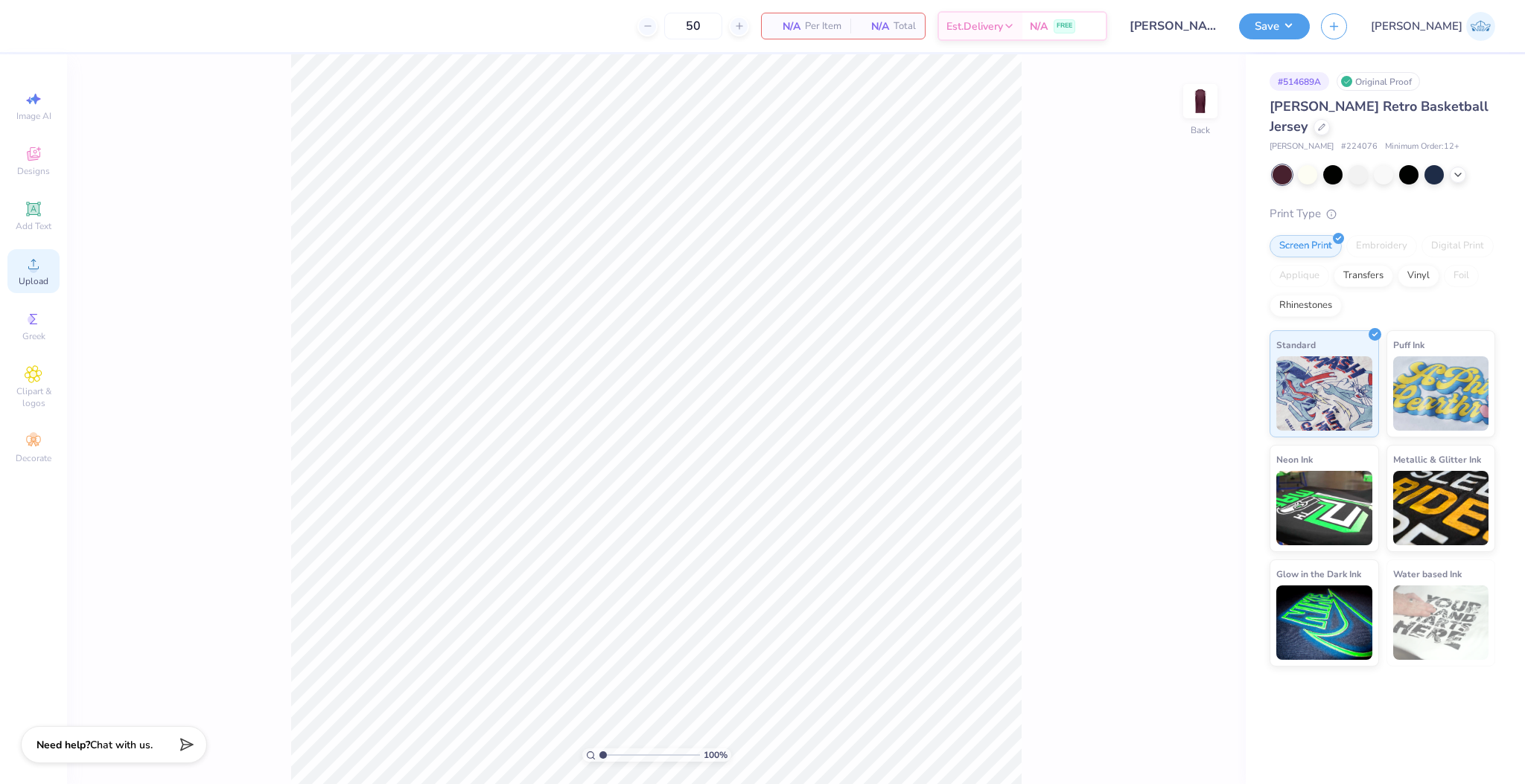
click at [45, 260] on div "Upload" at bounding box center [33, 271] width 52 height 44
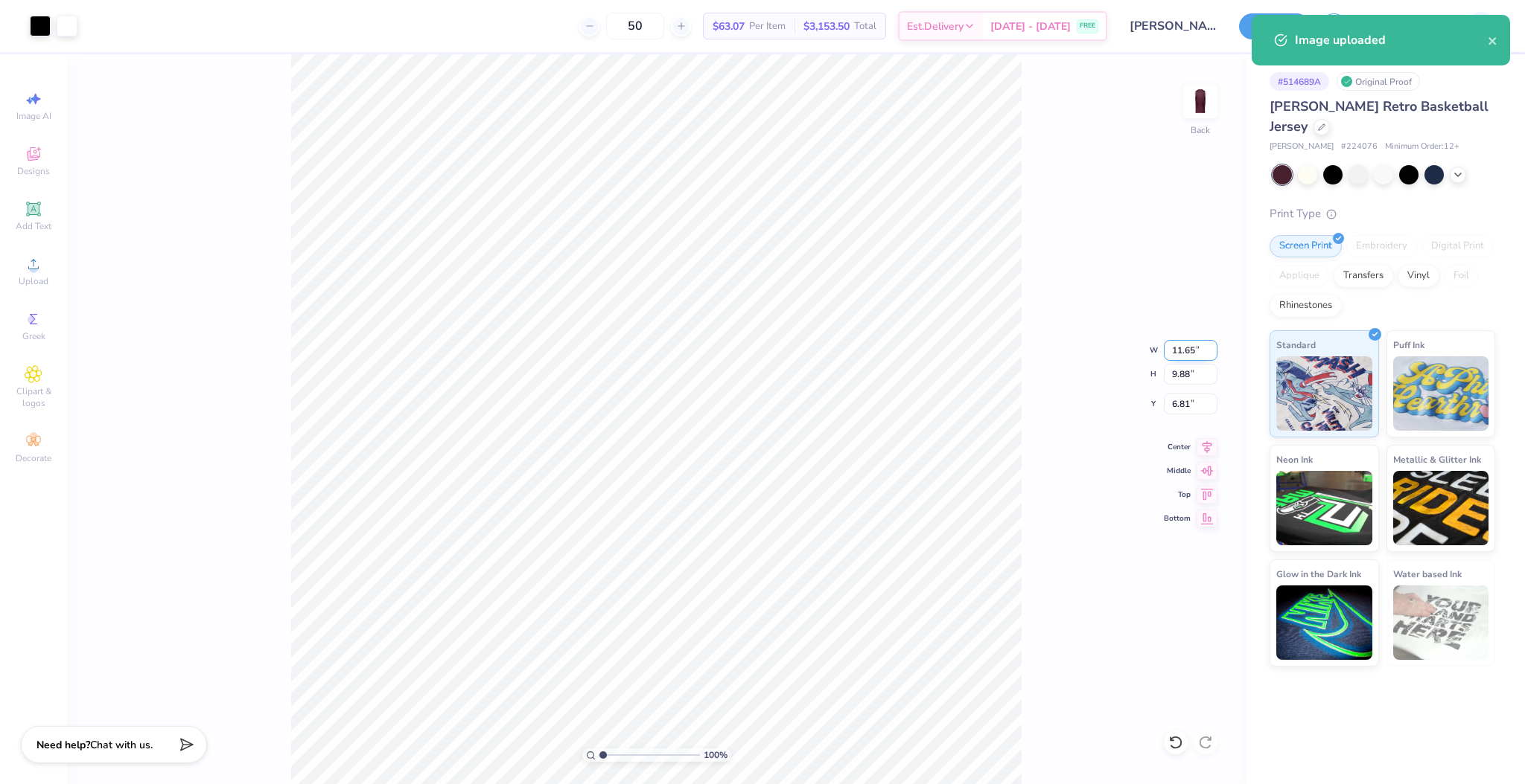
click at [1177, 351] on input "11.65" at bounding box center [1190, 350] width 53 height 21
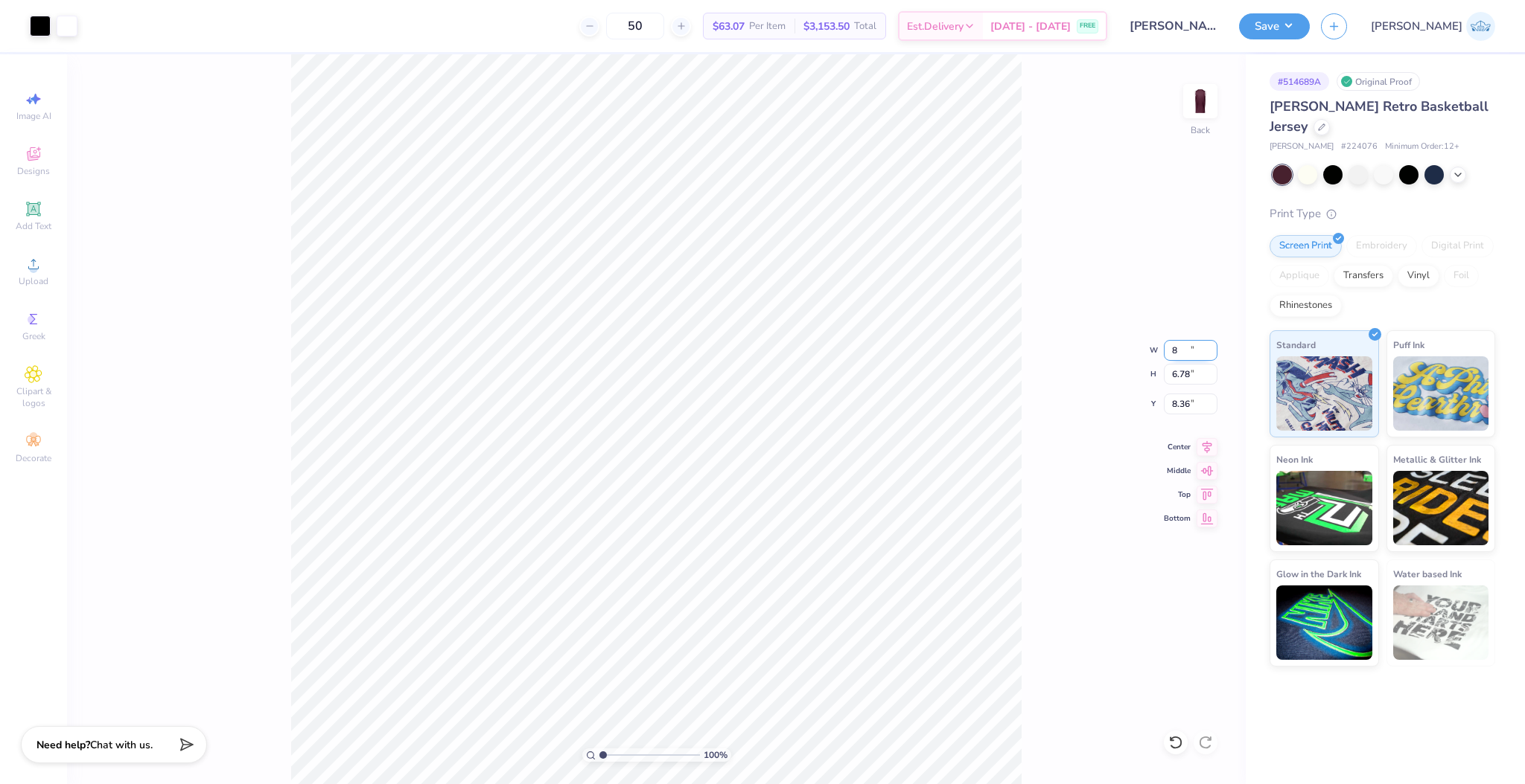
type input "8.00"
type input "6.78"
click at [1179, 397] on input "8.36" at bounding box center [1190, 404] width 53 height 21
type input "3.00"
click at [1192, 349] on input "8.00" at bounding box center [1190, 350] width 53 height 21
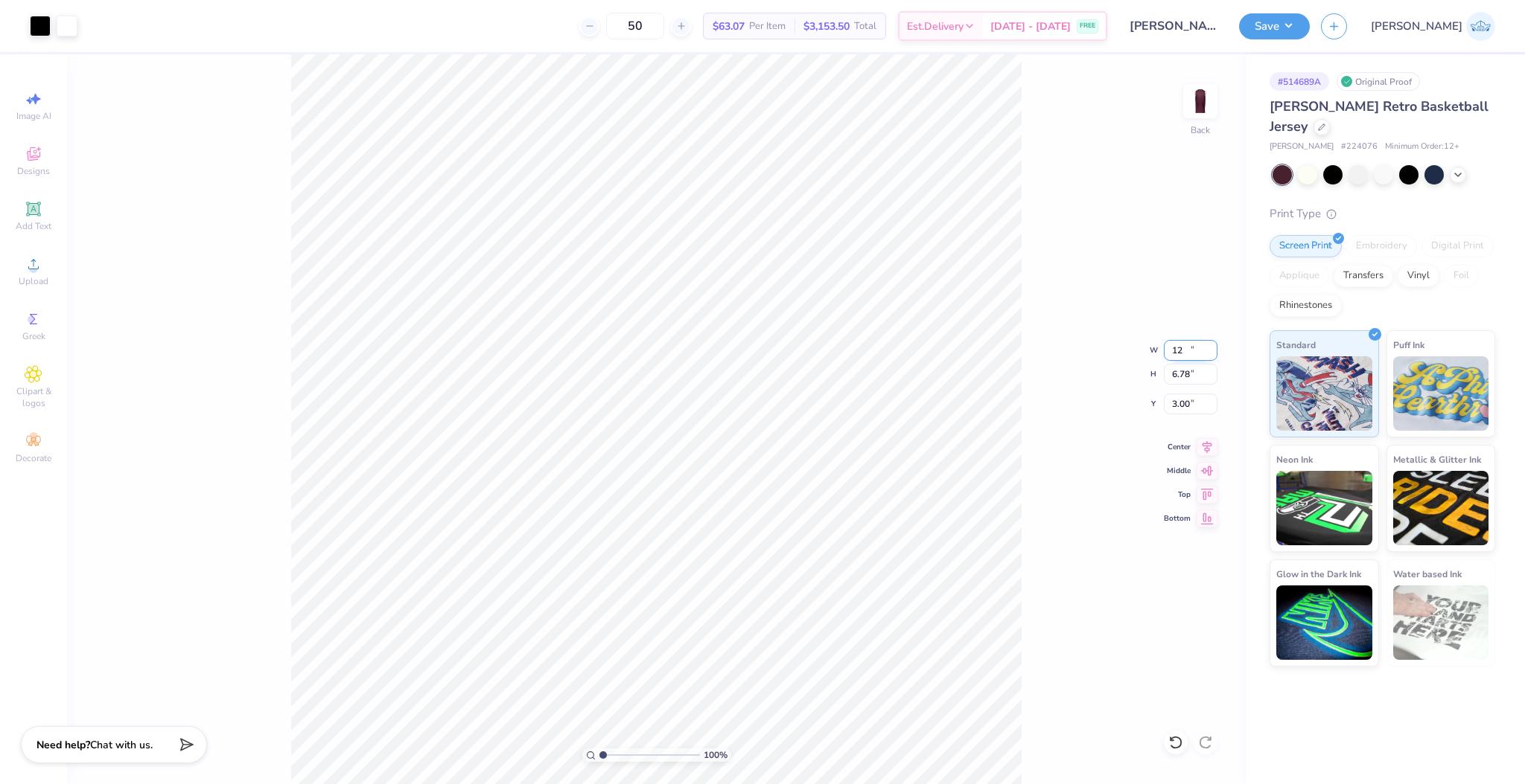
type input "11.73"
type input "9.94"
type input "1.42"
click at [1174, 357] on input "11.73" at bounding box center [1190, 350] width 53 height 21
type input "11.50"
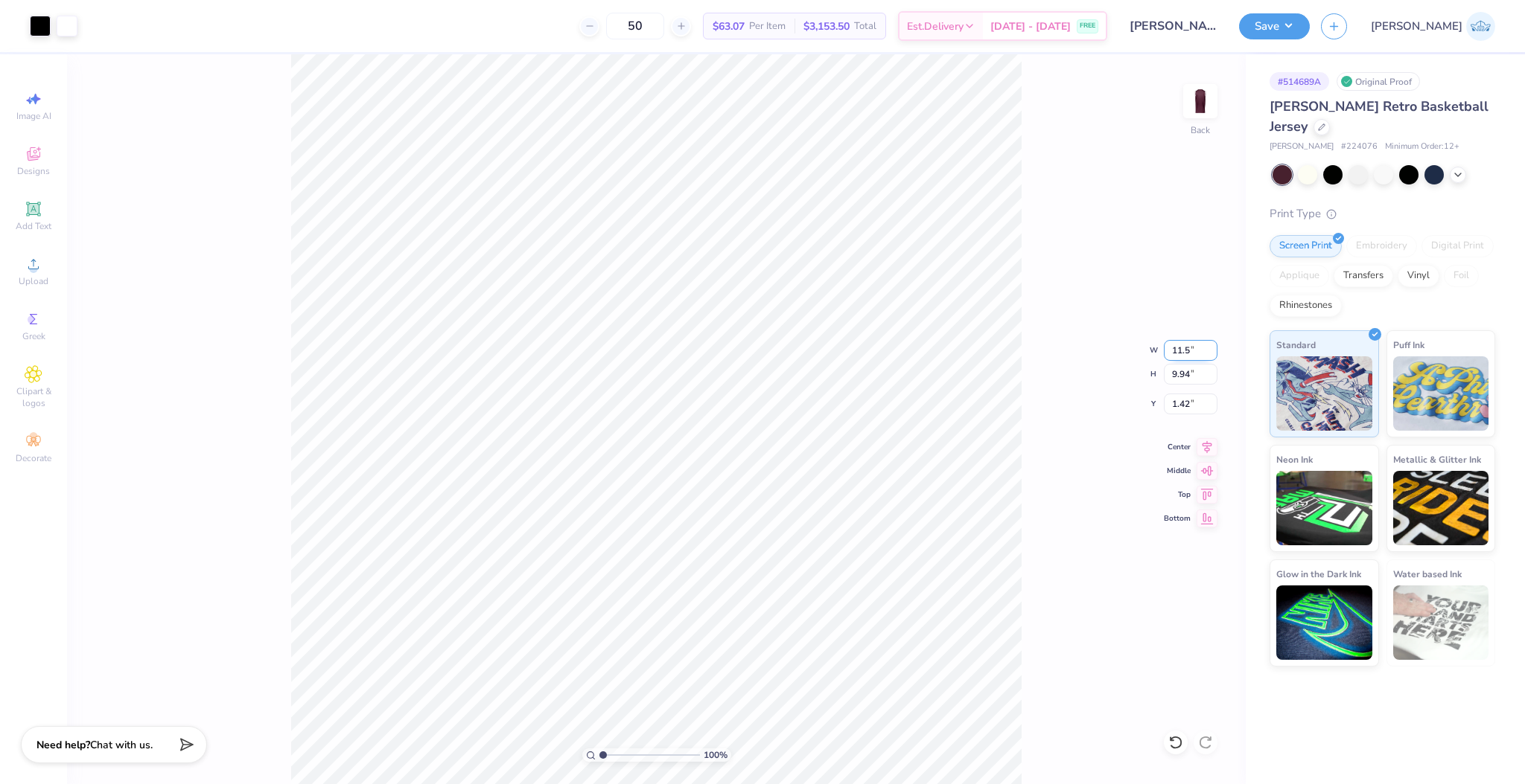
type input "9.75"
type input "1.52"
click at [1174, 357] on input "11.50" at bounding box center [1190, 350] width 53 height 21
type input "11.00"
type input "9.32"
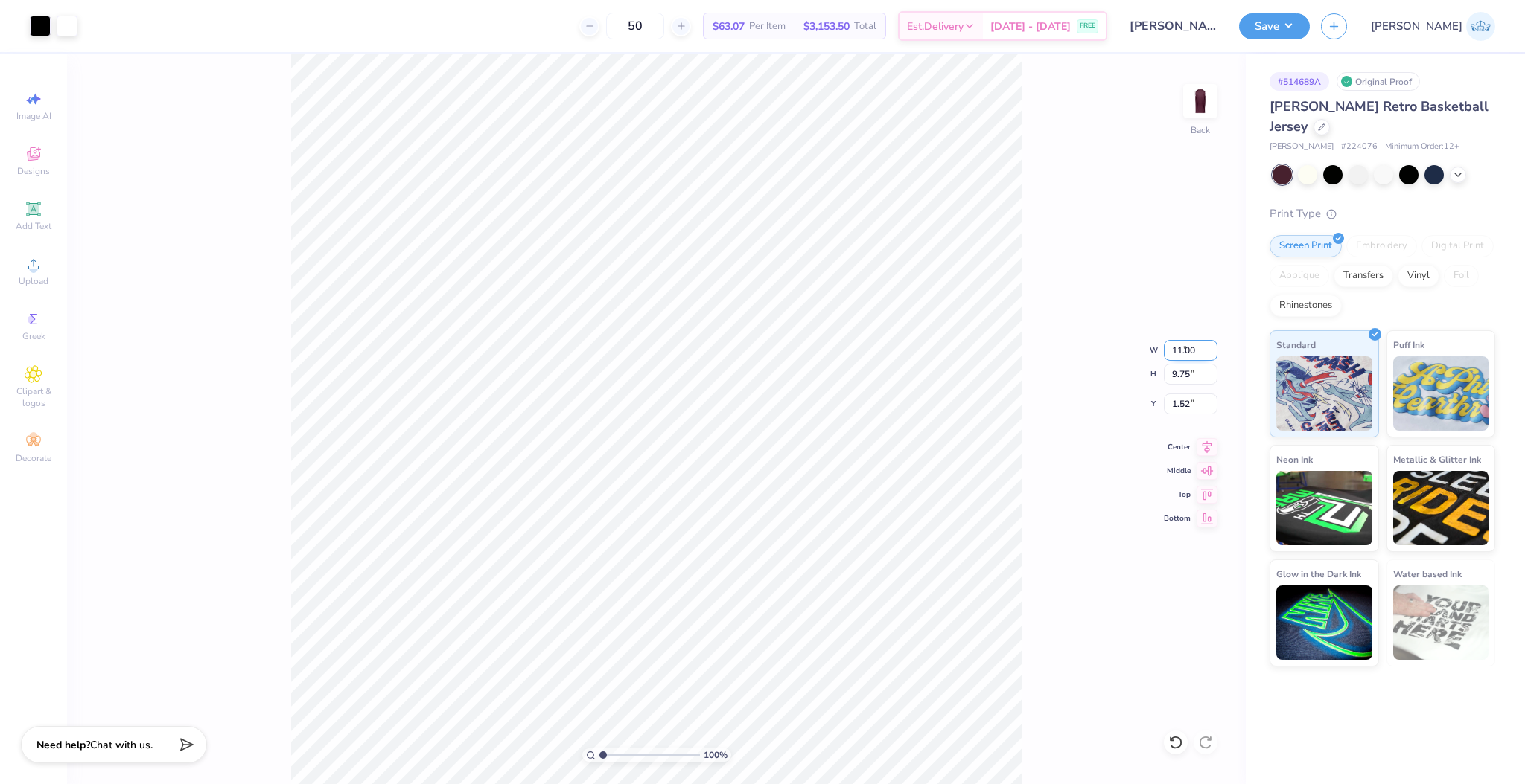
type input "1.73"
click at [1187, 394] on input "1.76" at bounding box center [1190, 404] width 53 height 21
type input "2.00"
click at [1187, 394] on input "2.00" at bounding box center [1190, 404] width 53 height 21
click at [1179, 402] on input "2.00" at bounding box center [1190, 404] width 53 height 21
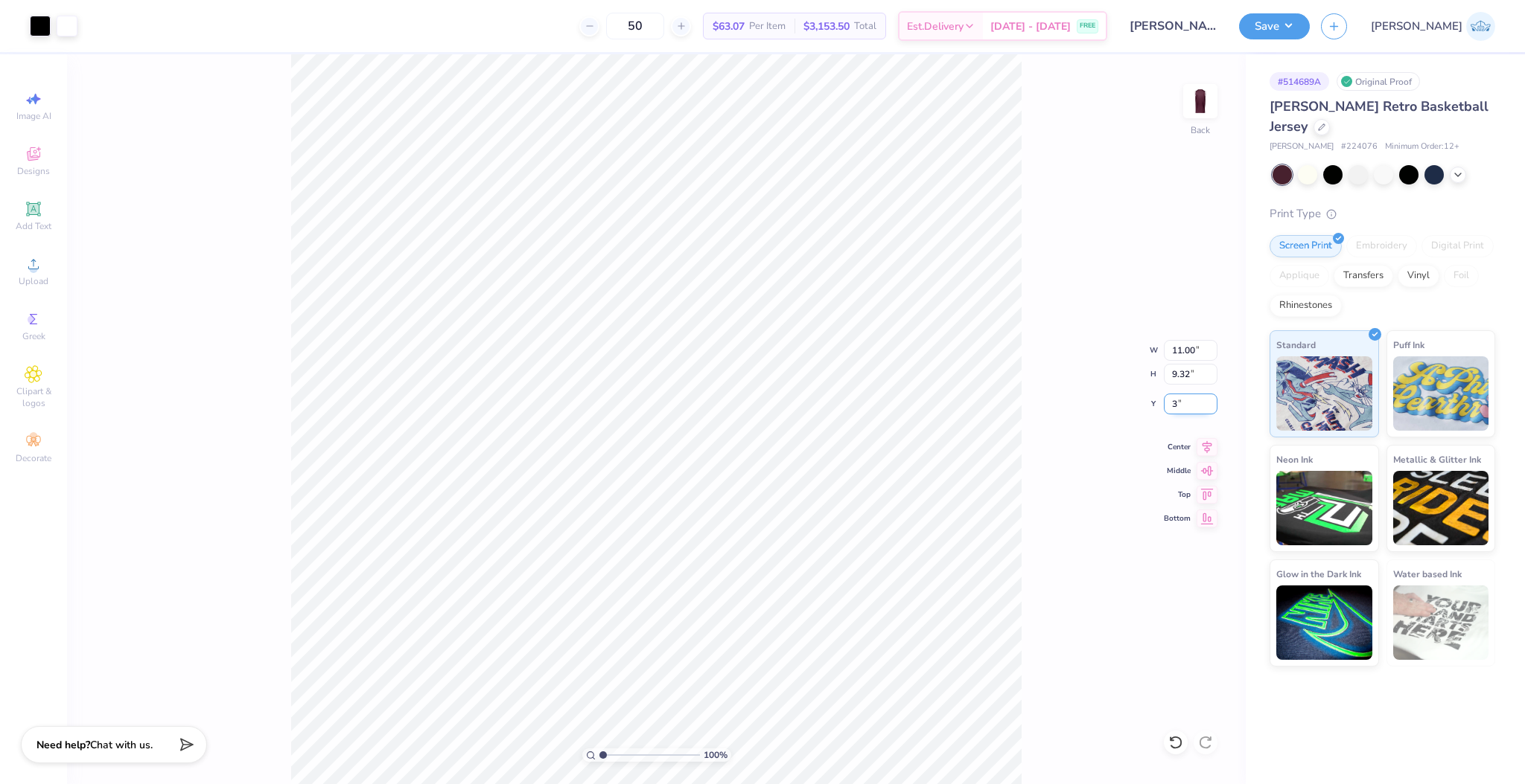
type input "3.00"
click at [1182, 113] on div "100 % Back" at bounding box center [656, 419] width 1178 height 730
click at [1207, 104] on img at bounding box center [1200, 101] width 60 height 60
click at [46, 272] on div "Upload" at bounding box center [33, 271] width 52 height 44
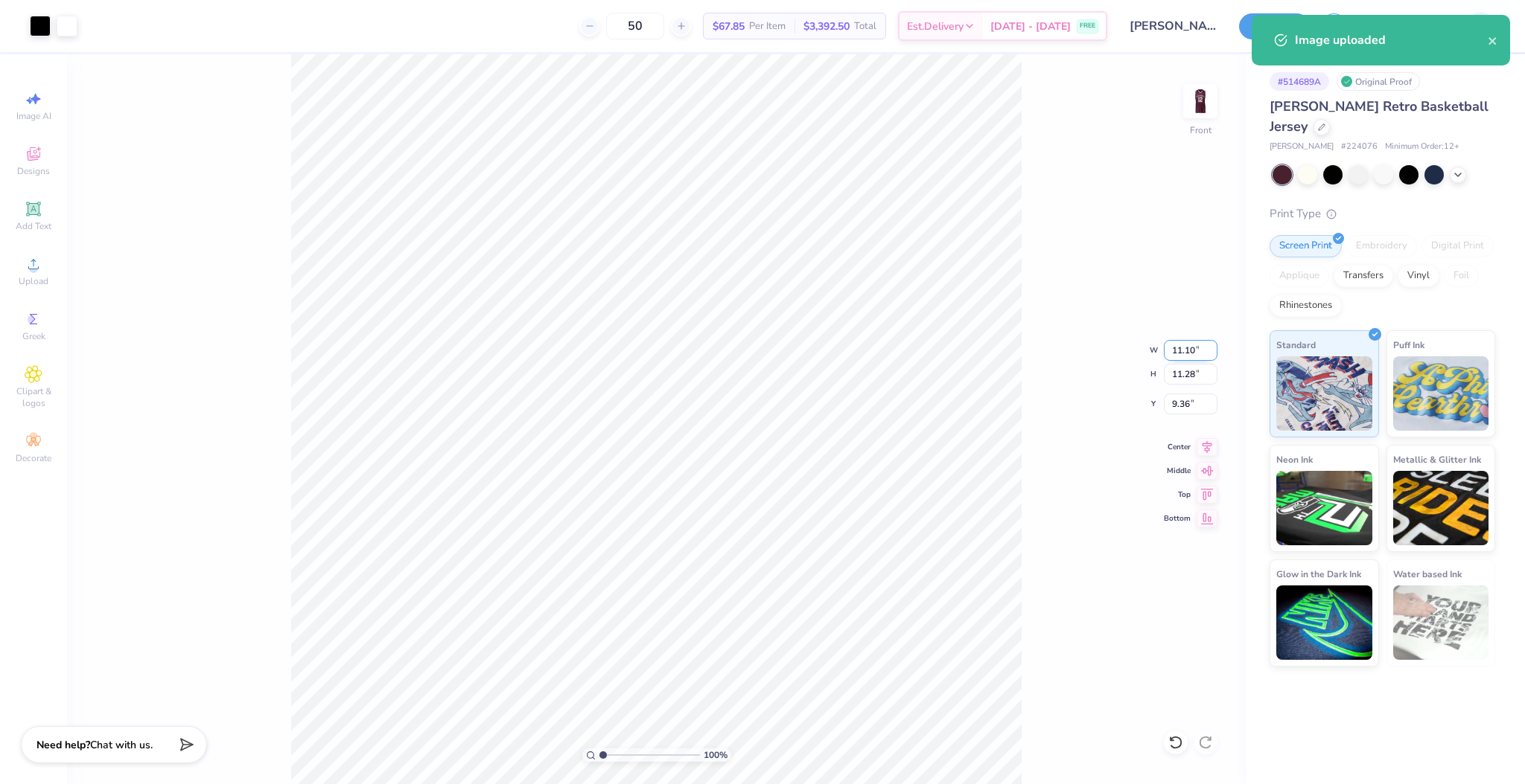
click at [1177, 351] on input "11.10" at bounding box center [1190, 350] width 53 height 21
type input "8.00"
type input "8.13"
drag, startPoint x: 1176, startPoint y: 384, endPoint x: 1179, endPoint y: 402, distance: 18.2
click at [1178, 396] on div "W 8.00 8.00 " H 8.13 8.13 " Y 10.94 10.94 "" at bounding box center [1183, 377] width 68 height 75
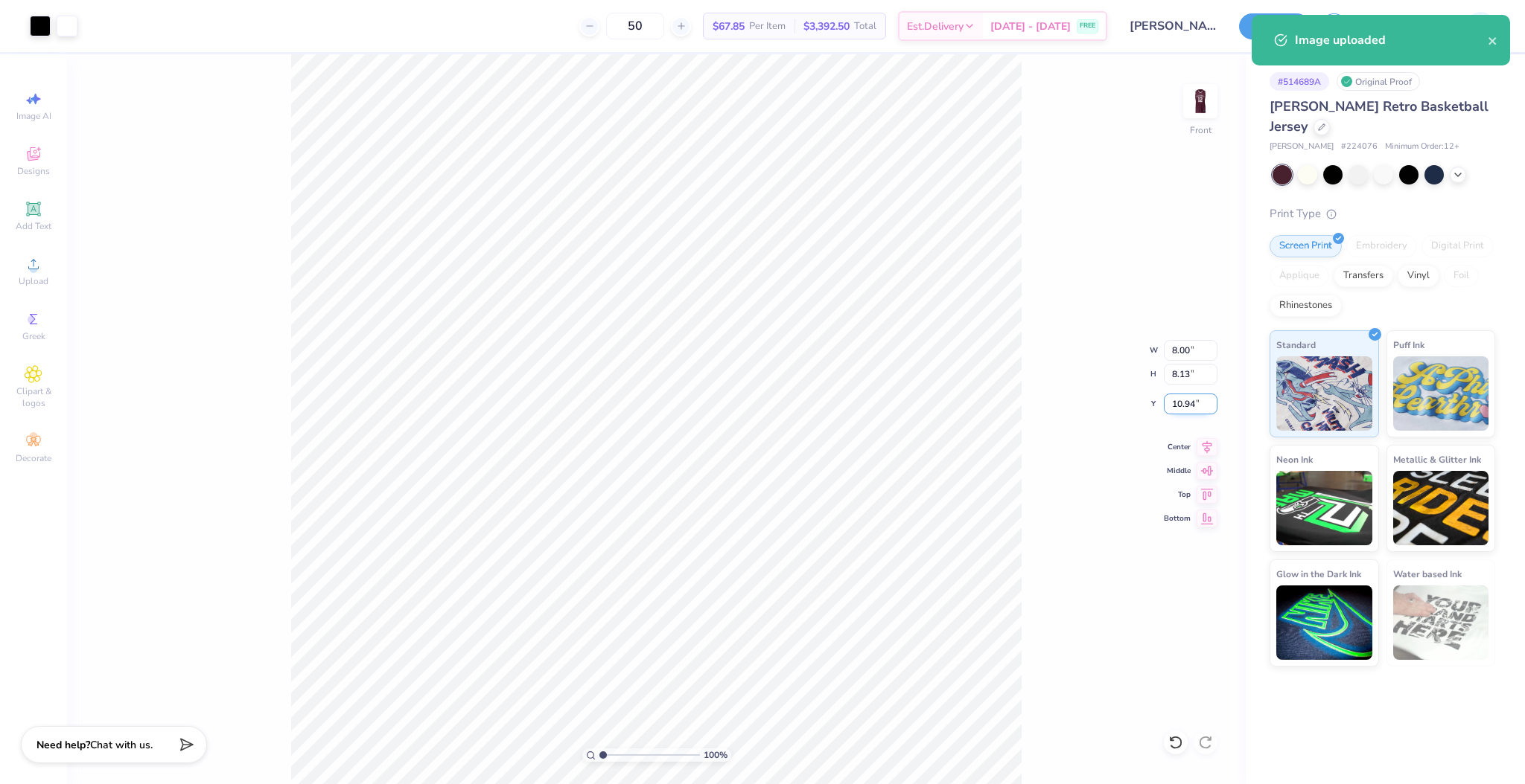
click at [1179, 402] on input "10.94" at bounding box center [1190, 404] width 53 height 21
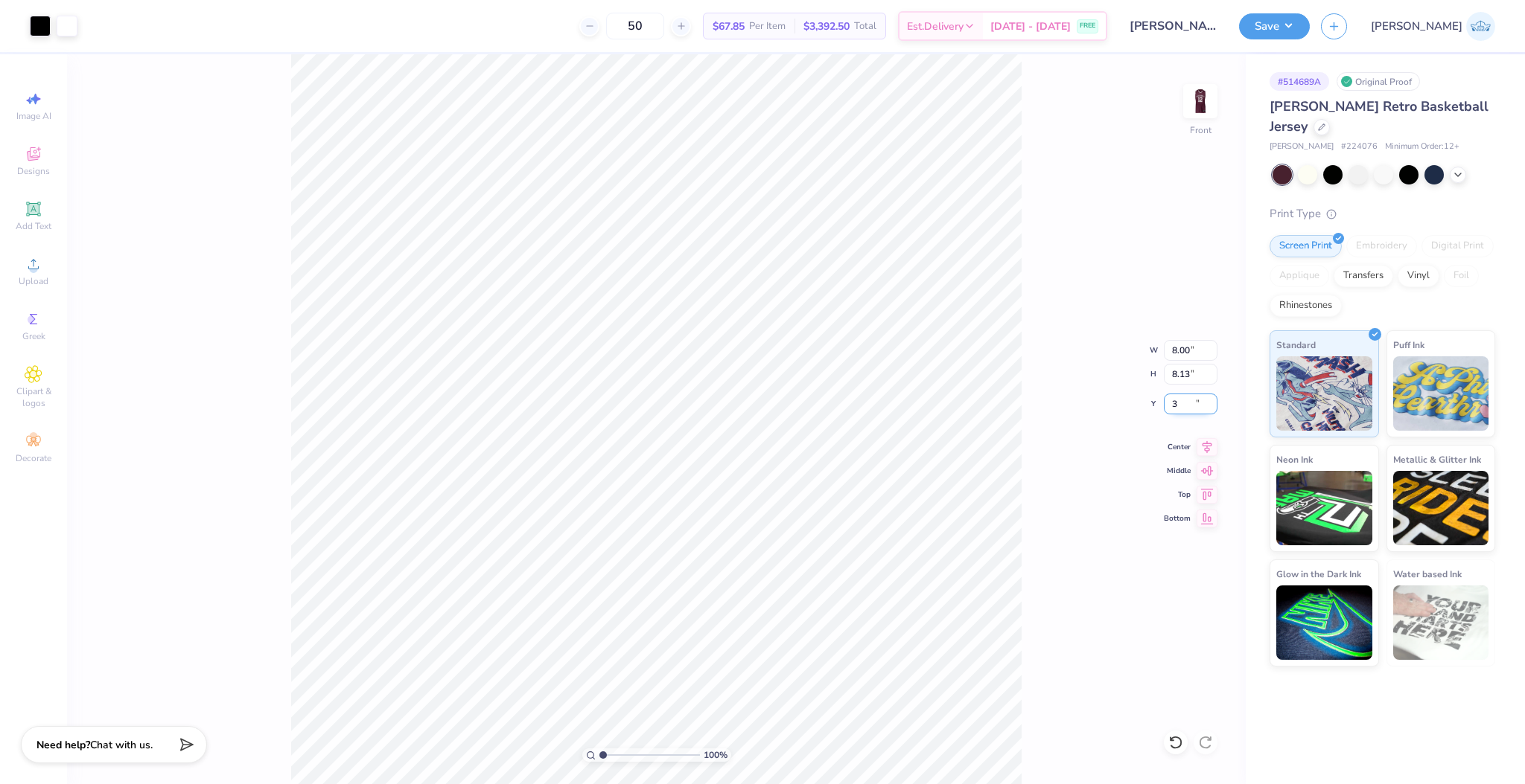
type input "3.00"
click at [1183, 88] on div "100 % Front" at bounding box center [656, 419] width 1178 height 730
click at [1201, 104] on img at bounding box center [1200, 101] width 60 height 60
click at [1190, 107] on img at bounding box center [1200, 101] width 60 height 60
click at [1200, 107] on img at bounding box center [1200, 101] width 60 height 60
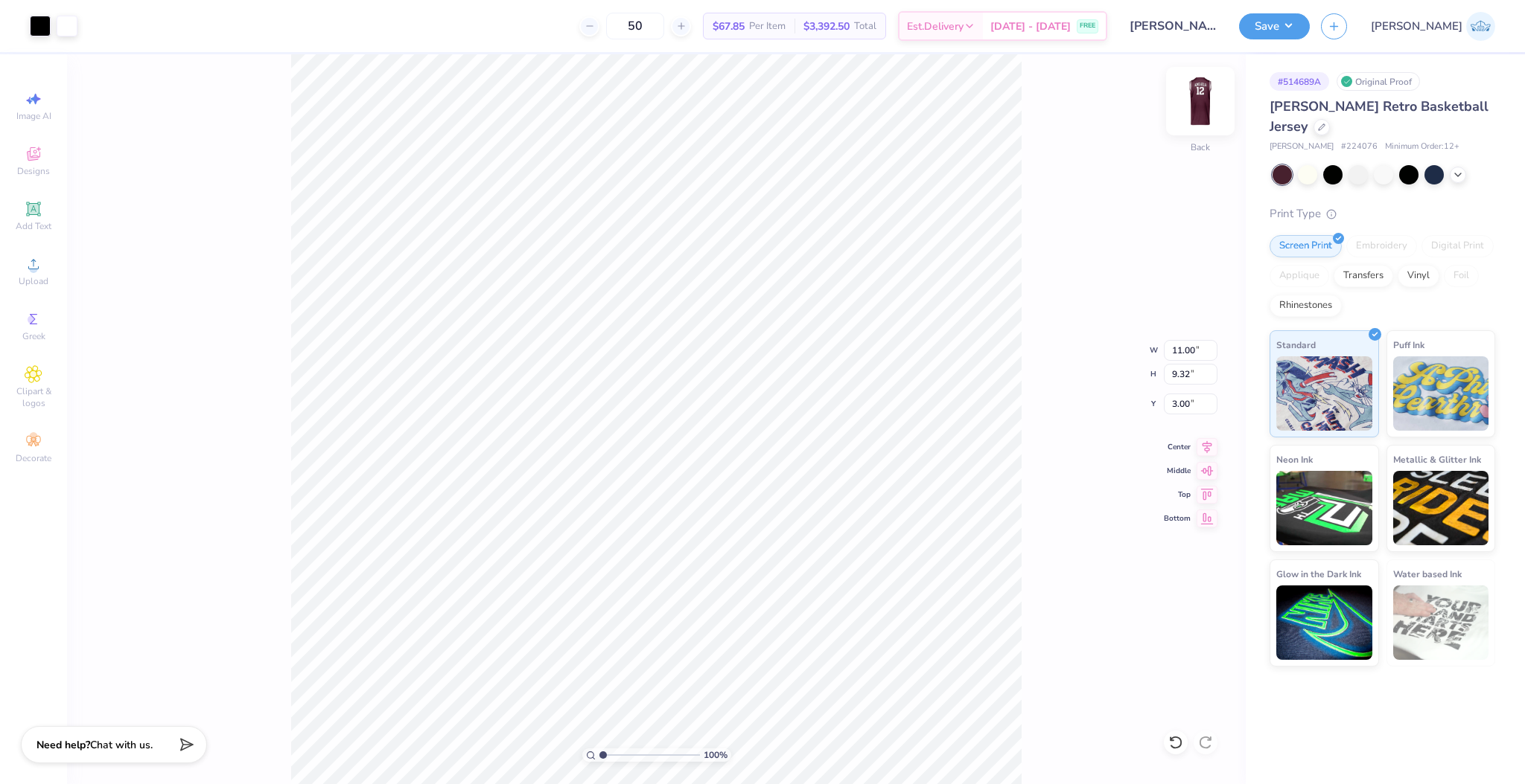
click at [1197, 102] on img at bounding box center [1200, 101] width 60 height 60
click at [1184, 346] on input "8.00" at bounding box center [1190, 350] width 53 height 21
type input "11.00"
type input "11.18"
click at [1184, 346] on input "11.00" at bounding box center [1190, 350] width 53 height 21
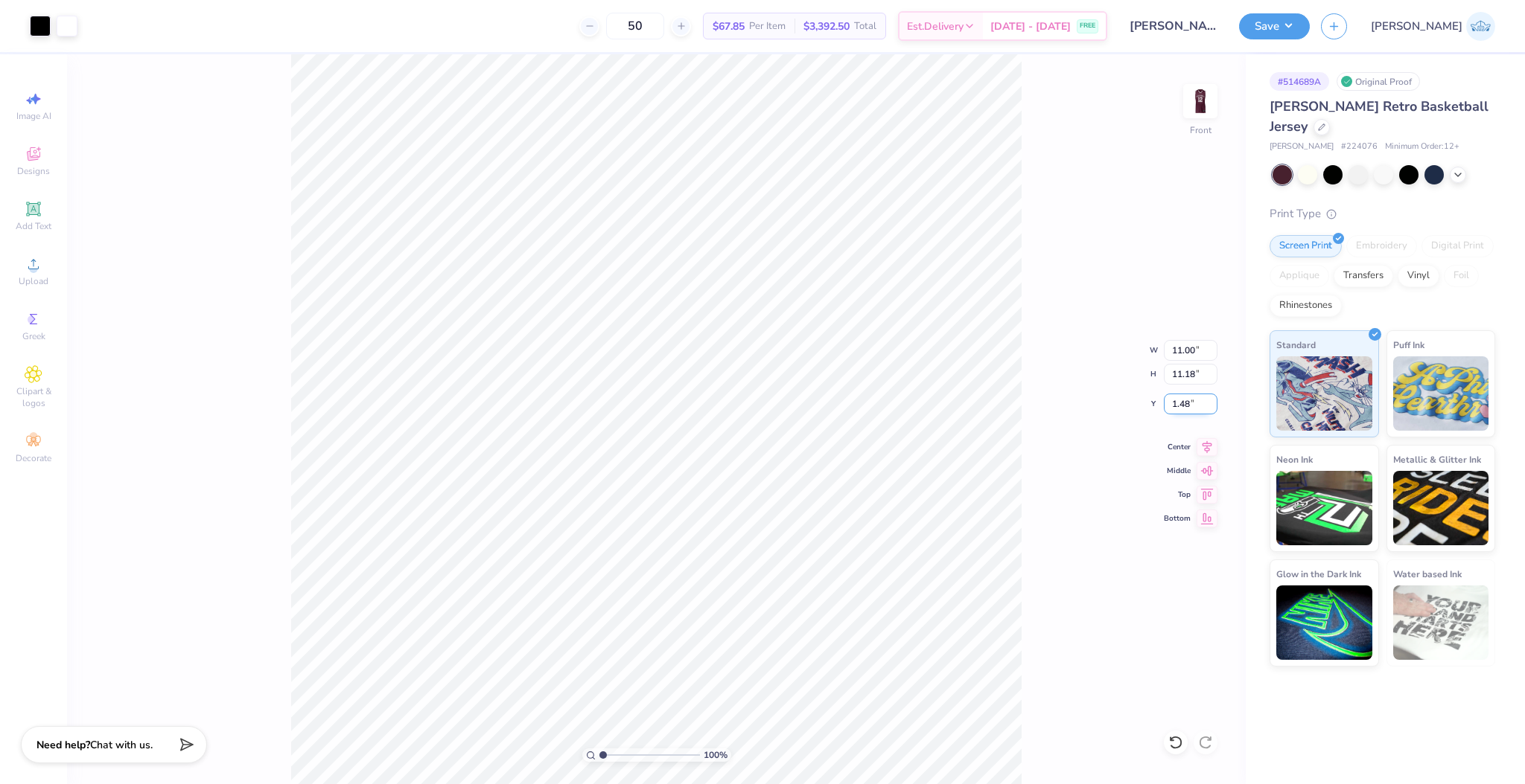
click at [1183, 410] on input "1.48" at bounding box center [1190, 404] width 53 height 21
type input "3.00"
click at [1170, 734] on div at bounding box center [1175, 742] width 24 height 24
click at [492, 177] on div "100 % Front" at bounding box center [656, 419] width 1178 height 730
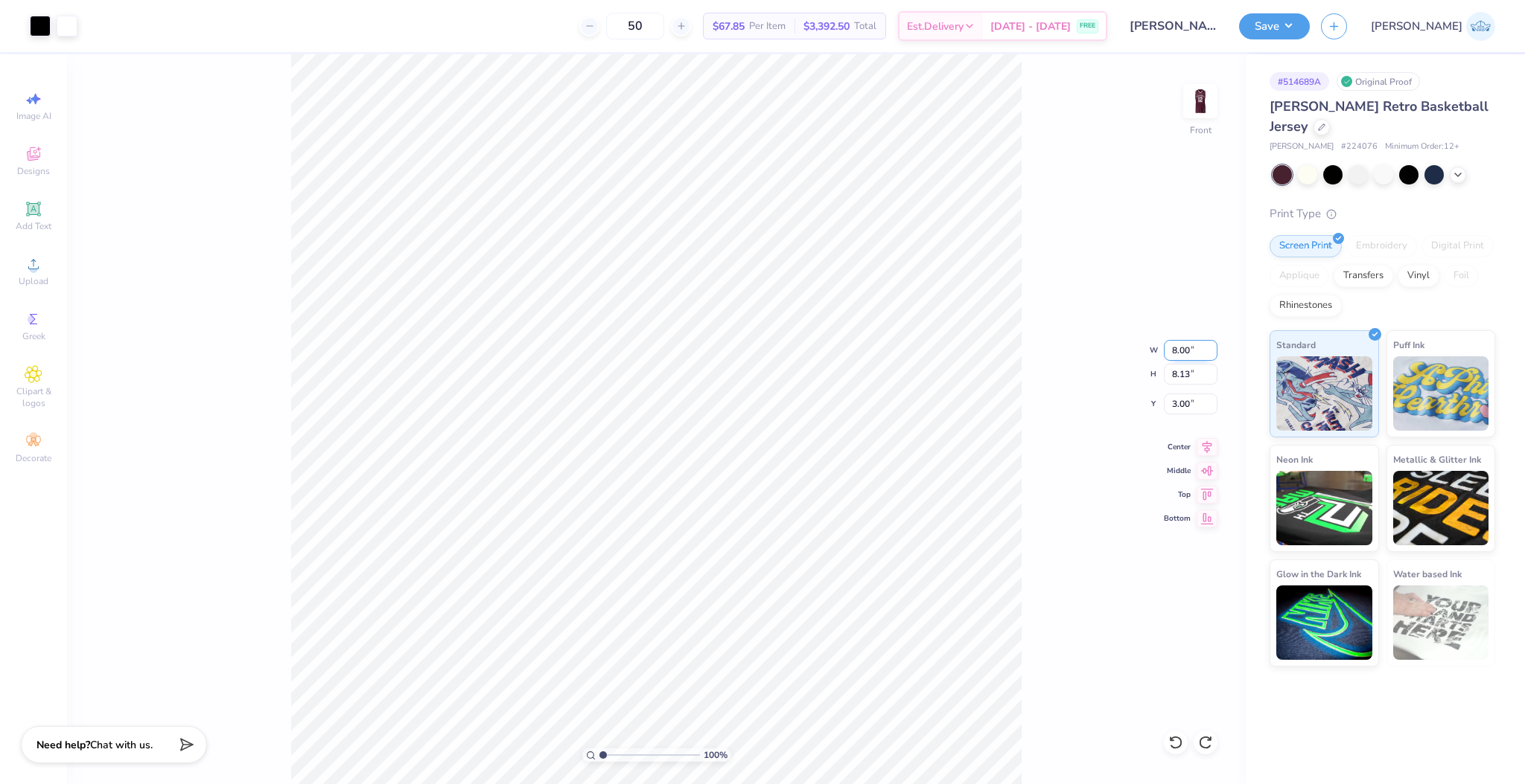
click at [1174, 351] on input "8.00" at bounding box center [1190, 350] width 53 height 21
type input "9.00"
type input "9.14"
type input "2.49"
click at [1176, 399] on input "2.49" at bounding box center [1190, 404] width 53 height 21
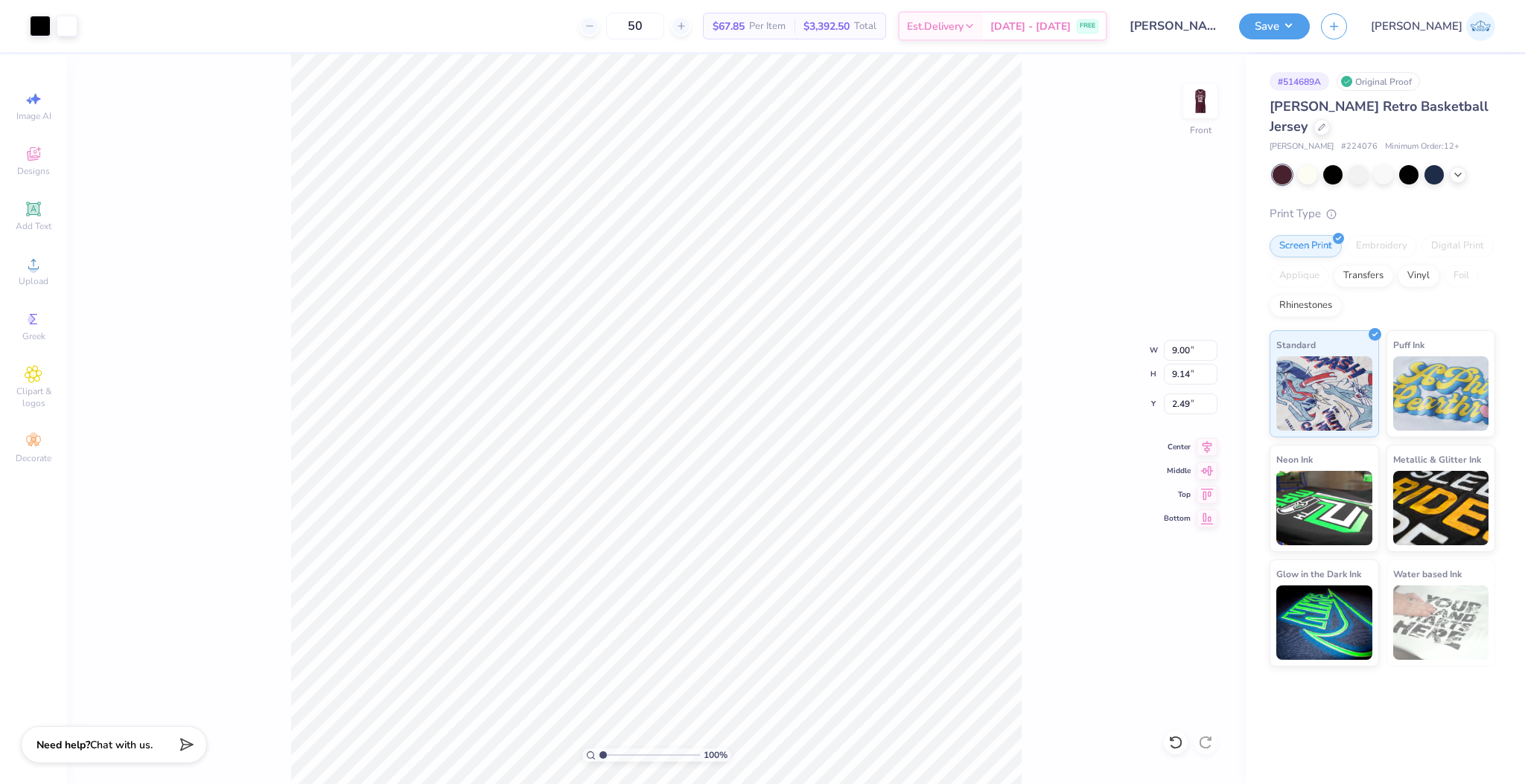
click at [1106, 417] on div "100 % Front W 9.00 9.00 " H 9.14 9.14 " Y 2.49 2.49 " Center Middle Top Bottom" at bounding box center [656, 419] width 1178 height 730
click at [1169, 402] on input "2.49" at bounding box center [1190, 404] width 53 height 21
type input "3.00"
click at [1191, 445] on div "Center" at bounding box center [1190, 445] width 53 height 18
click at [1206, 108] on img at bounding box center [1200, 101] width 60 height 60
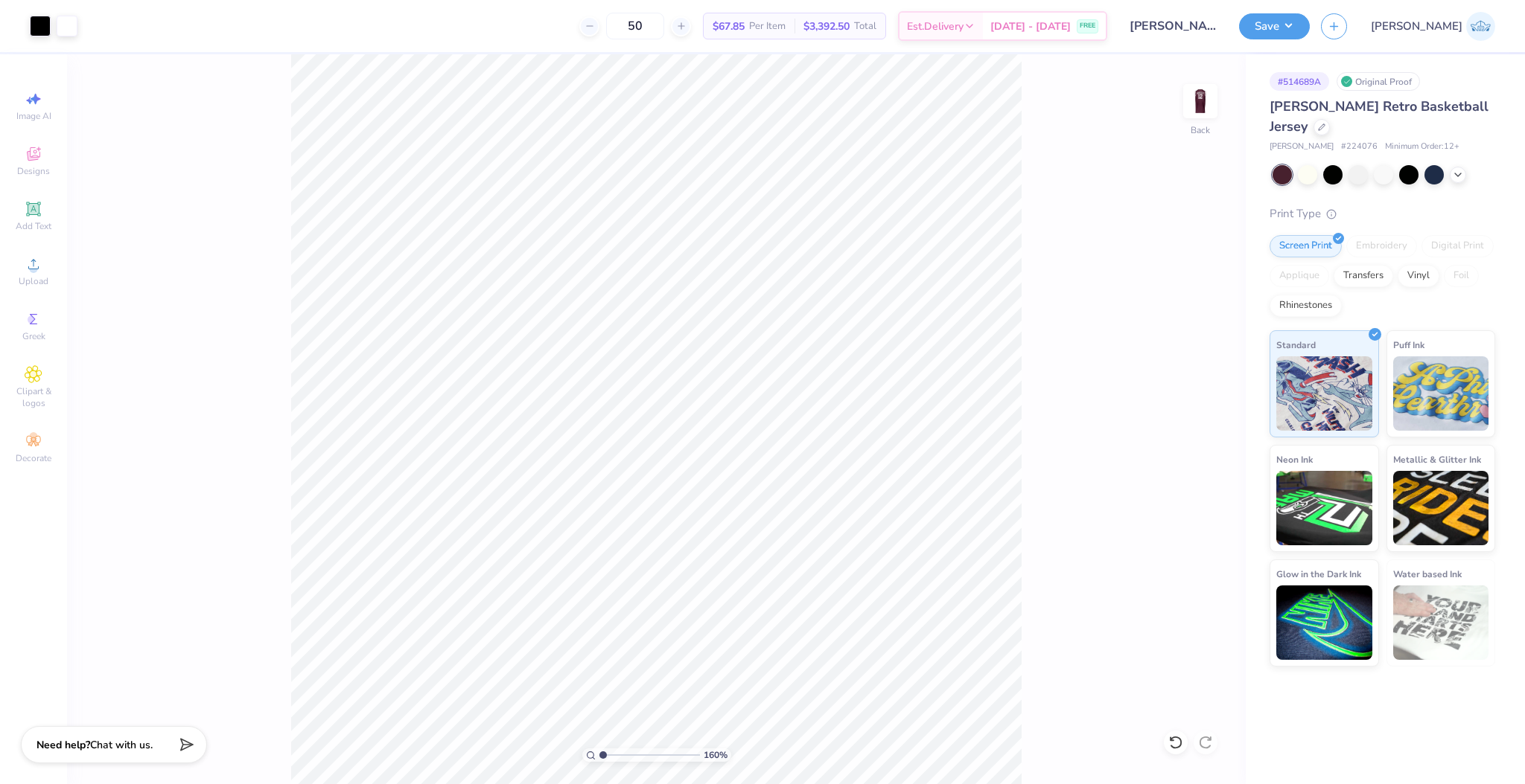
type input "1"
drag, startPoint x: 609, startPoint y: 754, endPoint x: 599, endPoint y: 768, distance: 17.2
click at [599, 762] on input "range" at bounding box center [650, 755] width 100 height 13
click at [1310, 29] on button "Save" at bounding box center [1274, 25] width 71 height 26
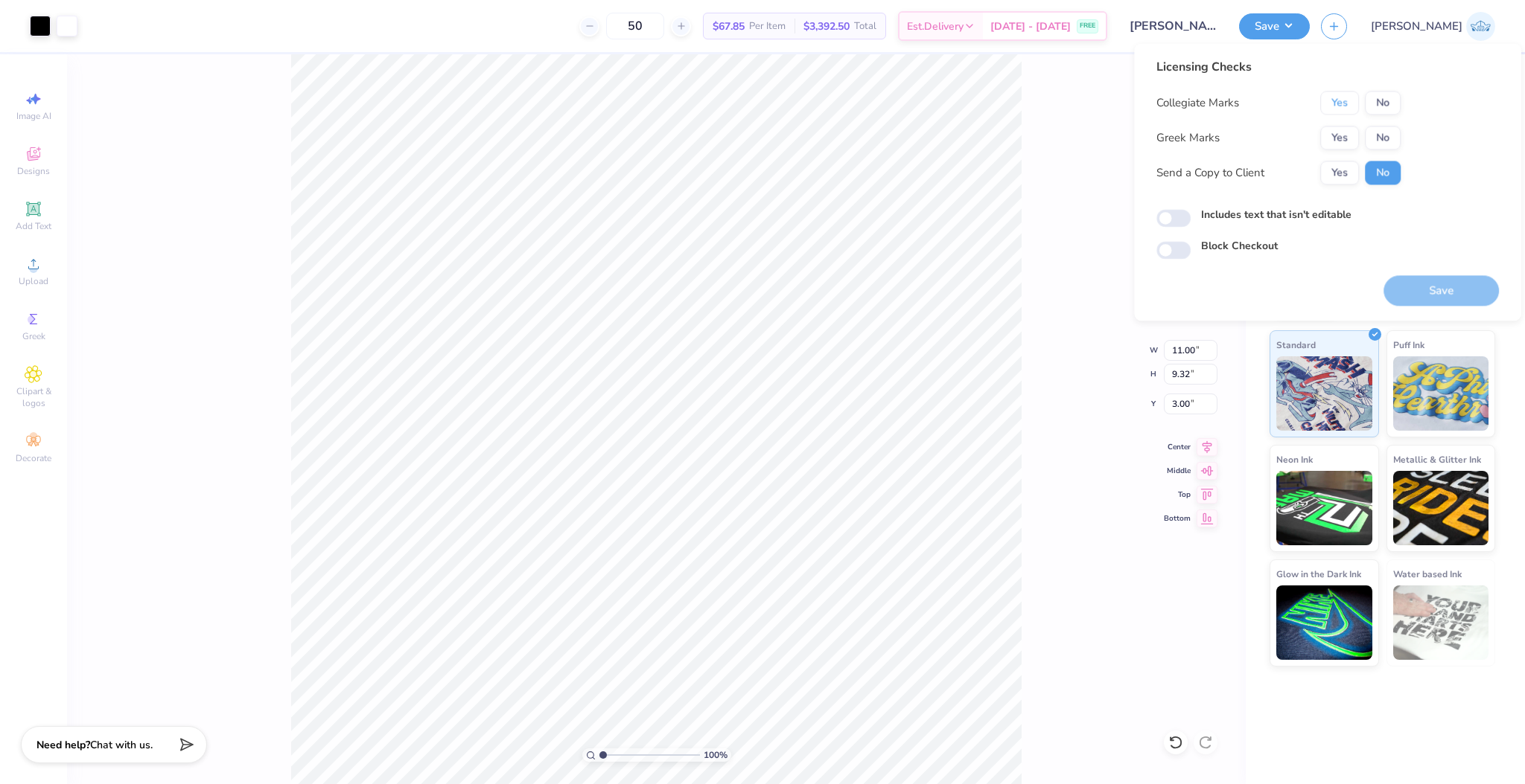
click at [1346, 109] on button "Yes" at bounding box center [1339, 103] width 39 height 24
click at [1377, 133] on button "No" at bounding box center [1383, 137] width 36 height 24
click at [1350, 181] on button "Yes" at bounding box center [1339, 172] width 39 height 24
click at [1176, 227] on input "Includes text that isn't editable" at bounding box center [1174, 219] width 34 height 18
checkbox input "true"
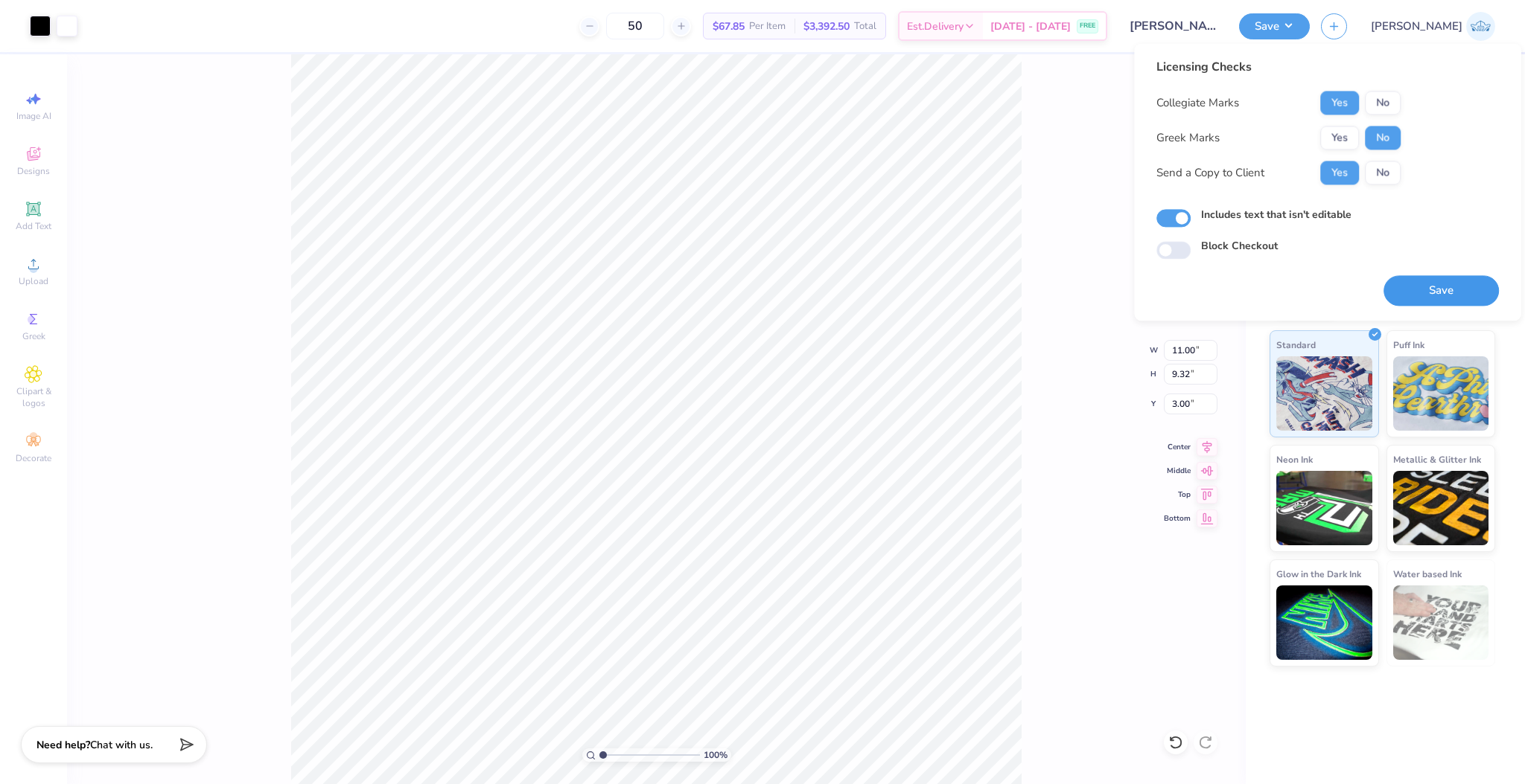
click at [1411, 287] on button "Save" at bounding box center [1440, 290] width 116 height 30
